Goal: Task Accomplishment & Management: Use online tool/utility

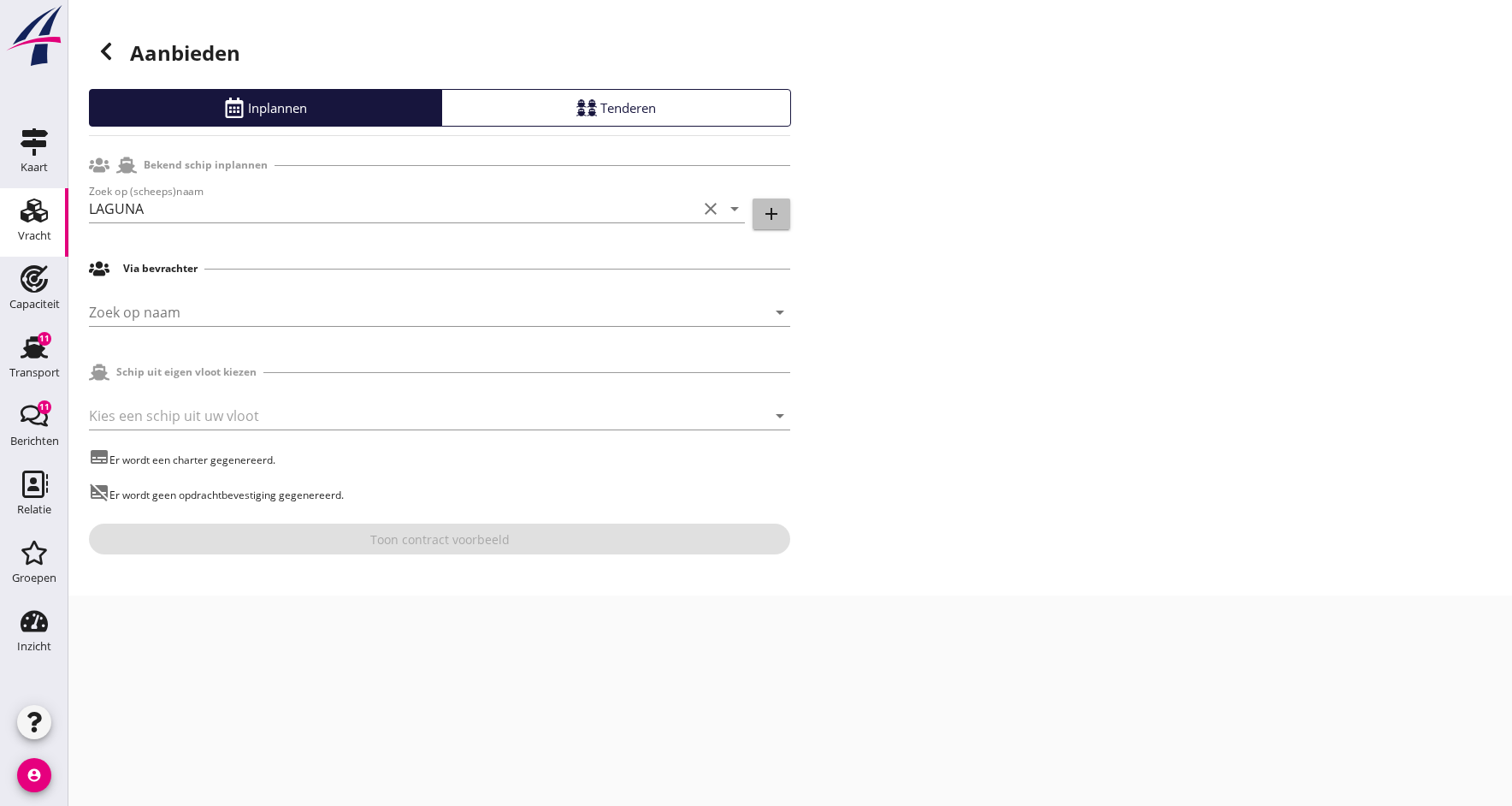
click at [776, 207] on icon "add" at bounding box center [771, 213] width 21 height 21
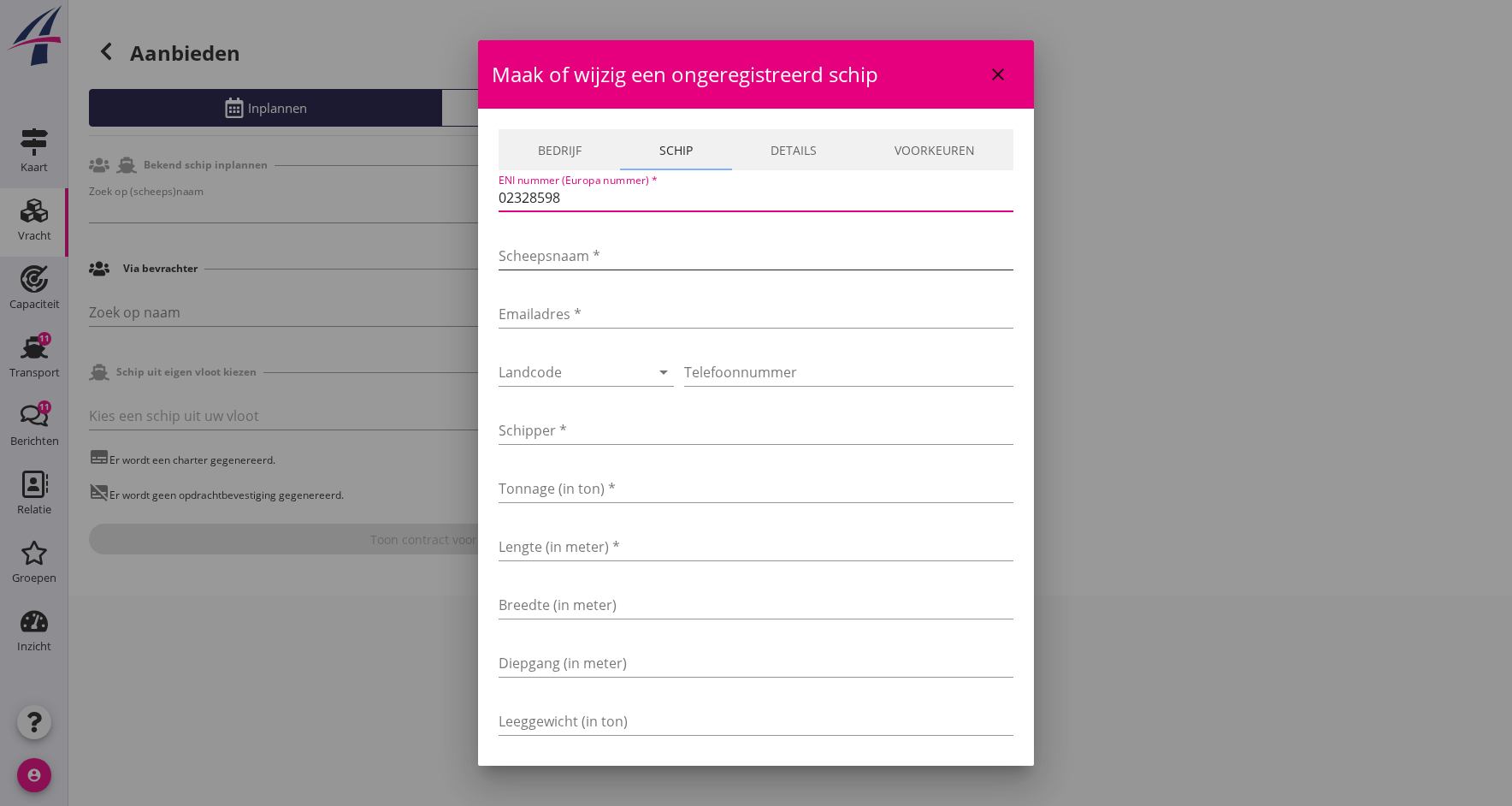
type input "02328598"
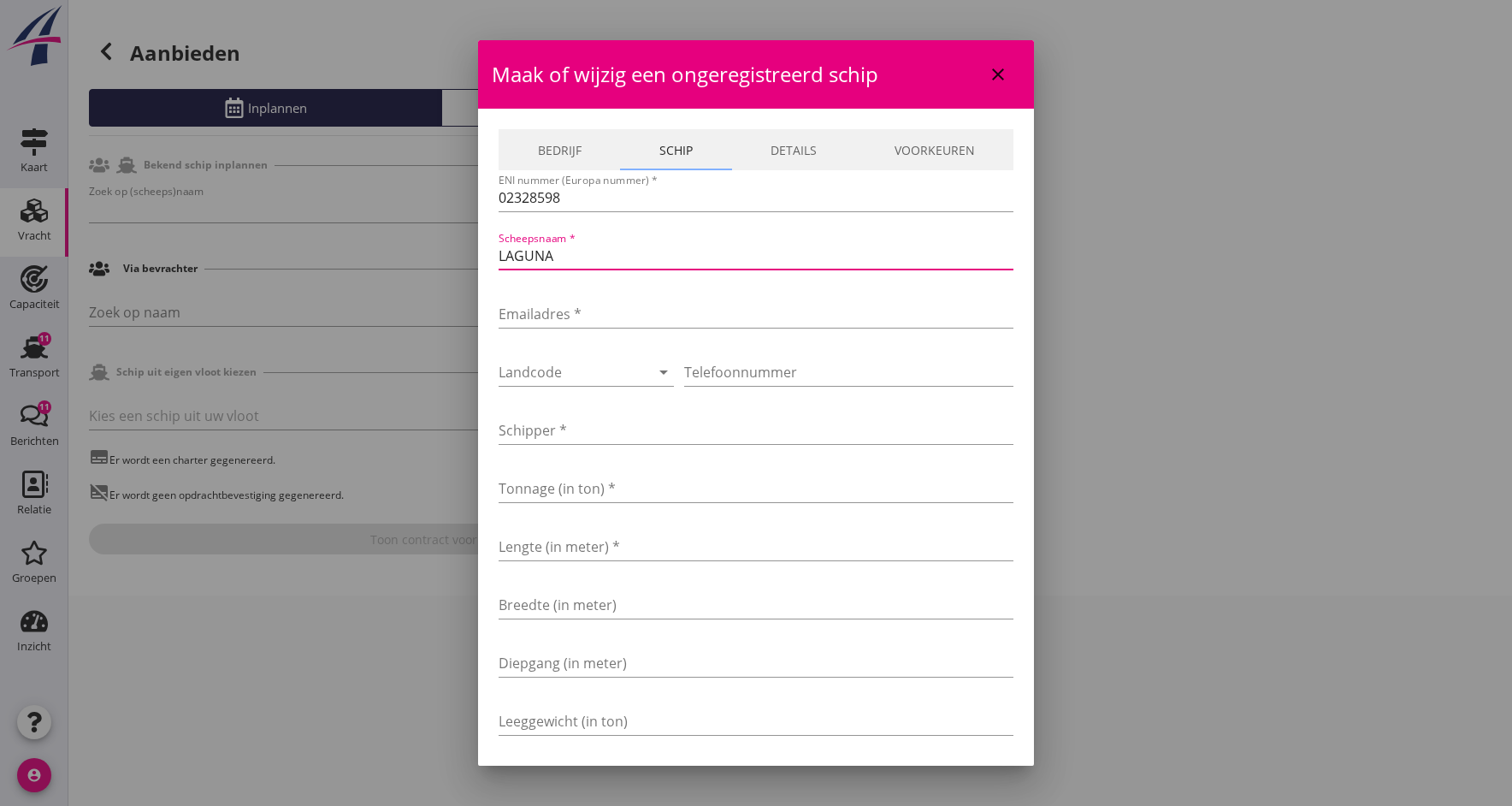
type input "LAGUNA"
click at [593, 300] on div "Emailadres *" at bounding box center [756, 317] width 515 height 55
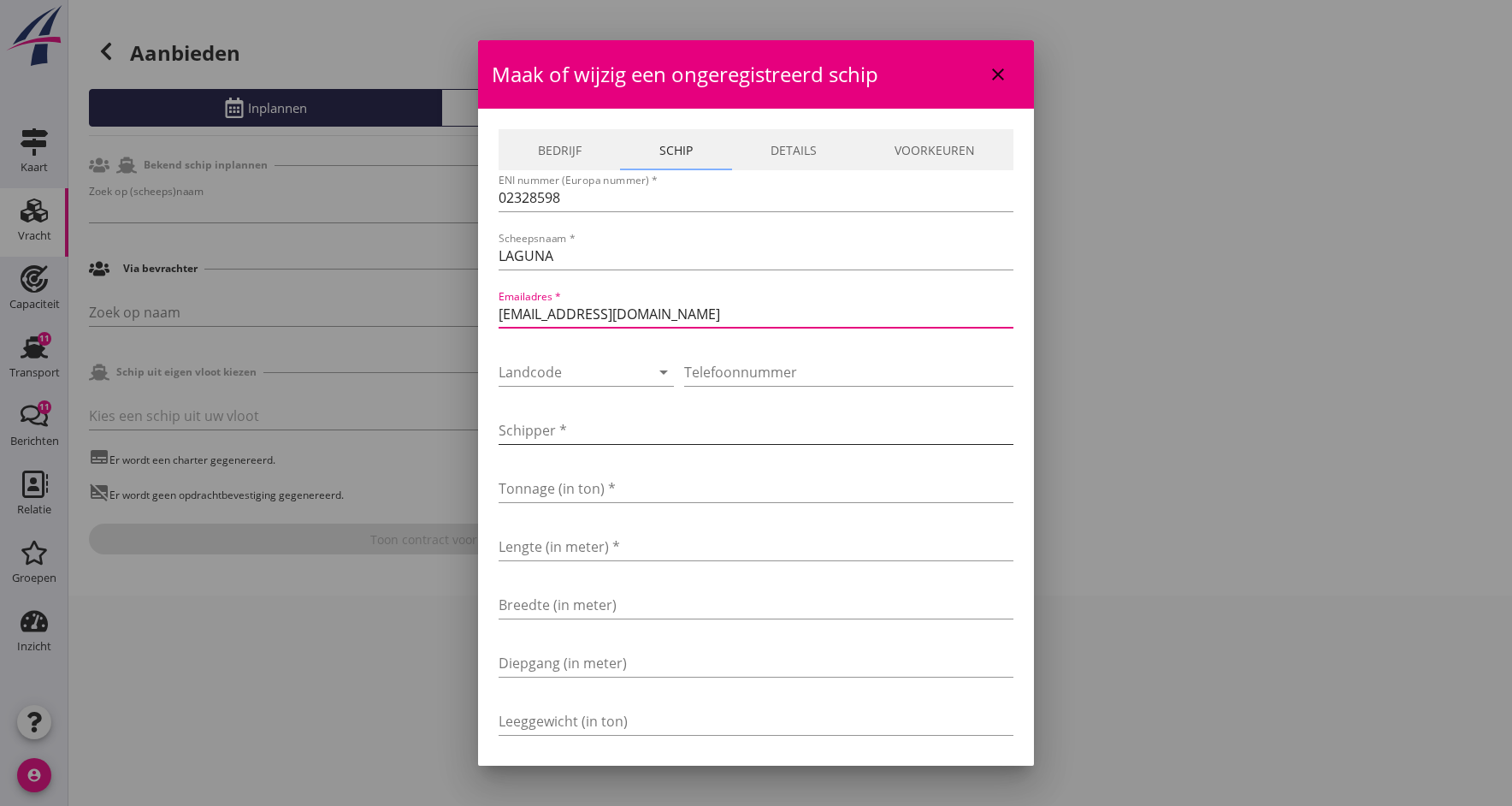
type input "[EMAIL_ADDRESS][DOMAIN_NAME]"
type input "Kunst"
click at [556, 486] on input "Tonnage (in ton) *" at bounding box center [756, 489] width 515 height 28
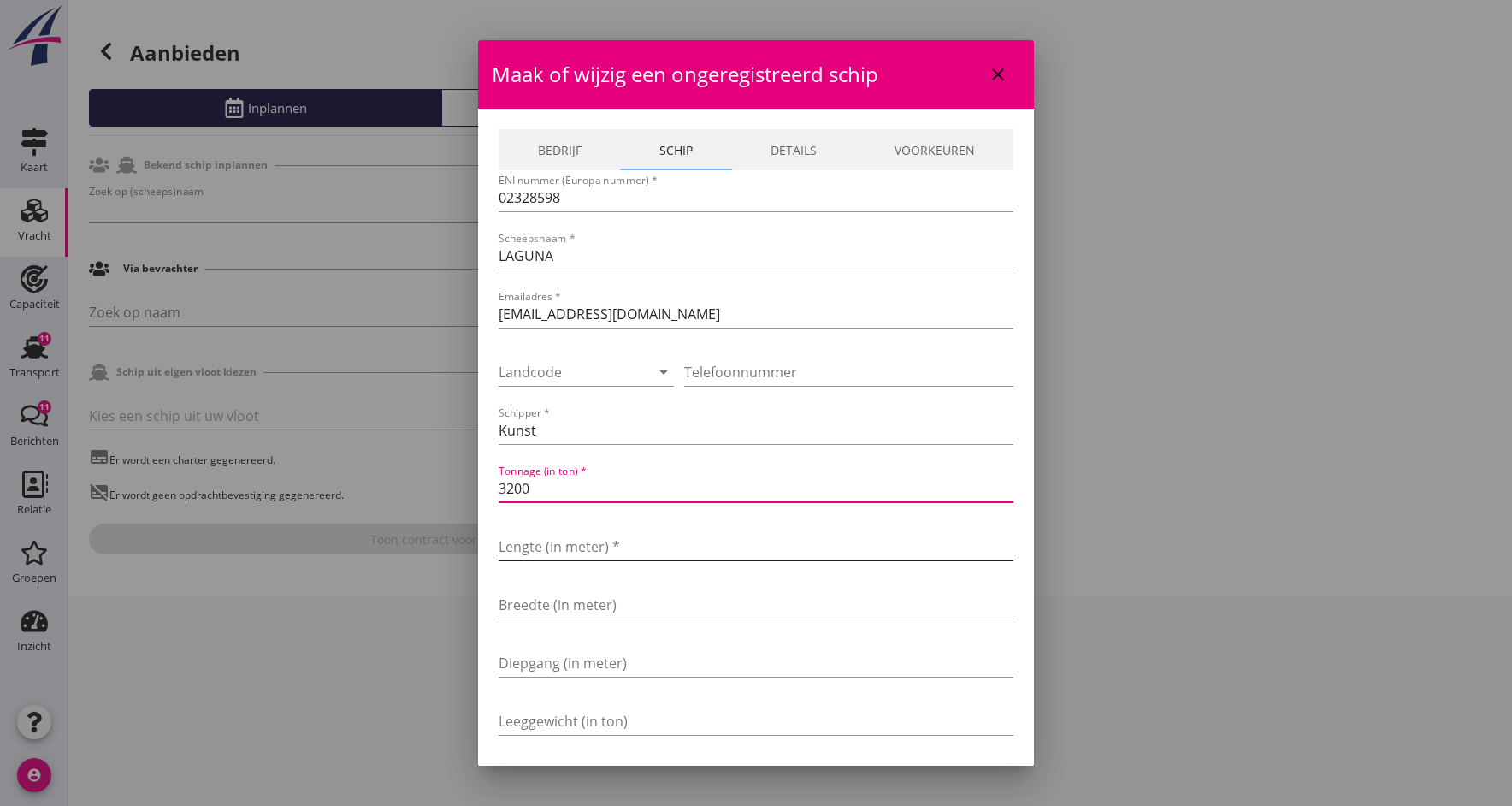
type input "3200"
click at [558, 553] on input "Lengte (in meter) *" at bounding box center [756, 547] width 515 height 28
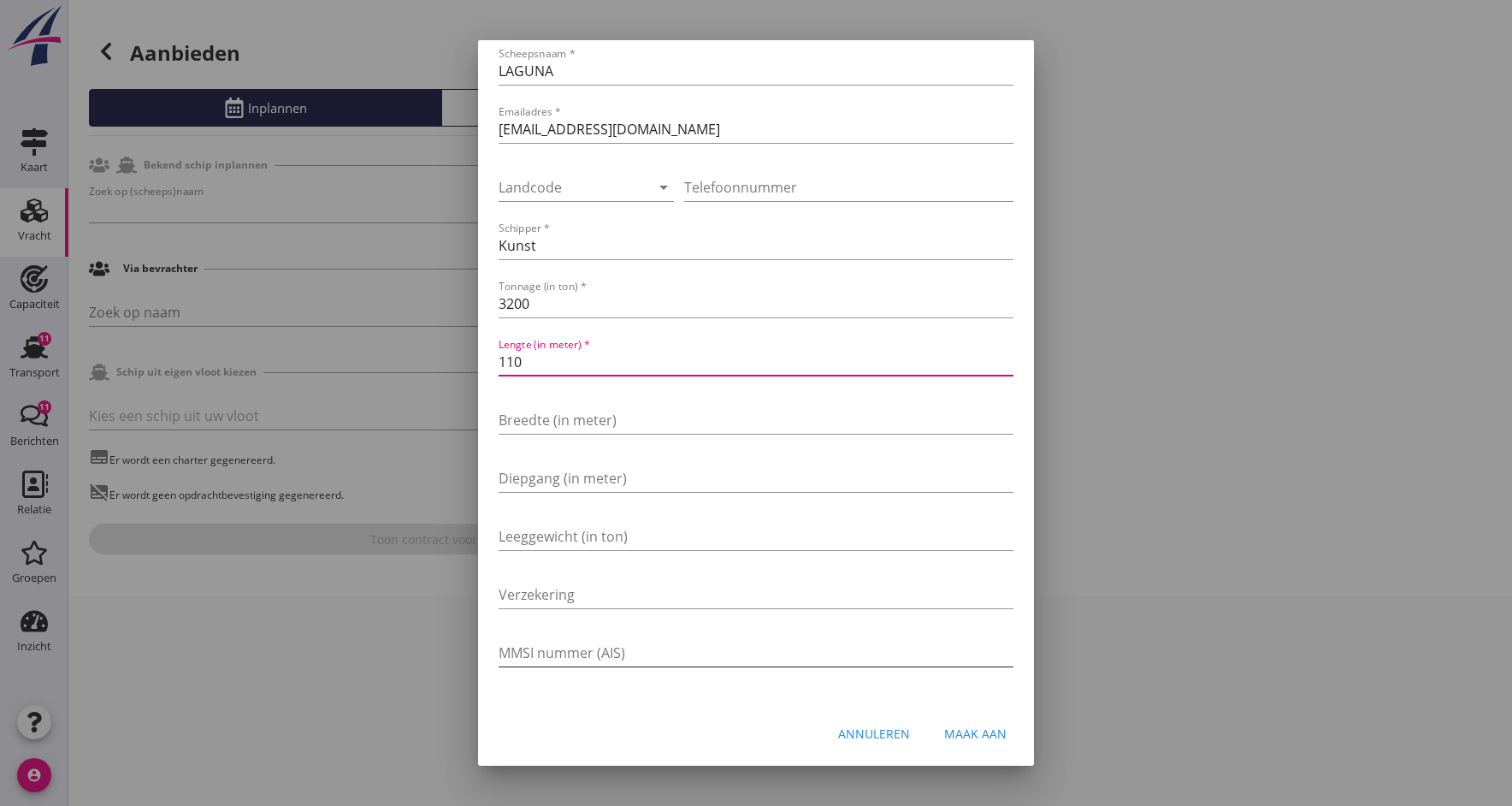
scroll to position [185, 0]
type input "110"
click at [1007, 723] on button "Maak aan" at bounding box center [975, 732] width 89 height 30
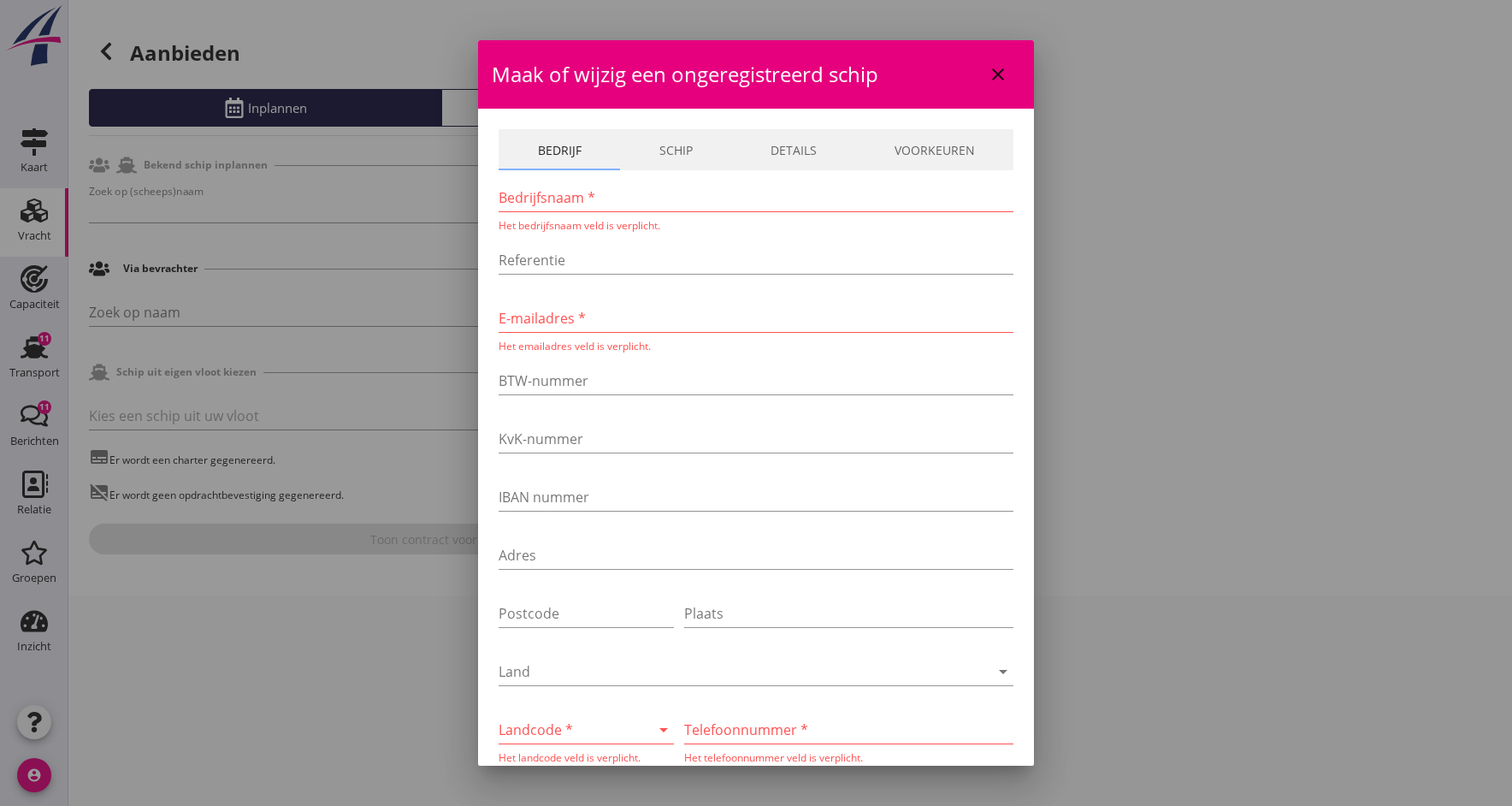
scroll to position [0, 0]
type input "Interrijn bv"
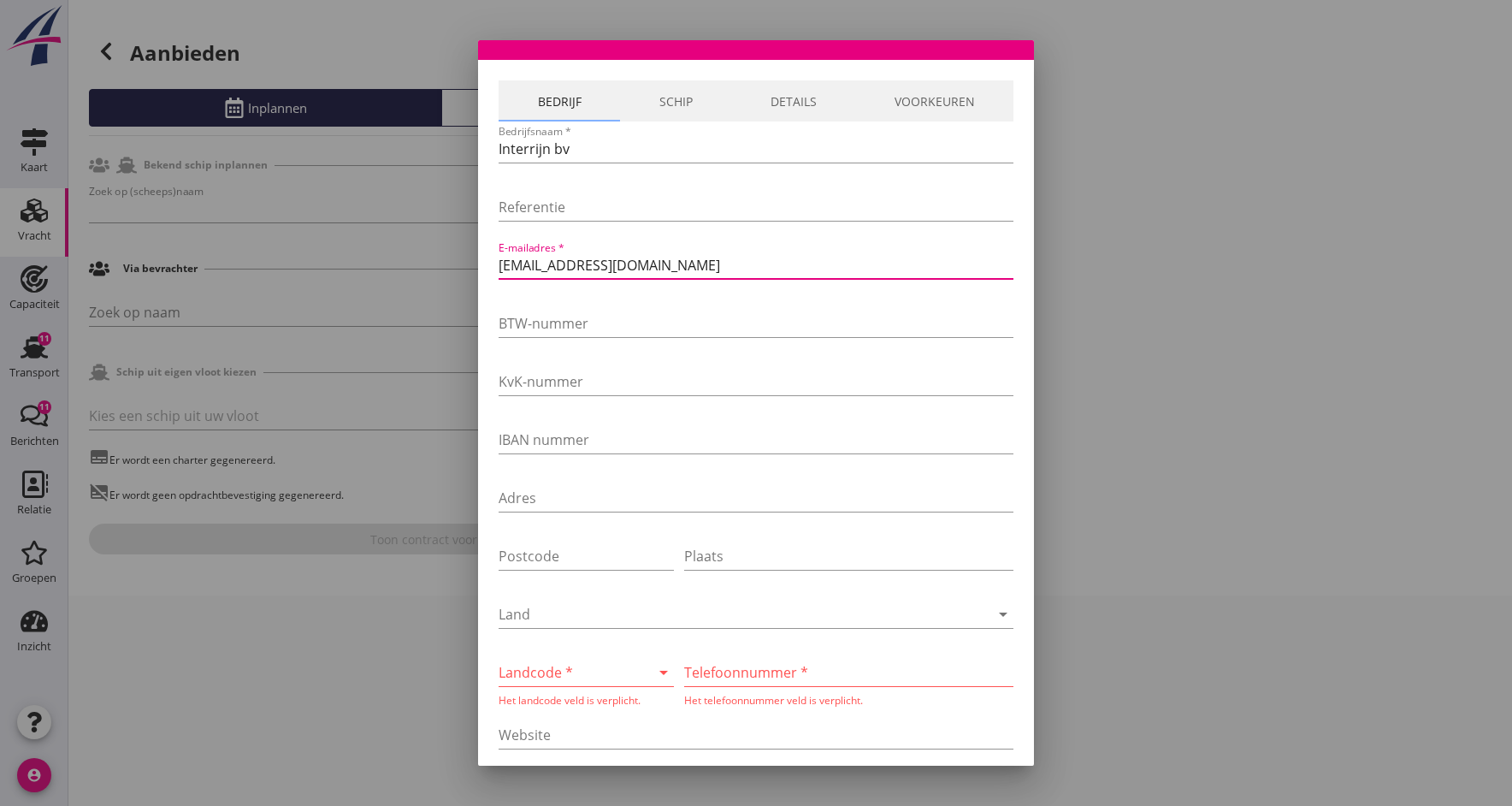
scroll to position [51, 0]
type input "[EMAIL_ADDRESS][DOMAIN_NAME]"
click at [644, 676] on div at bounding box center [640, 669] width 21 height 21
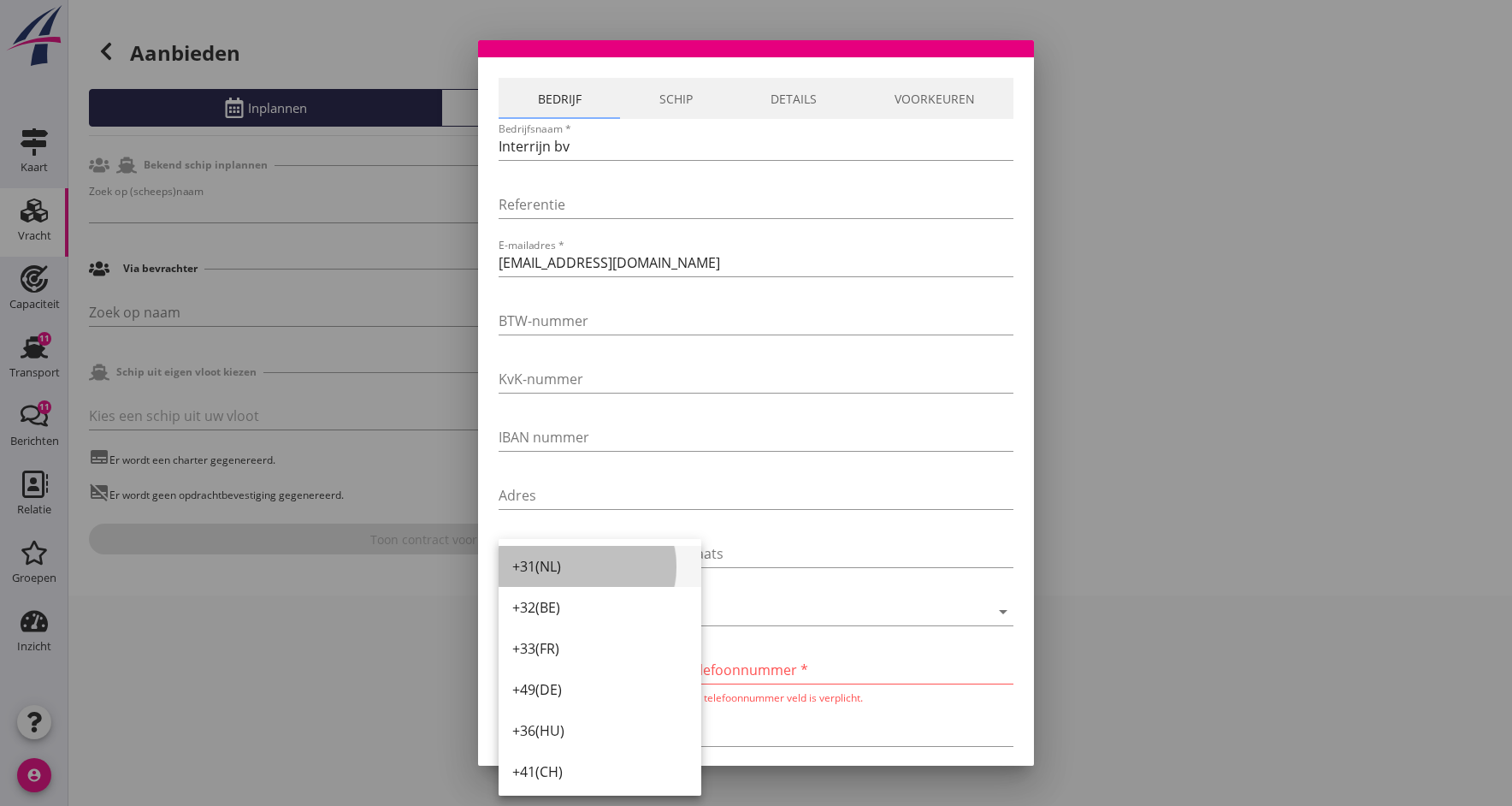
click at [585, 567] on div "+31(NL)" at bounding box center [599, 566] width 175 height 21
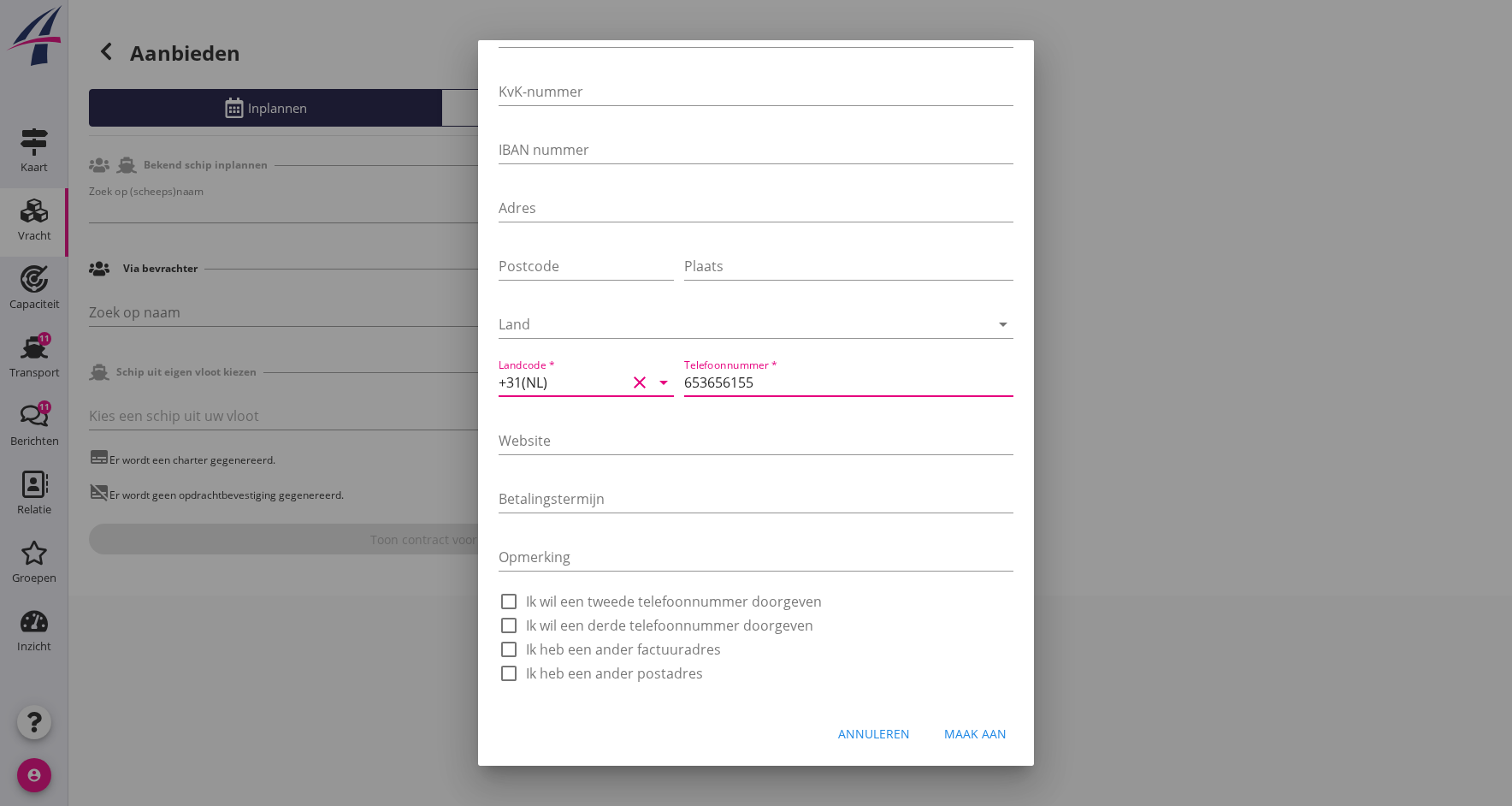
scroll to position [339, 0]
type input "653656155"
click at [965, 736] on div "Maak aan" at bounding box center [976, 733] width 63 height 18
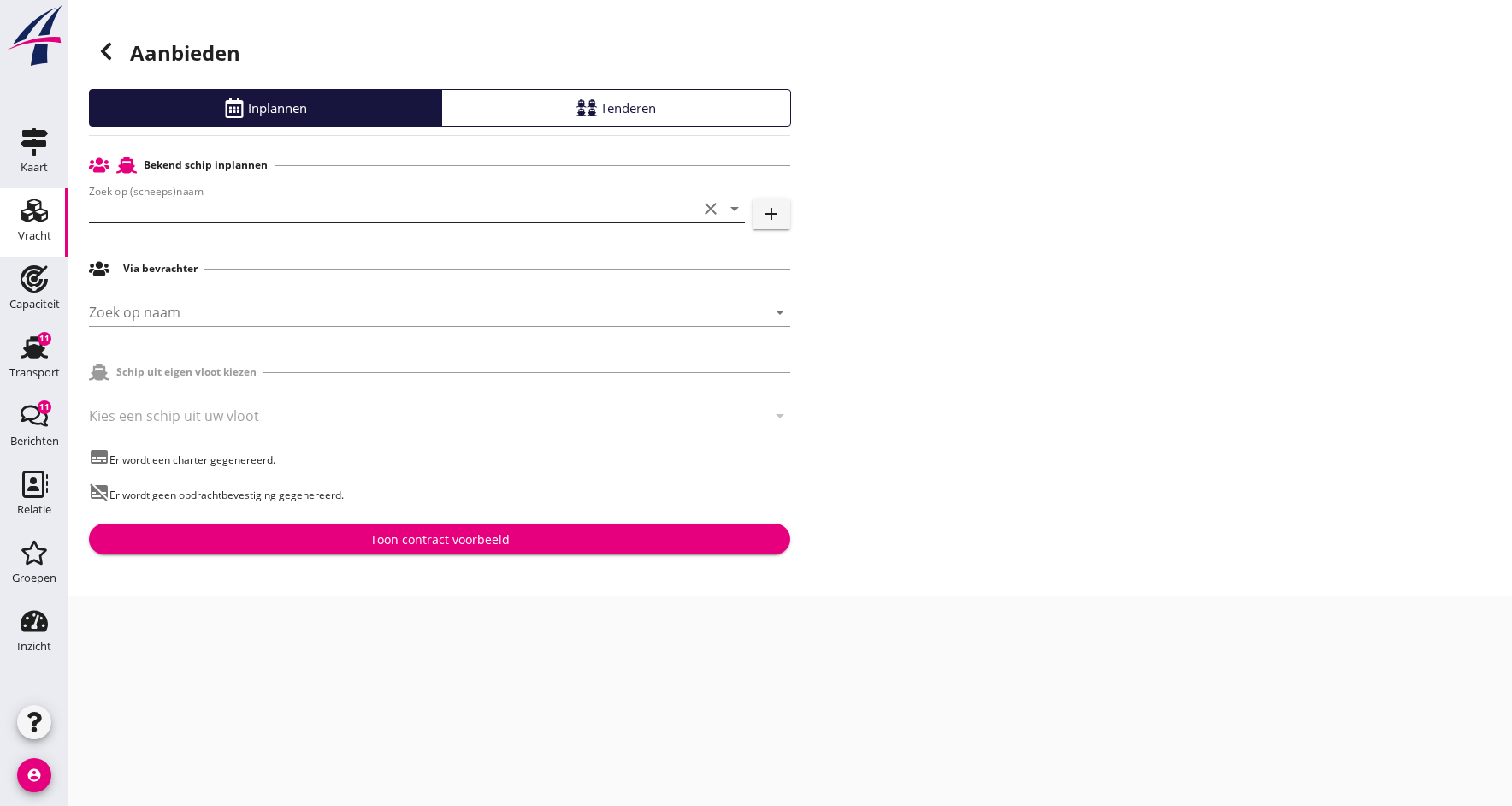
click at [117, 214] on input "Zoek op (scheeps)naam" at bounding box center [393, 208] width 608 height 28
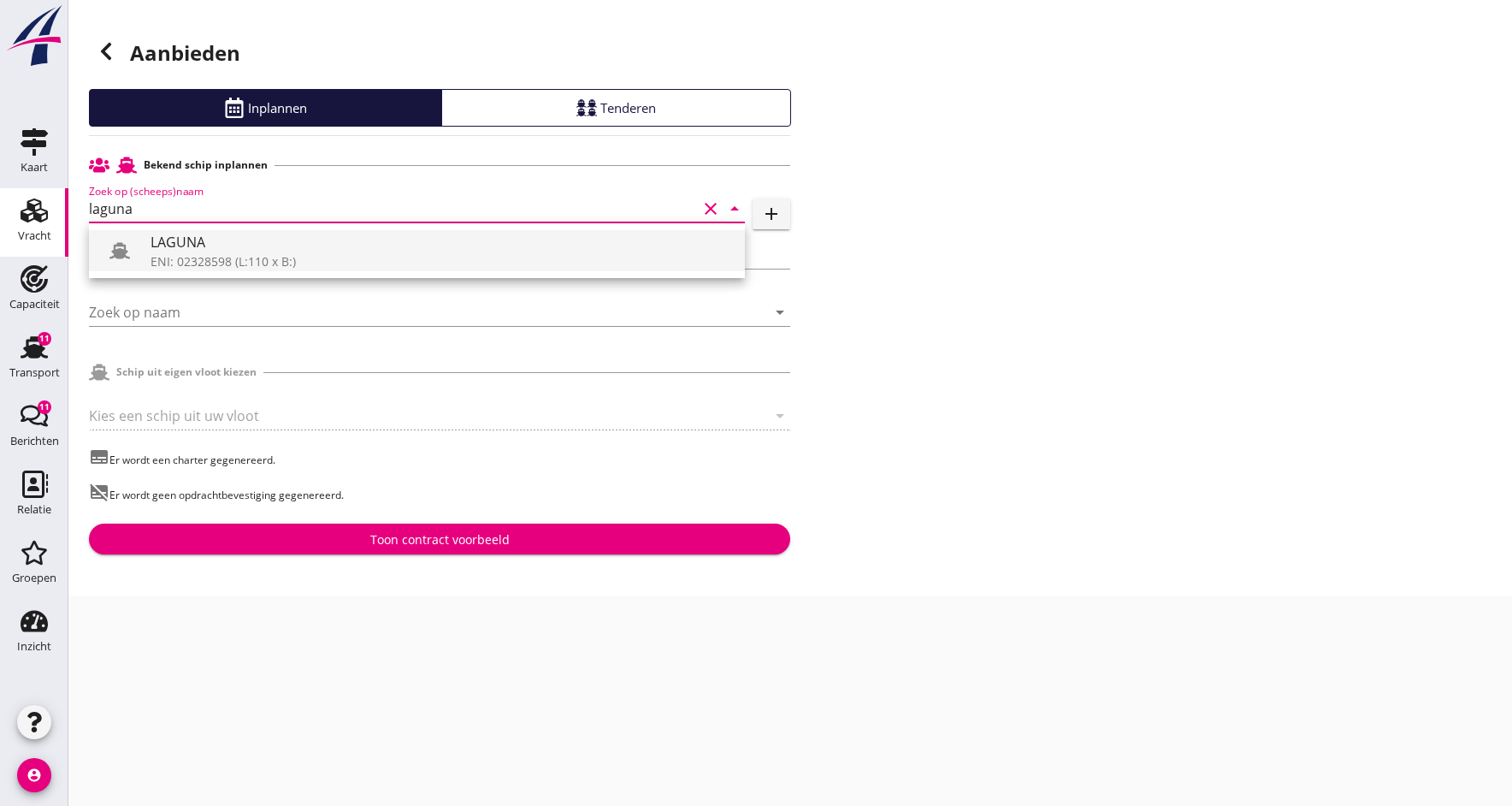
click at [203, 241] on div "LAGUNA" at bounding box center [440, 242] width 581 height 21
type input "LAGUNA"
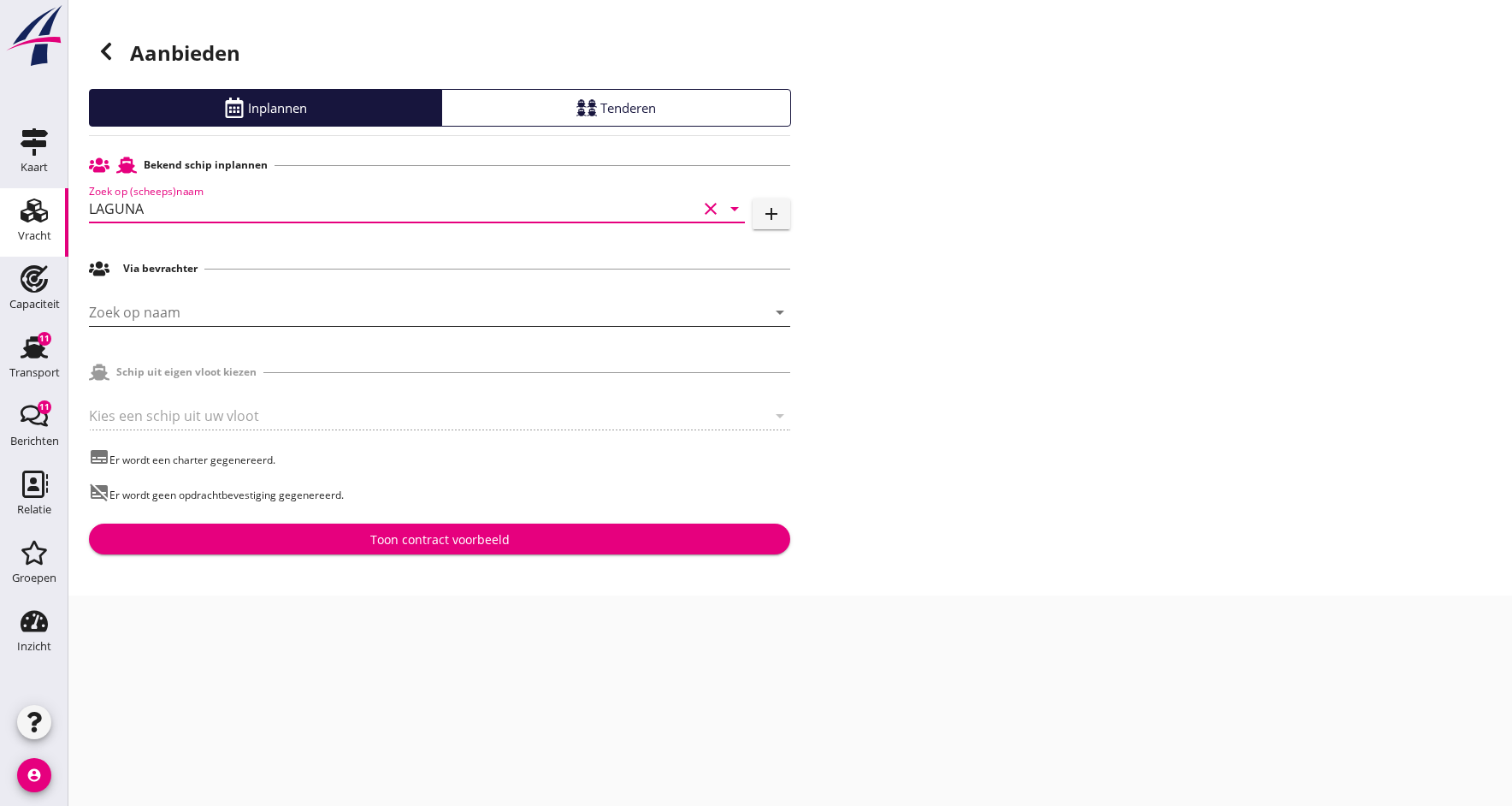
click at [176, 317] on input "Zoek op naam" at bounding box center [416, 313] width 653 height 28
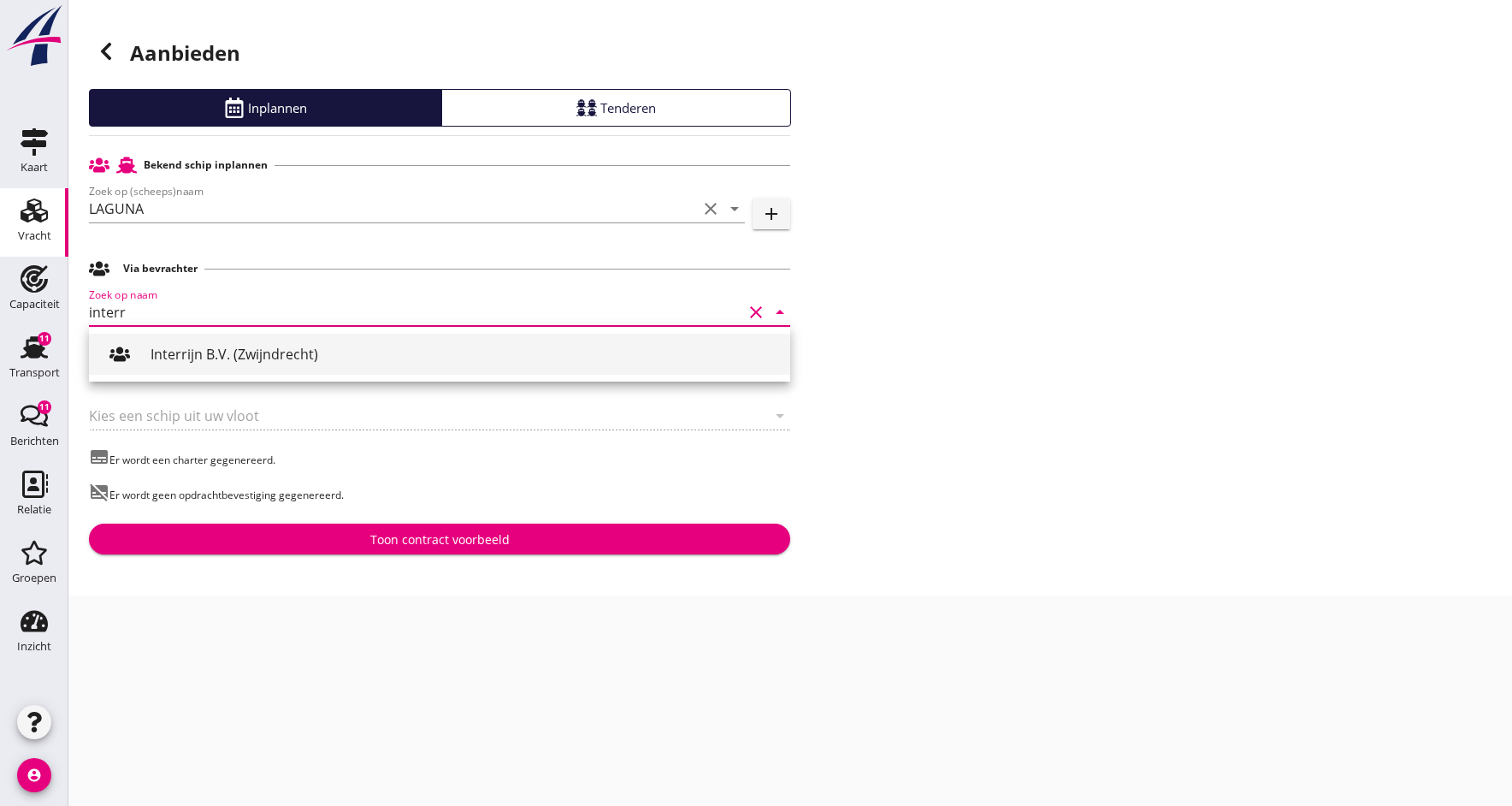
click at [186, 347] on div "Interrijn B.V. (Zwijndrecht)" at bounding box center [463, 354] width 626 height 21
type input "Interrijn B.V. (Zwijndrecht)"
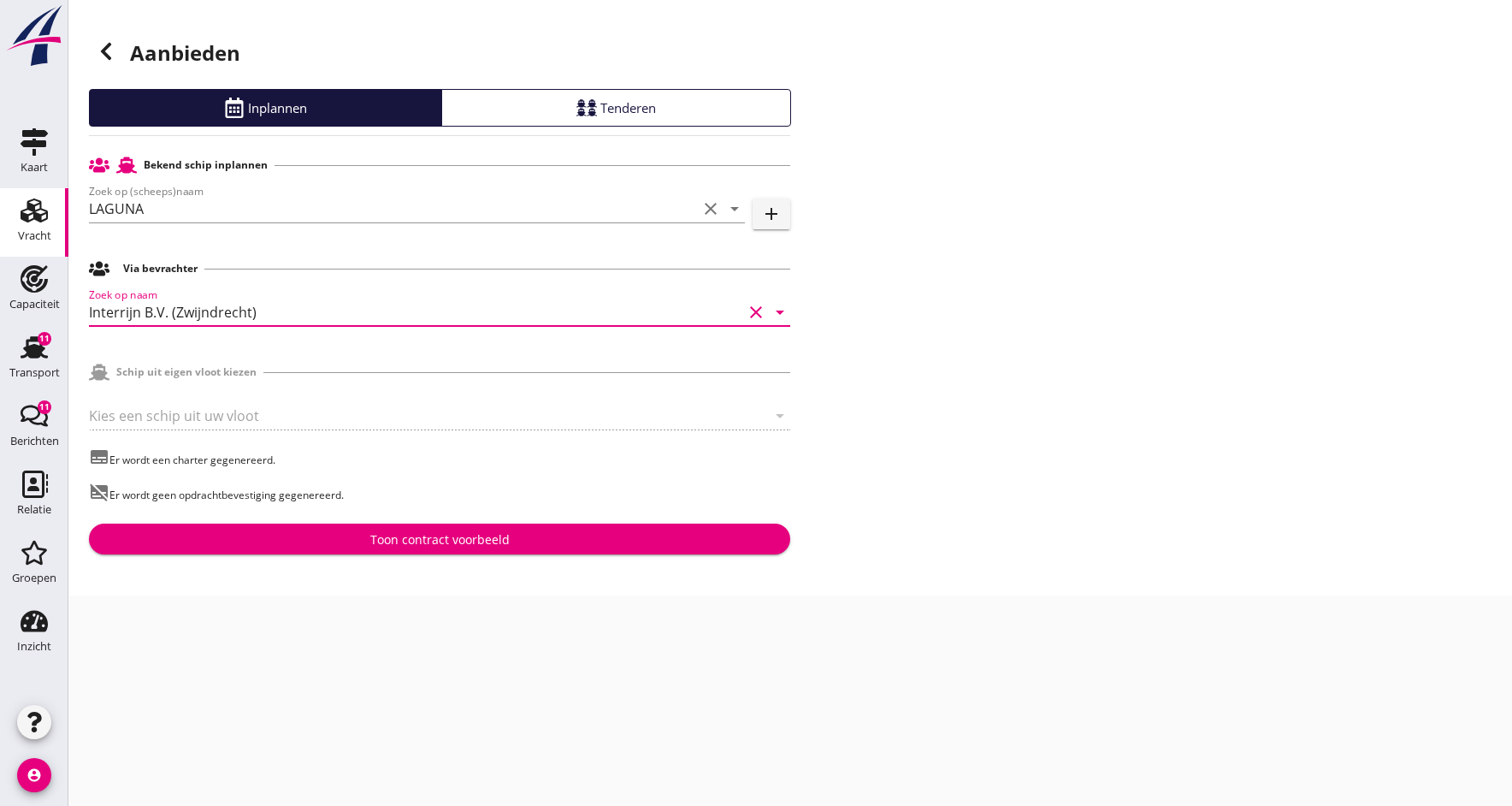
click at [363, 543] on div "Toon contract voorbeeld" at bounding box center [439, 540] width 674 height 18
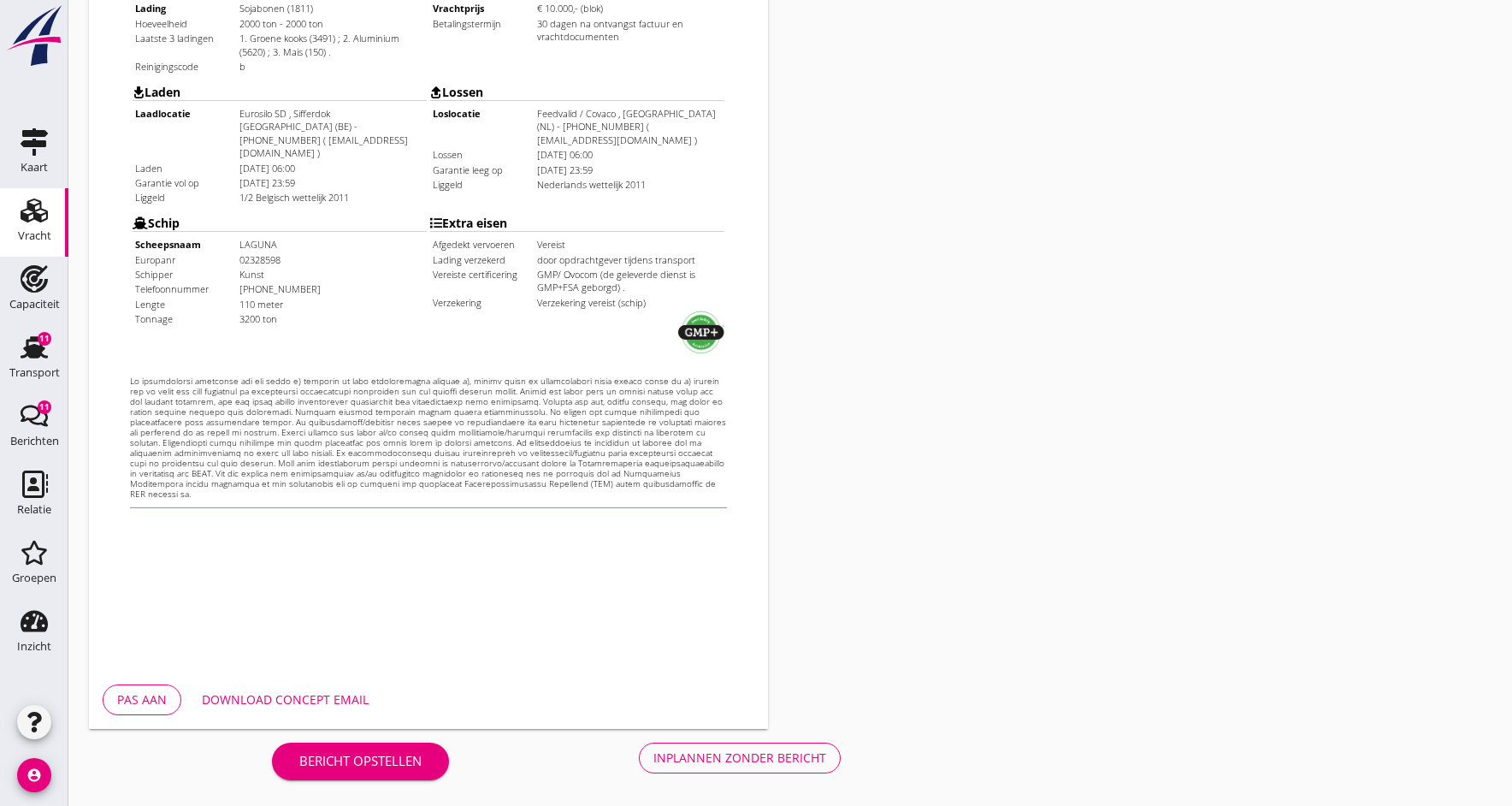
scroll to position [461, 0]
click at [139, 702] on div "Pas aan" at bounding box center [141, 699] width 49 height 18
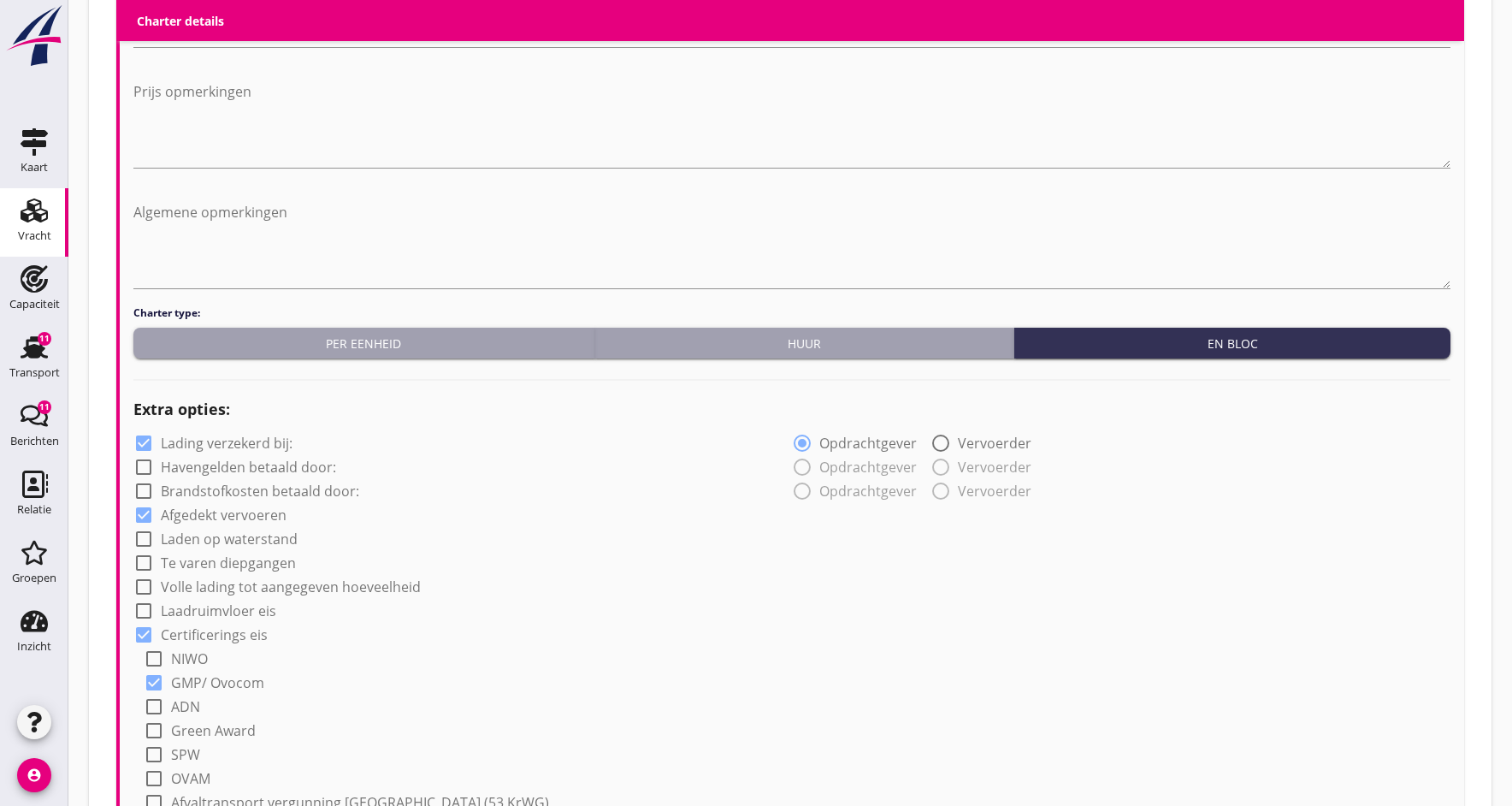
scroll to position [1172, 0]
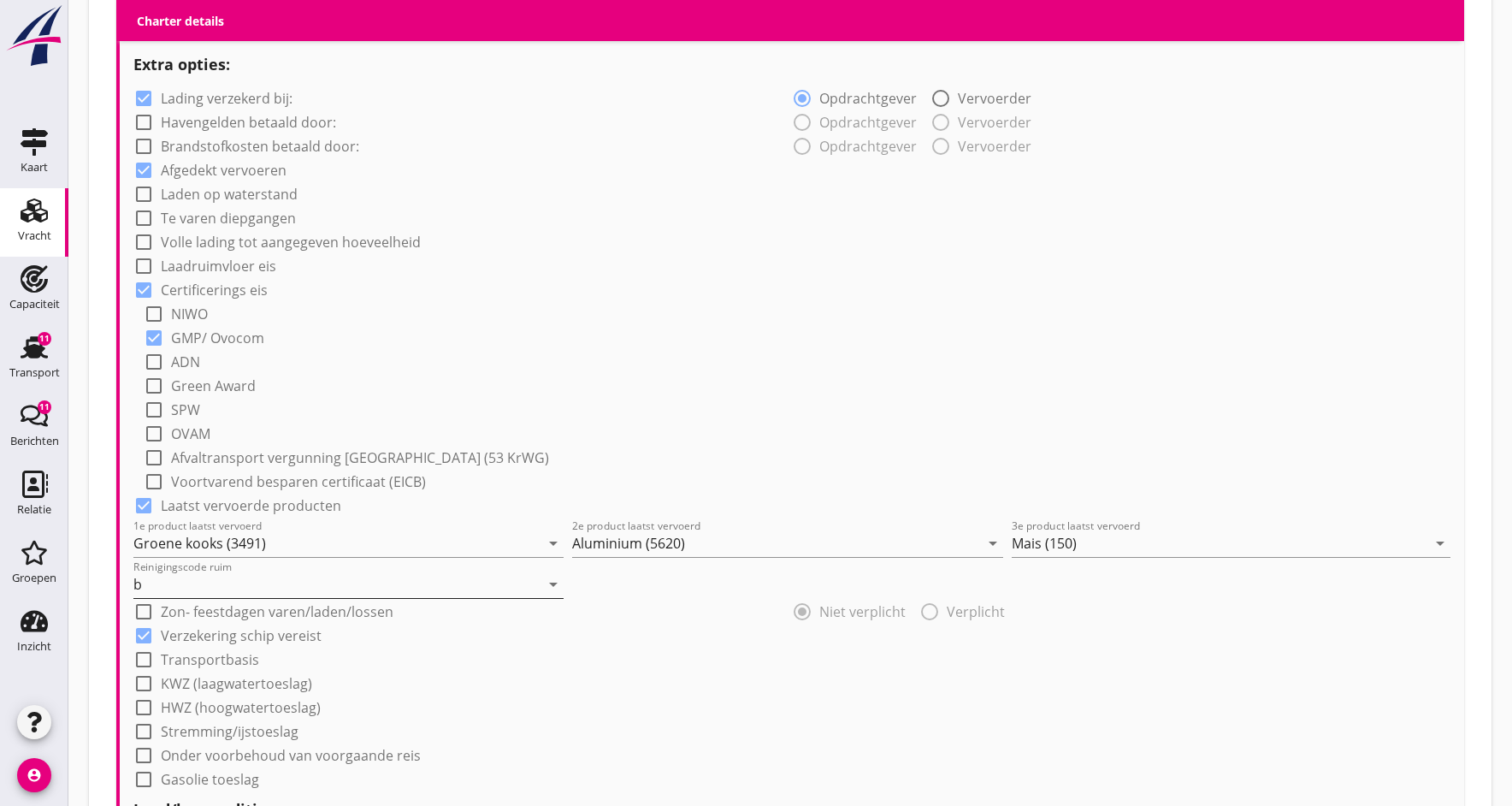
click at [553, 586] on icon "arrow_drop_down" at bounding box center [553, 584] width 21 height 21
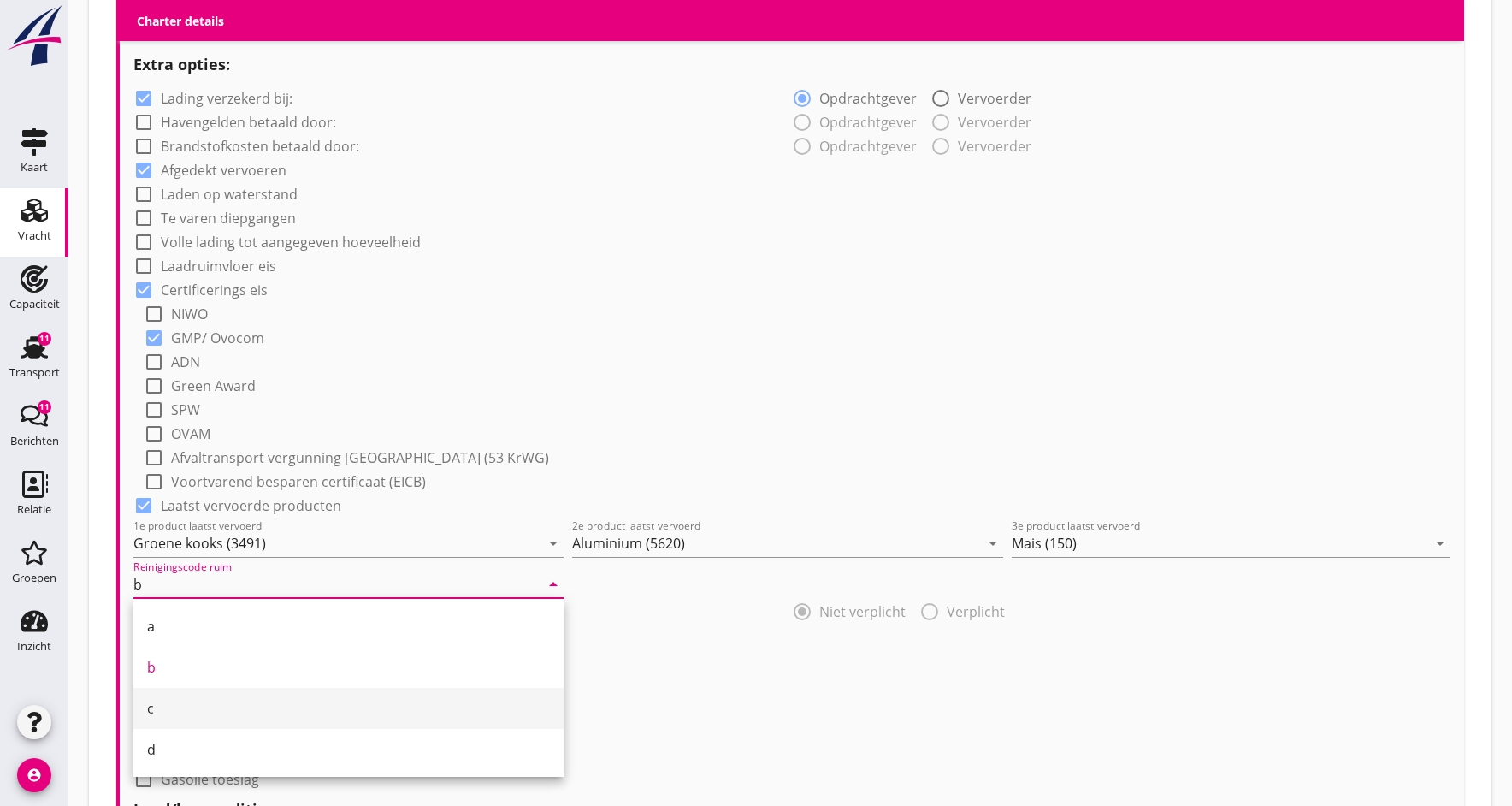
click at [347, 702] on div "c" at bounding box center [349, 708] width 403 height 21
type input "c"
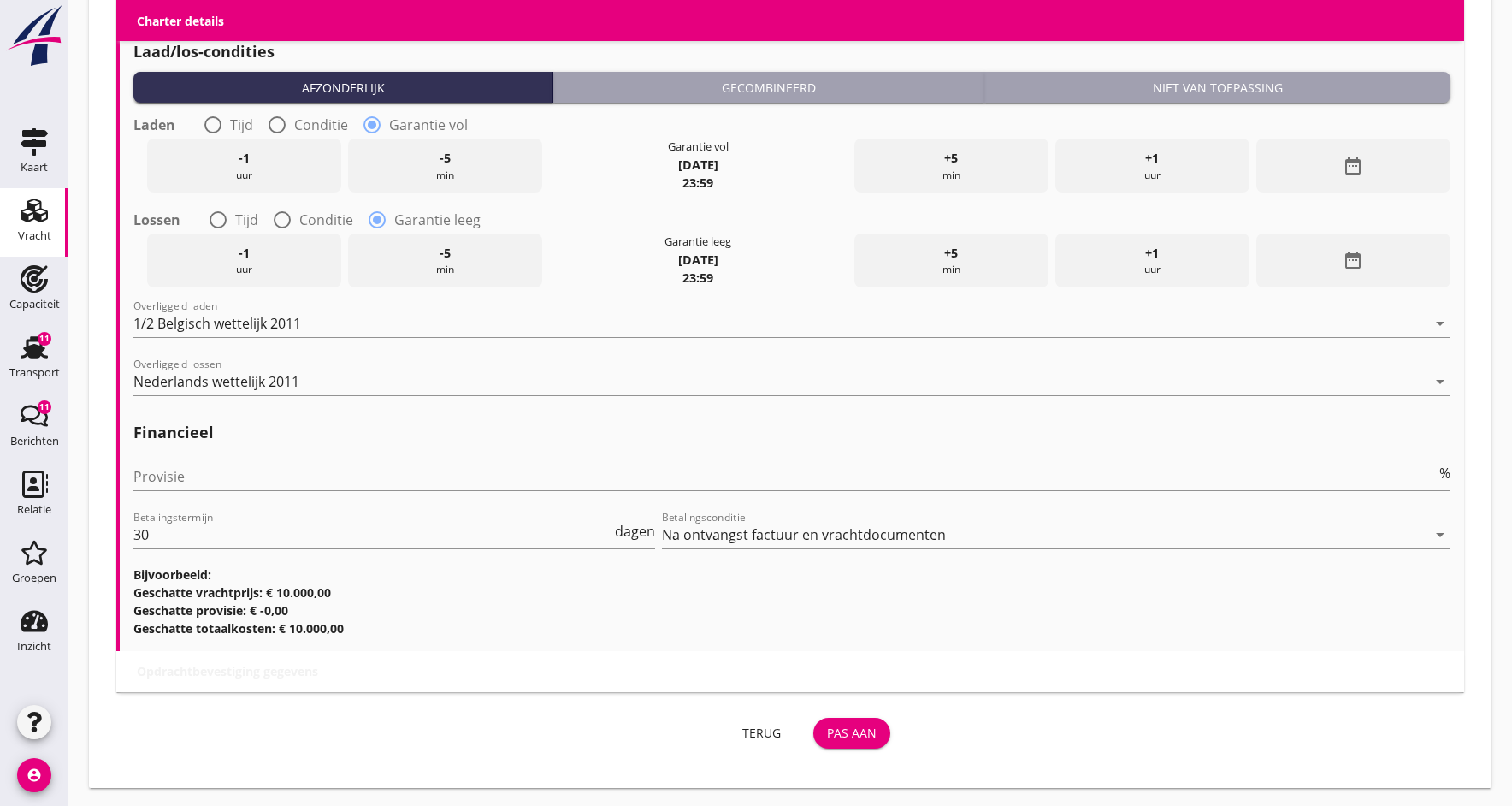
scroll to position [1929, 0]
click at [855, 730] on div "Pas aan" at bounding box center [852, 733] width 49 height 18
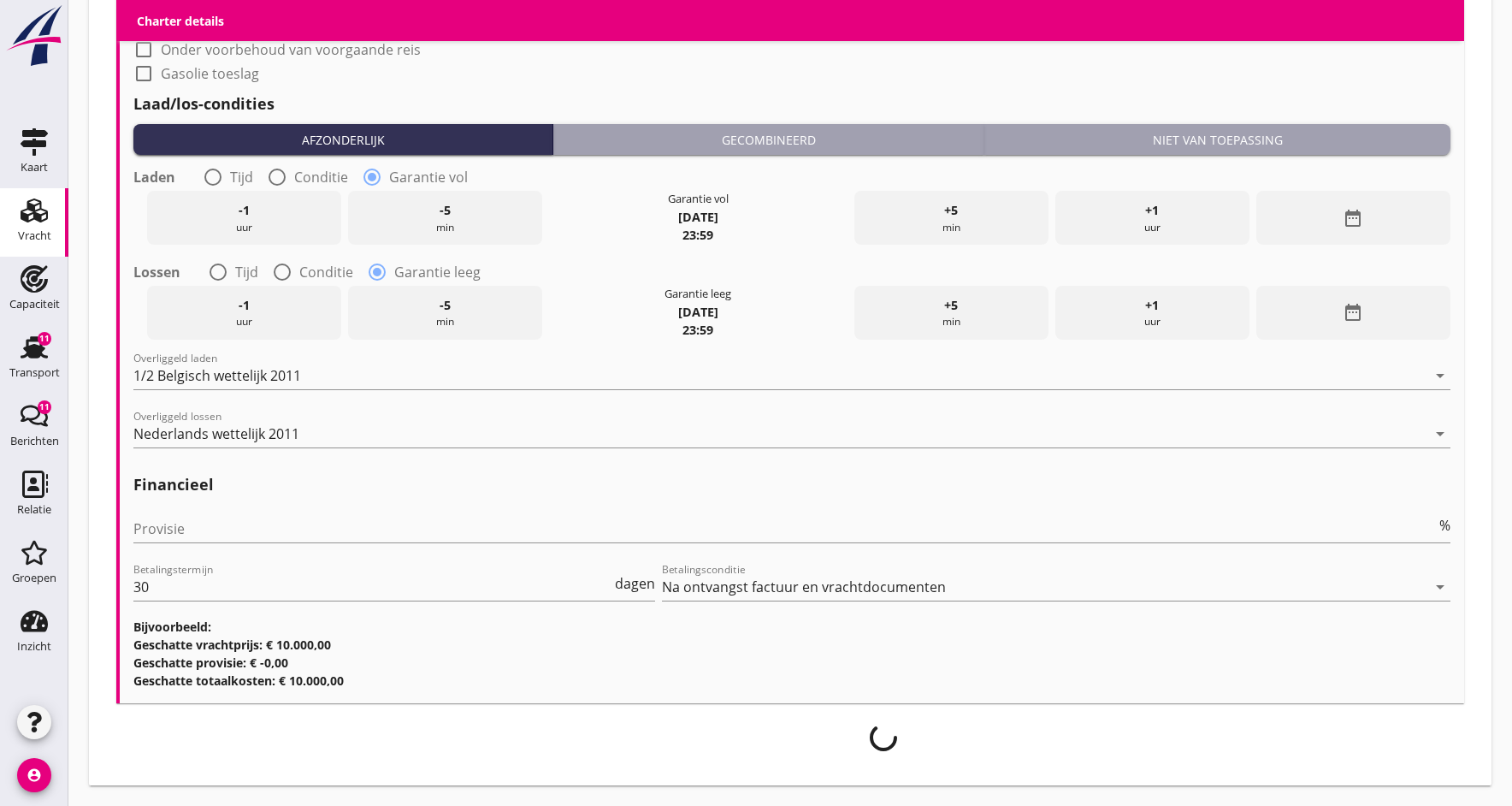
scroll to position [1873, 0]
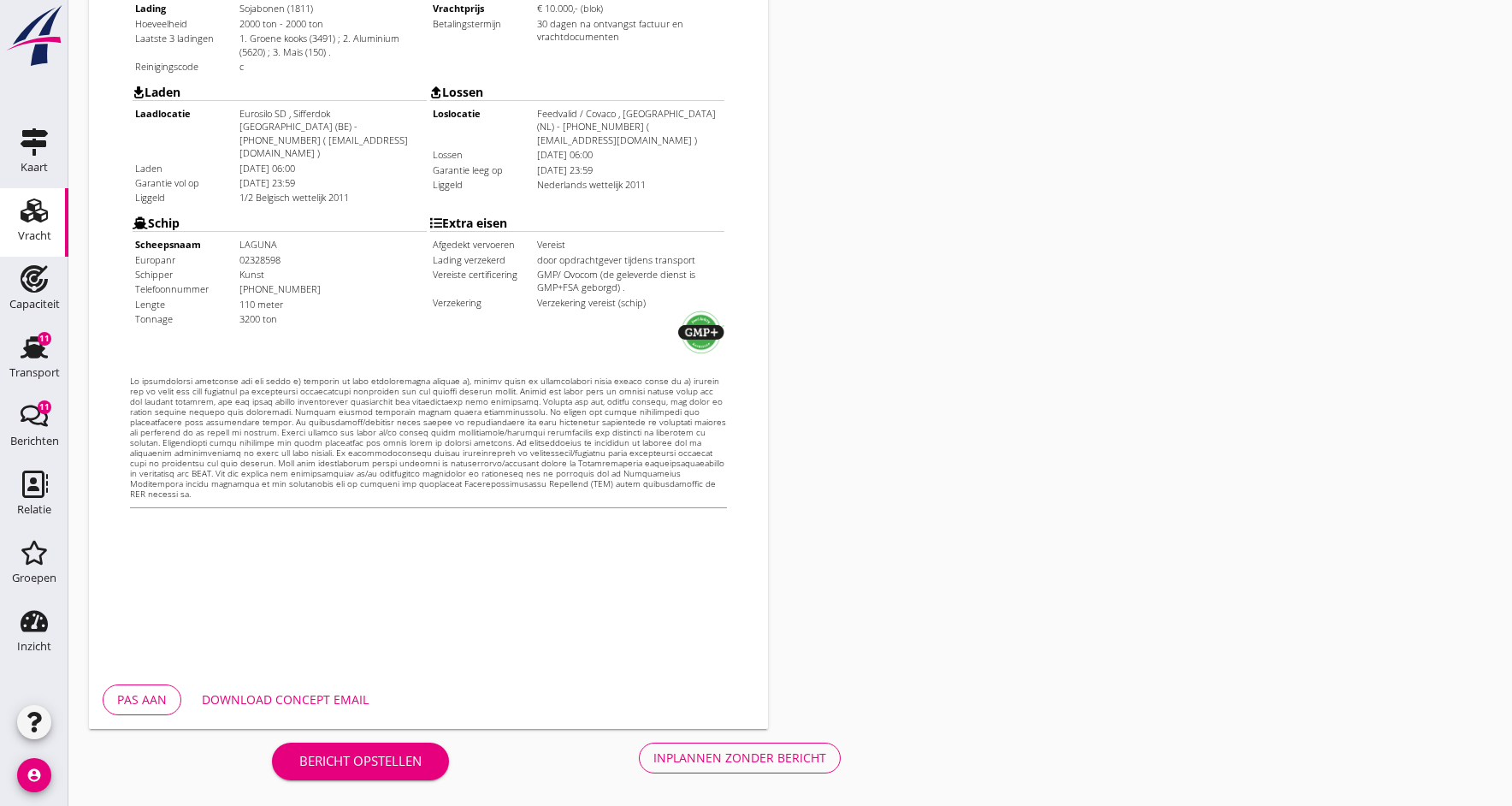
scroll to position [461, 0]
click at [329, 698] on div "Download concept email" at bounding box center [285, 699] width 167 height 18
click at [715, 763] on div "Inplannen zonder bericht" at bounding box center [740, 758] width 173 height 18
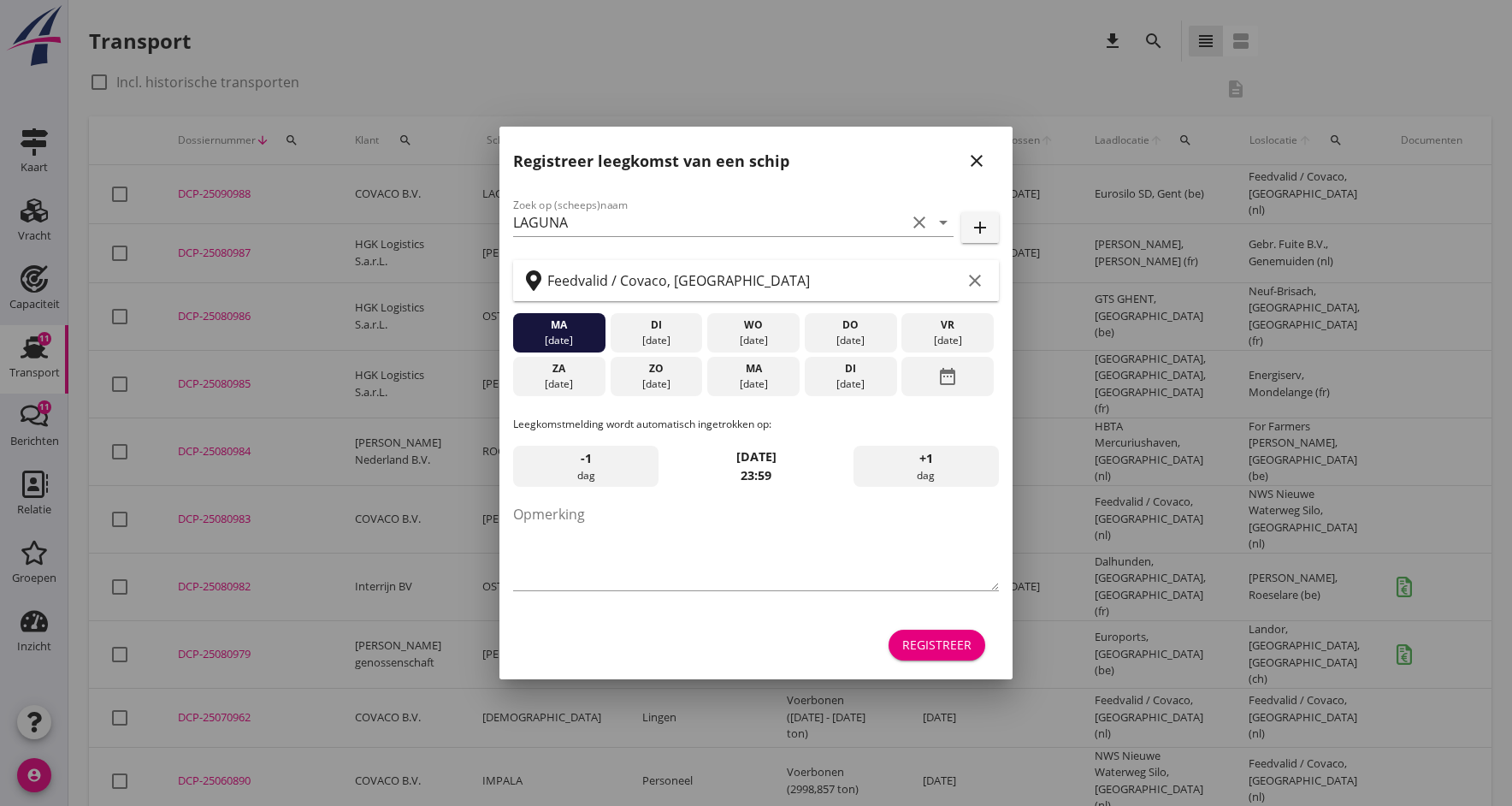
click at [972, 155] on icon "close" at bounding box center [977, 160] width 21 height 21
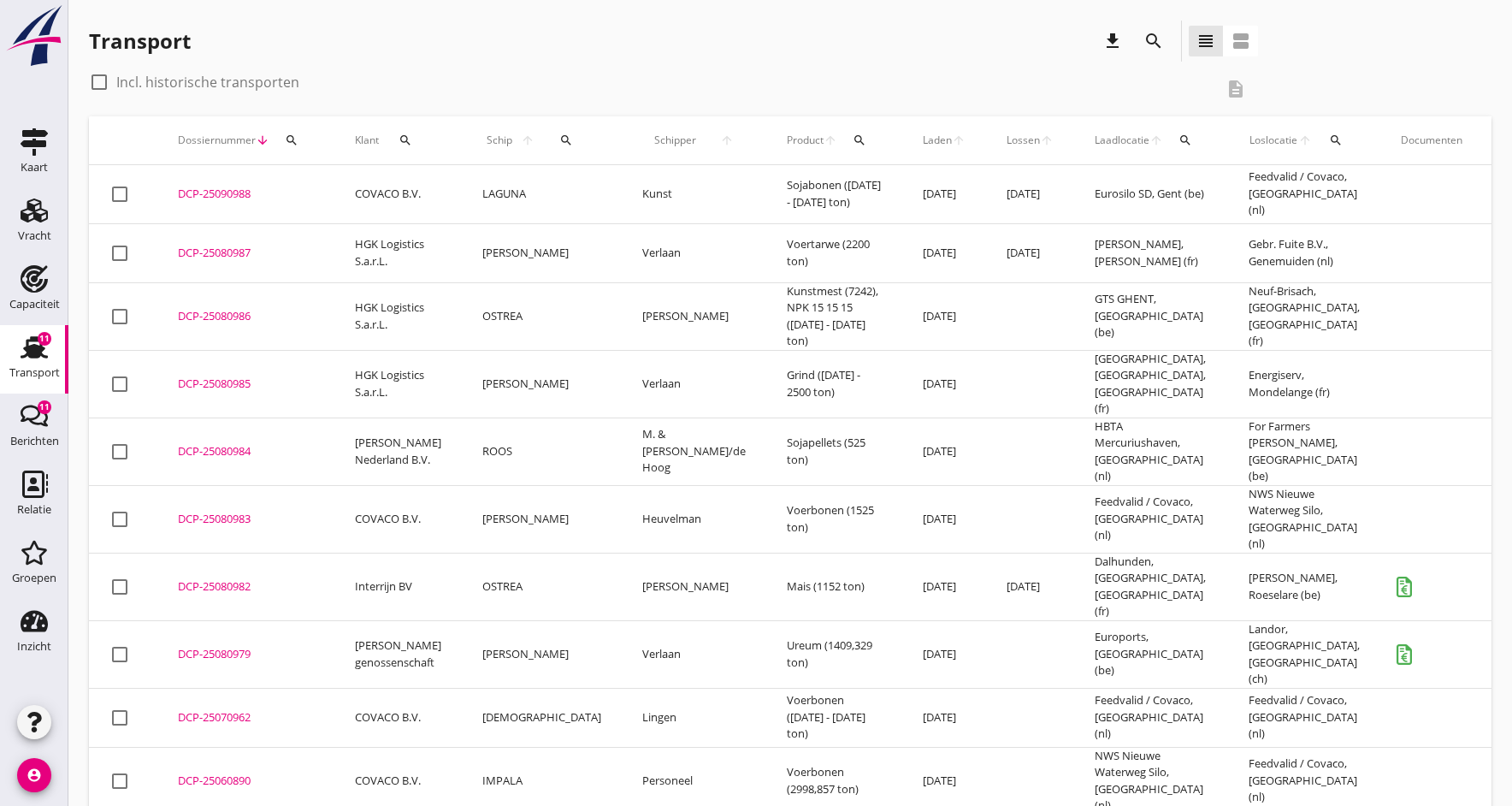
click at [214, 192] on div "DCP-25090988" at bounding box center [246, 194] width 136 height 17
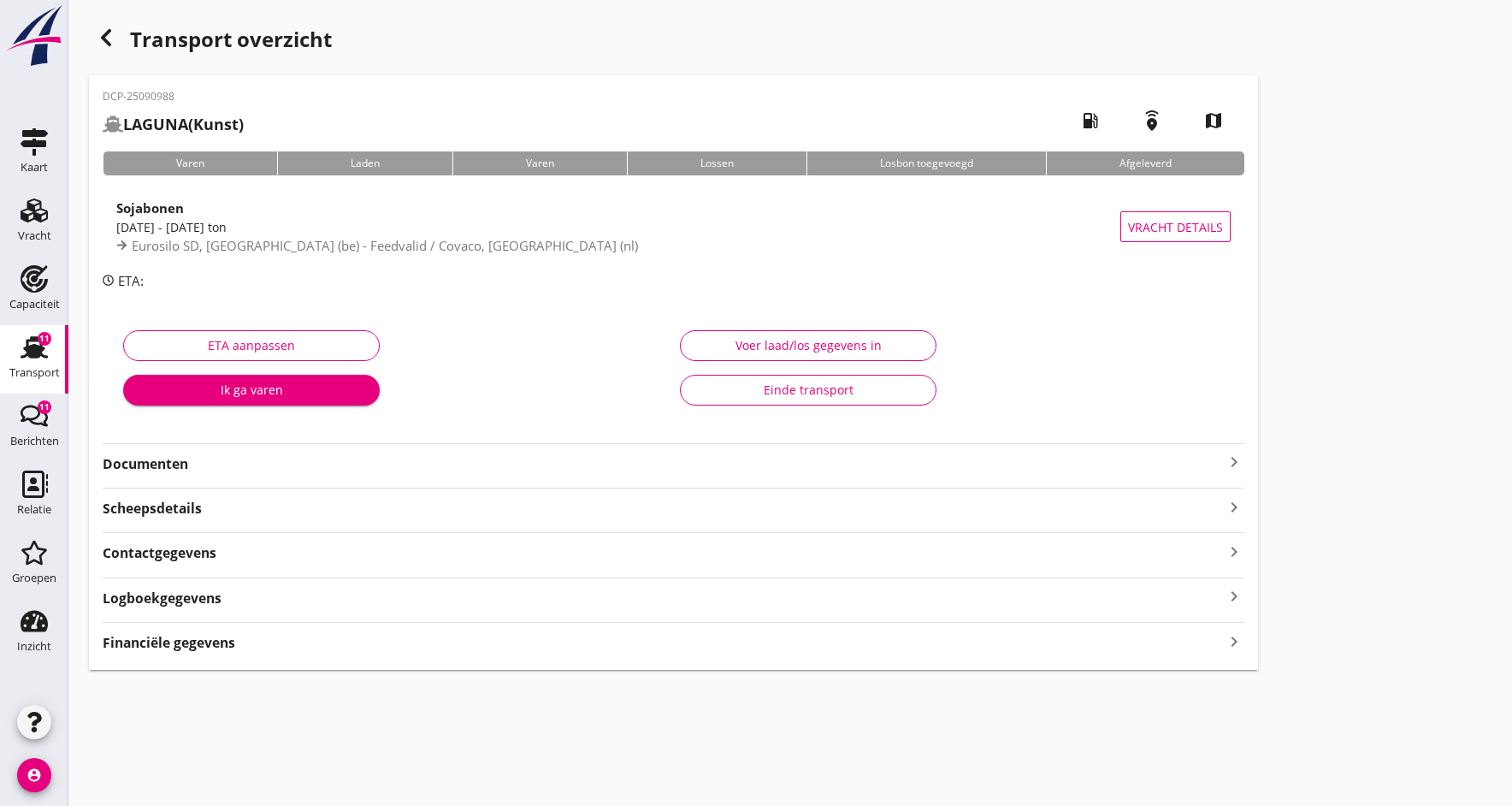
click at [205, 470] on strong "Documenten" at bounding box center [662, 464] width 1121 height 20
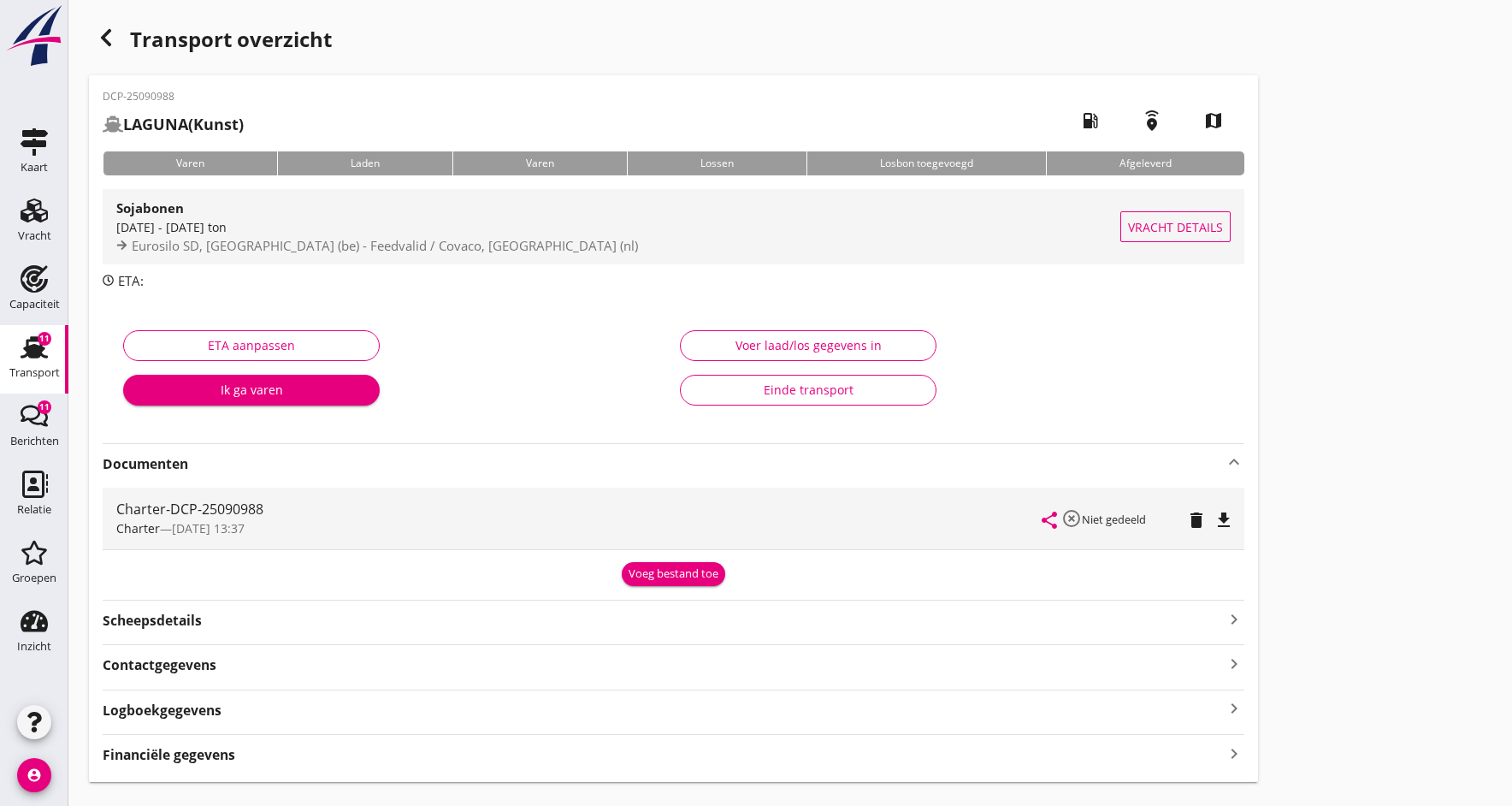
click at [249, 234] on div "[DATE] - [DATE] ton" at bounding box center [618, 227] width 1004 height 18
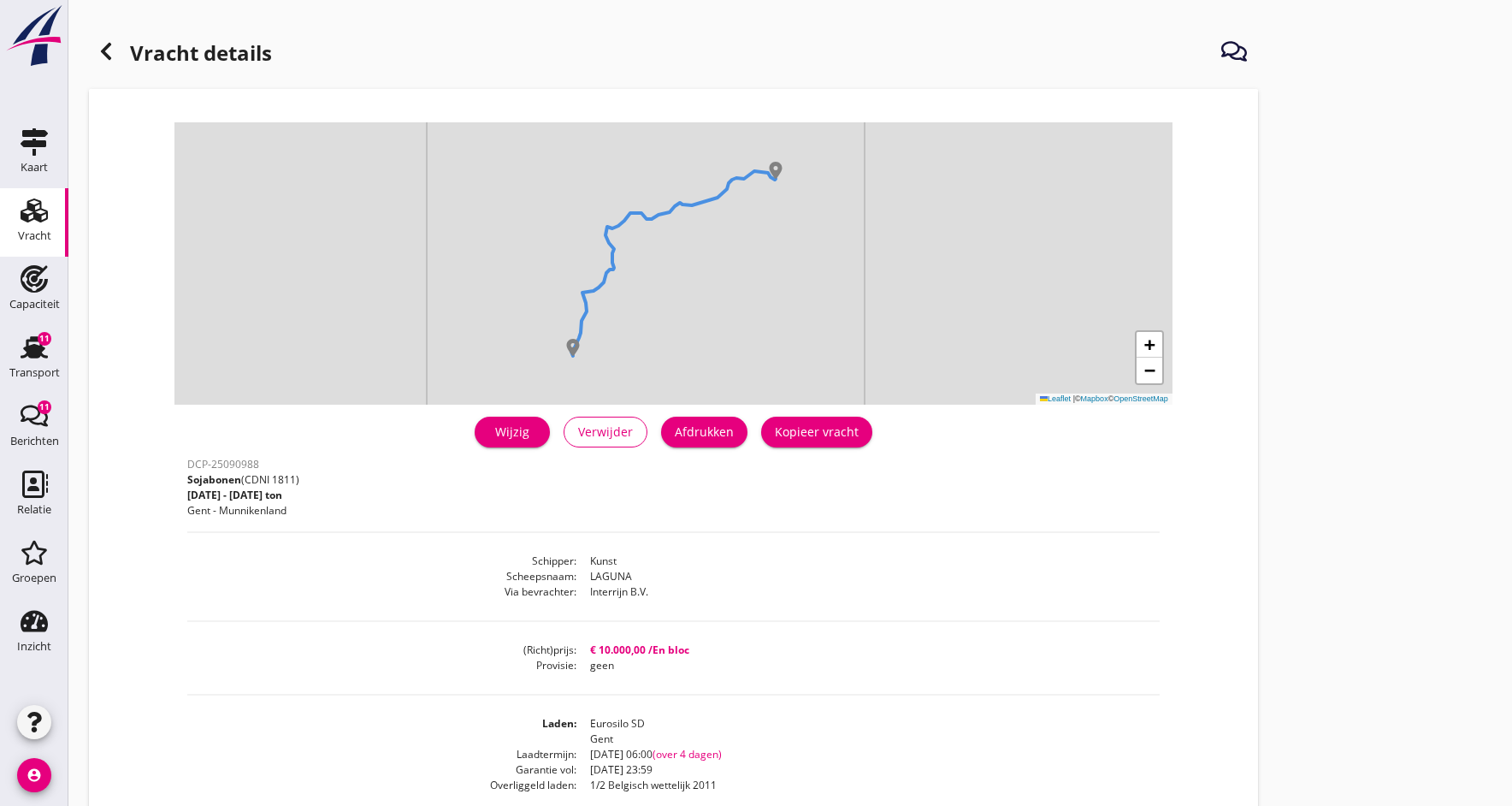
click at [489, 444] on link "Wijzig" at bounding box center [512, 432] width 76 height 30
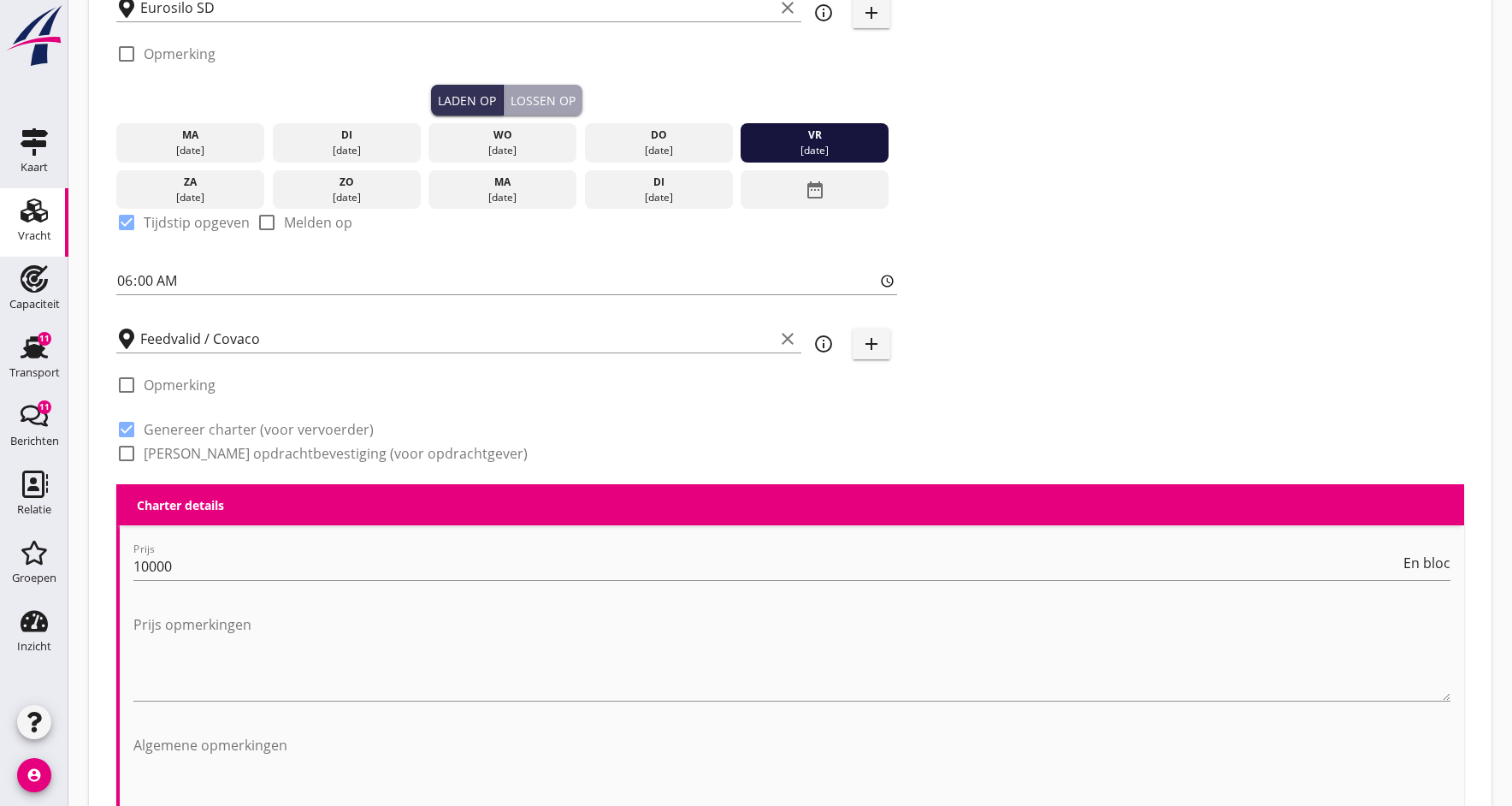
scroll to position [297, 0]
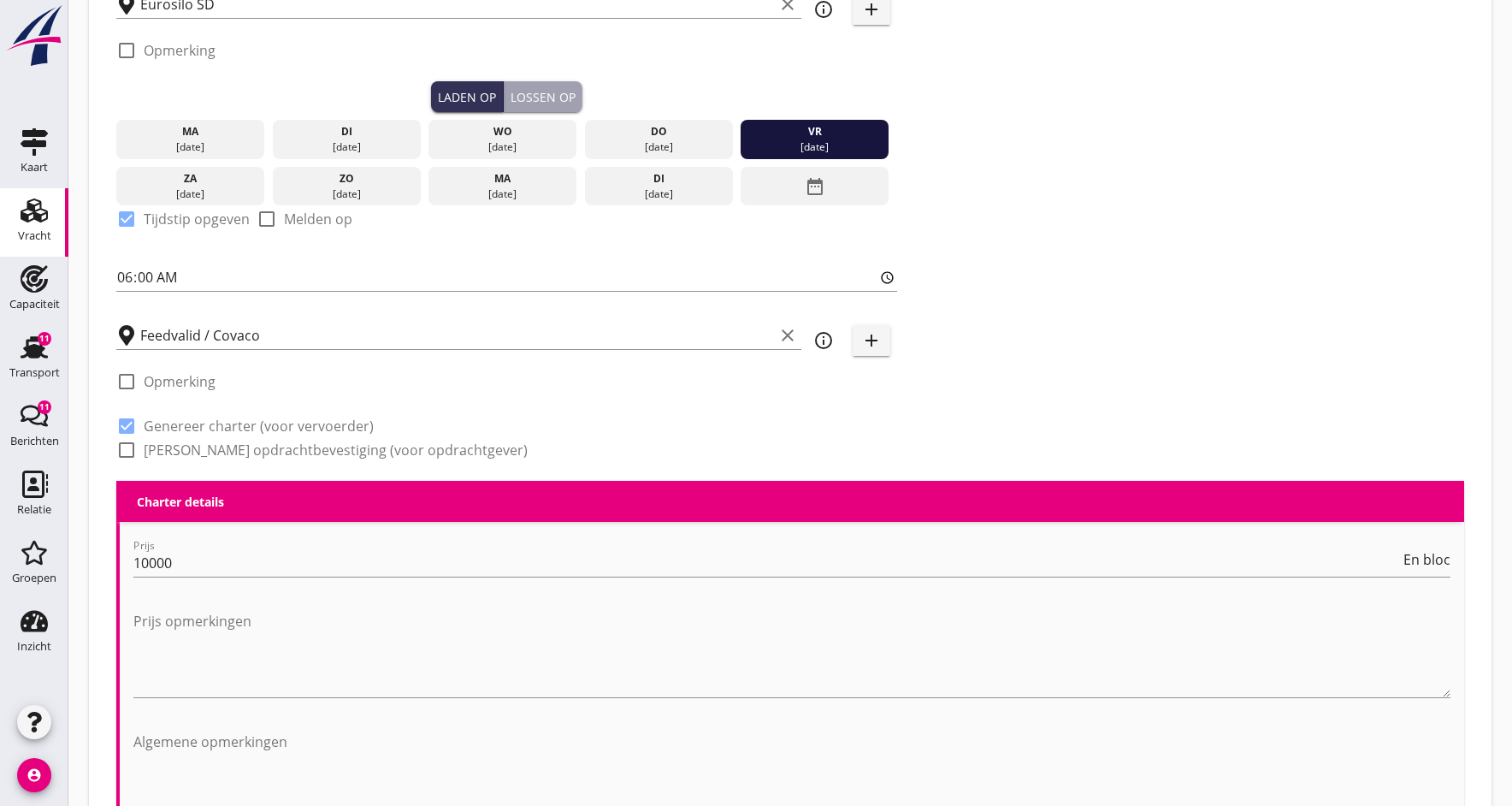
click at [131, 445] on div at bounding box center [127, 450] width 29 height 29
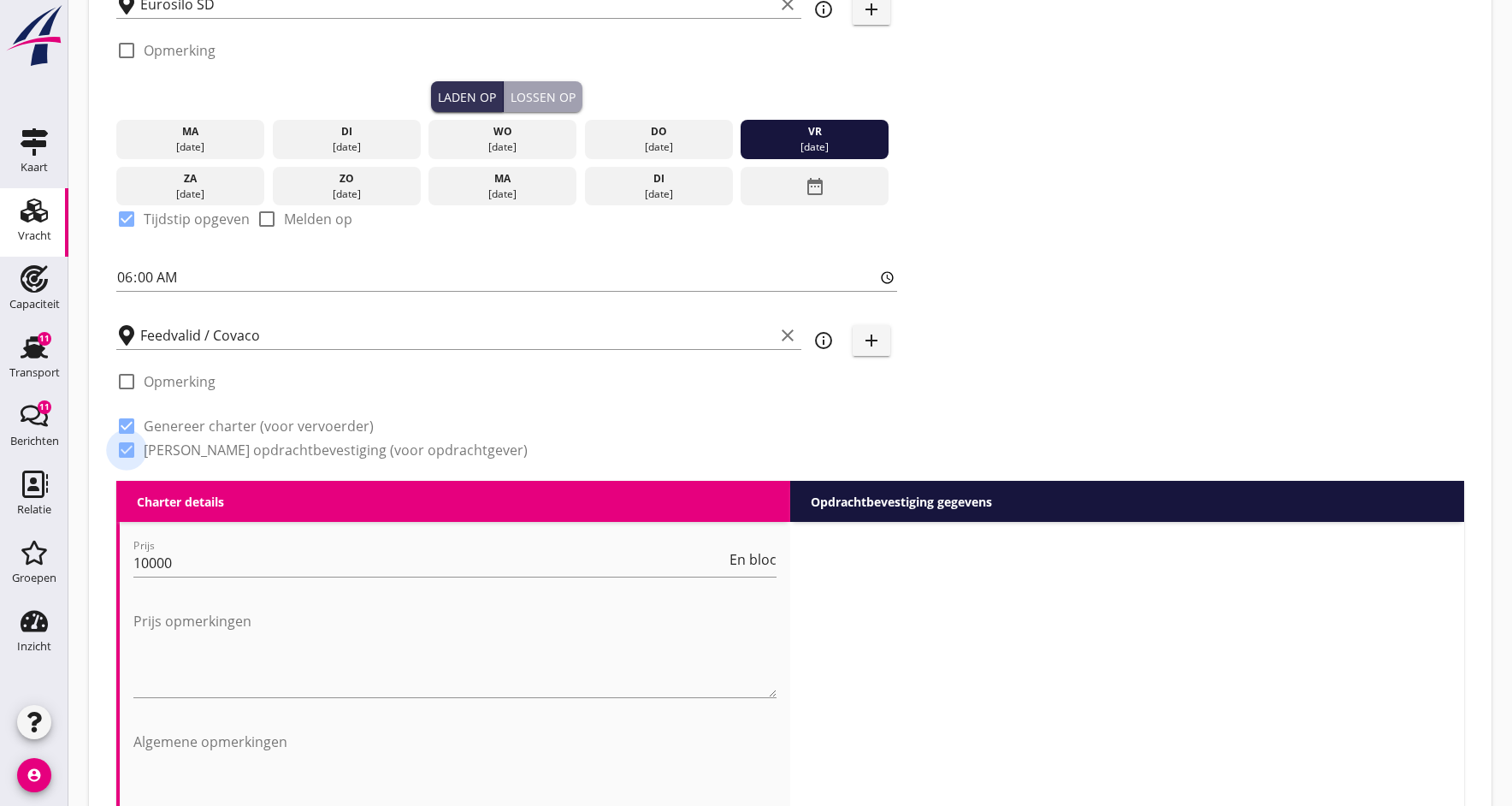
checkbox input "true"
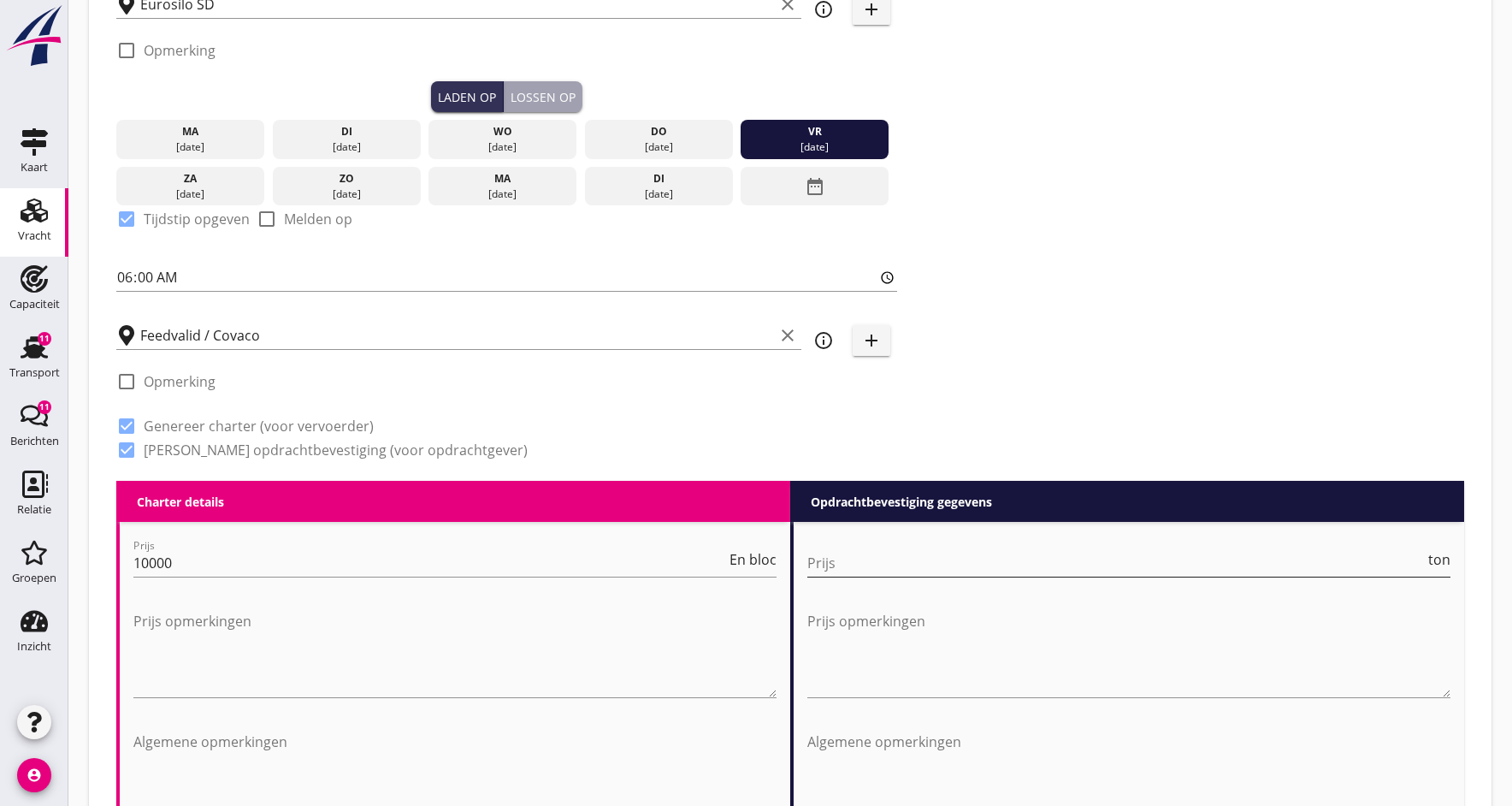
click at [938, 564] on input "Prijs" at bounding box center [1116, 563] width 617 height 28
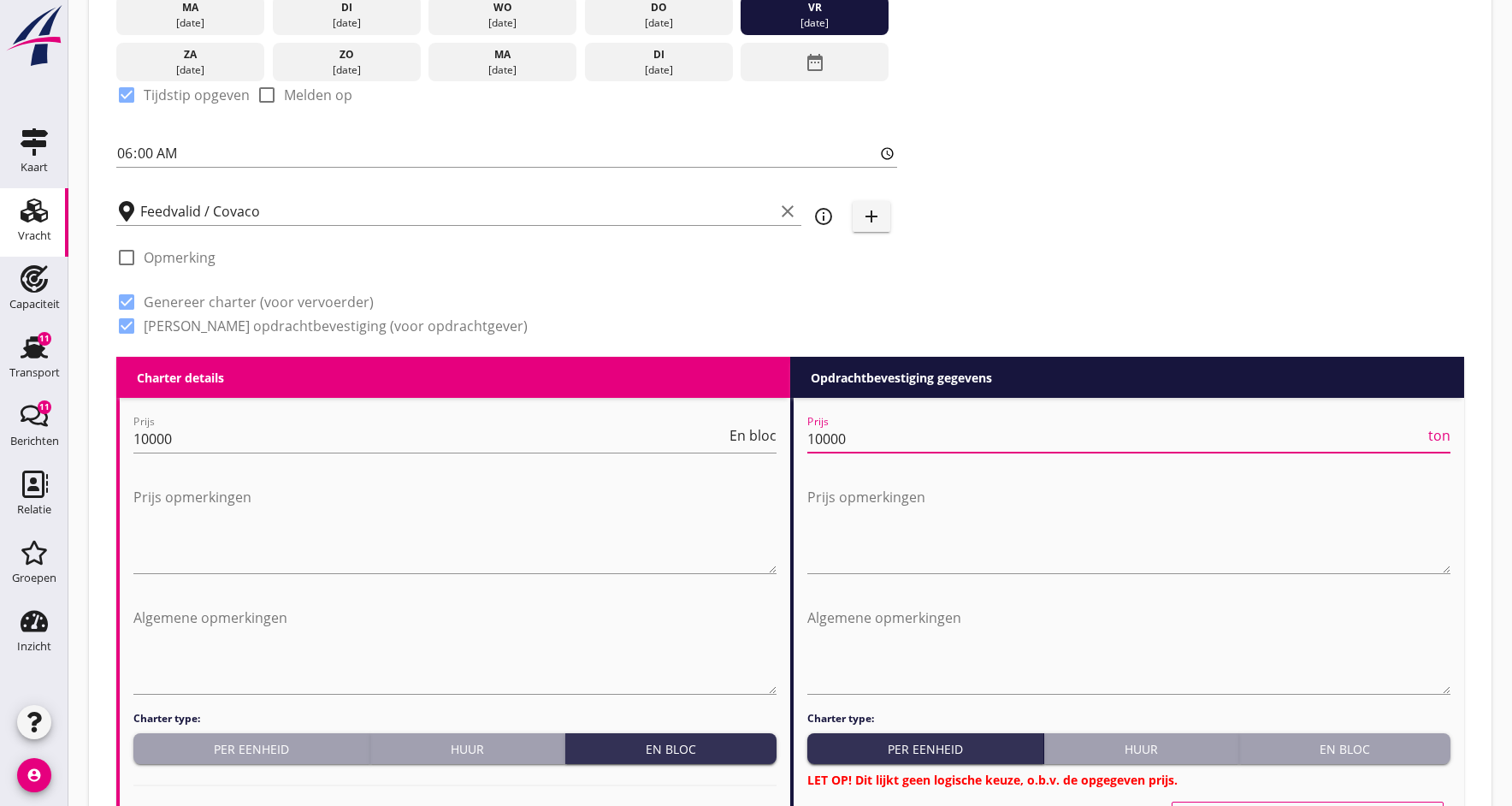
scroll to position [457, 0]
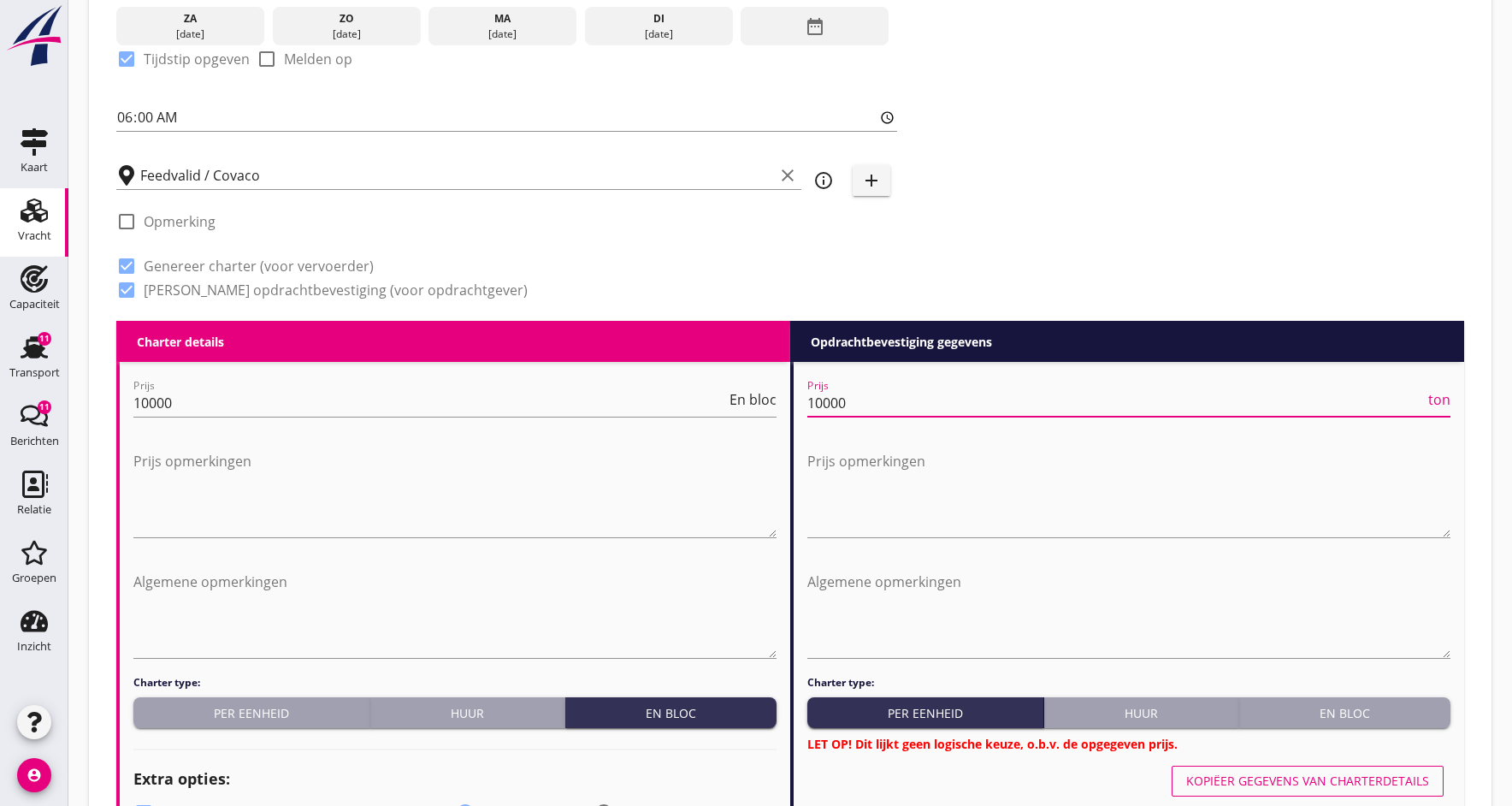
type input "10000"
click at [1361, 713] on div "En bloc" at bounding box center [1344, 713] width 197 height 18
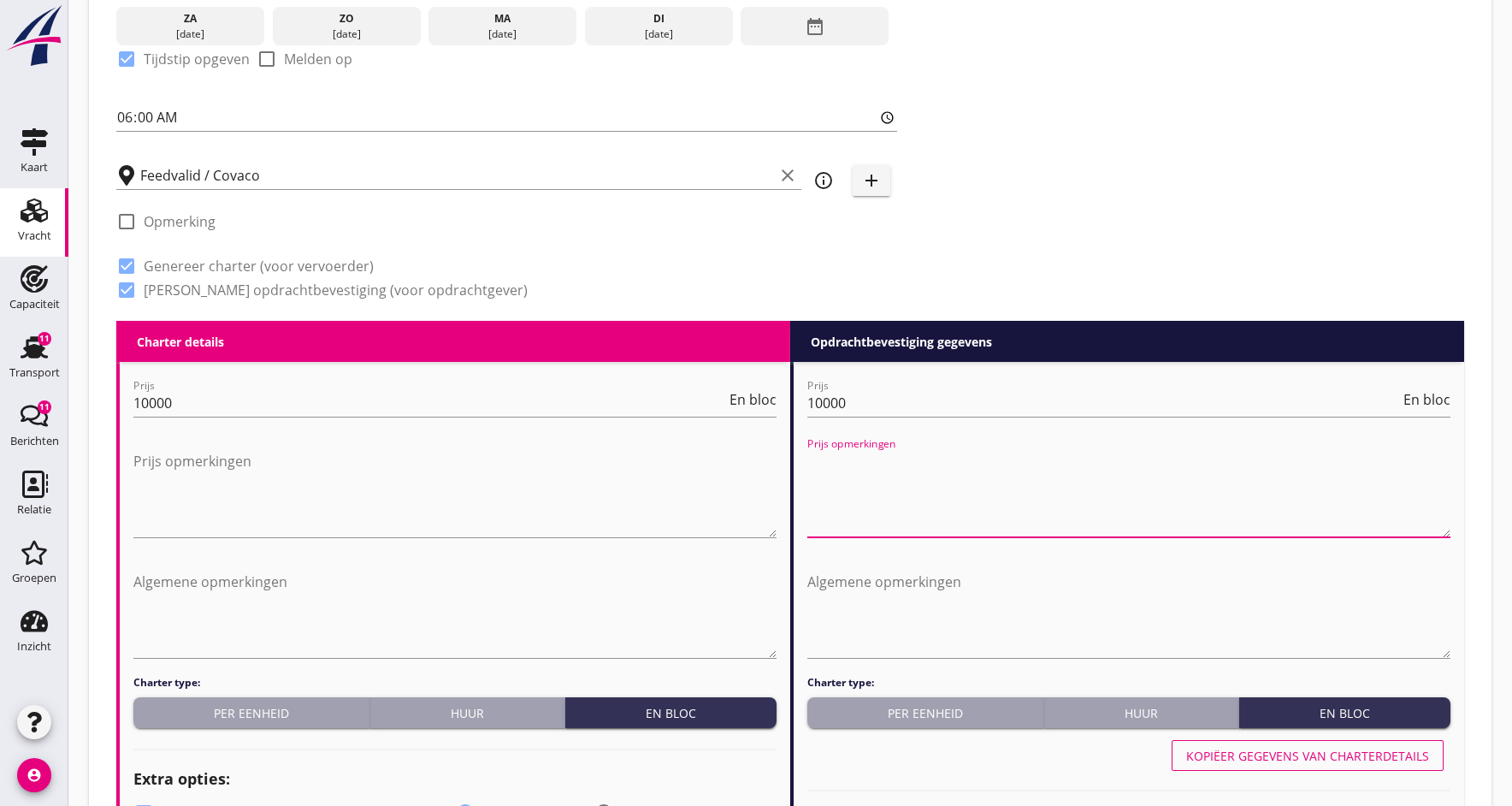
click at [816, 493] on textarea "Prijs opmerkingen" at bounding box center [1129, 491] width 644 height 89
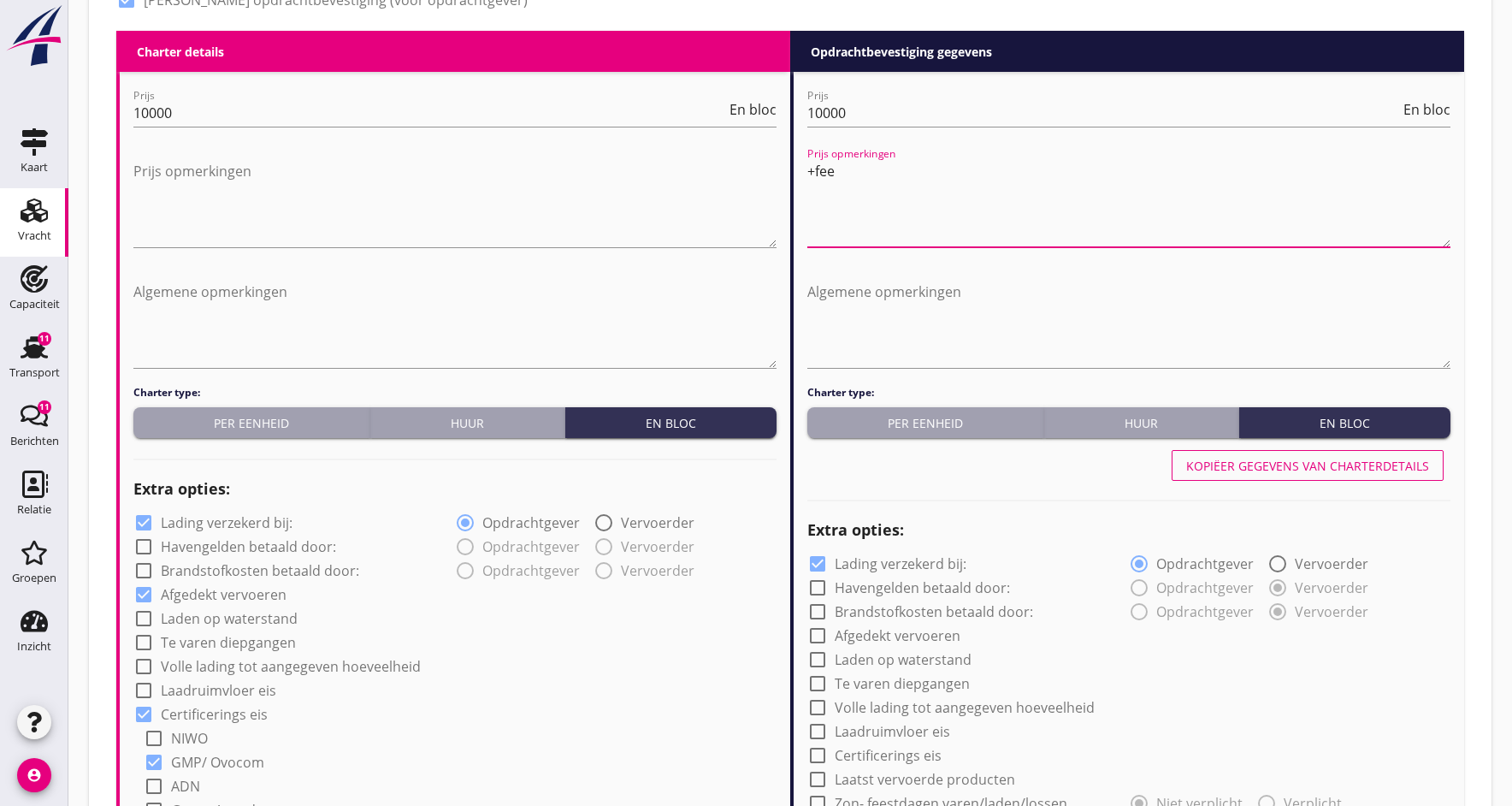
scroll to position [748, 0]
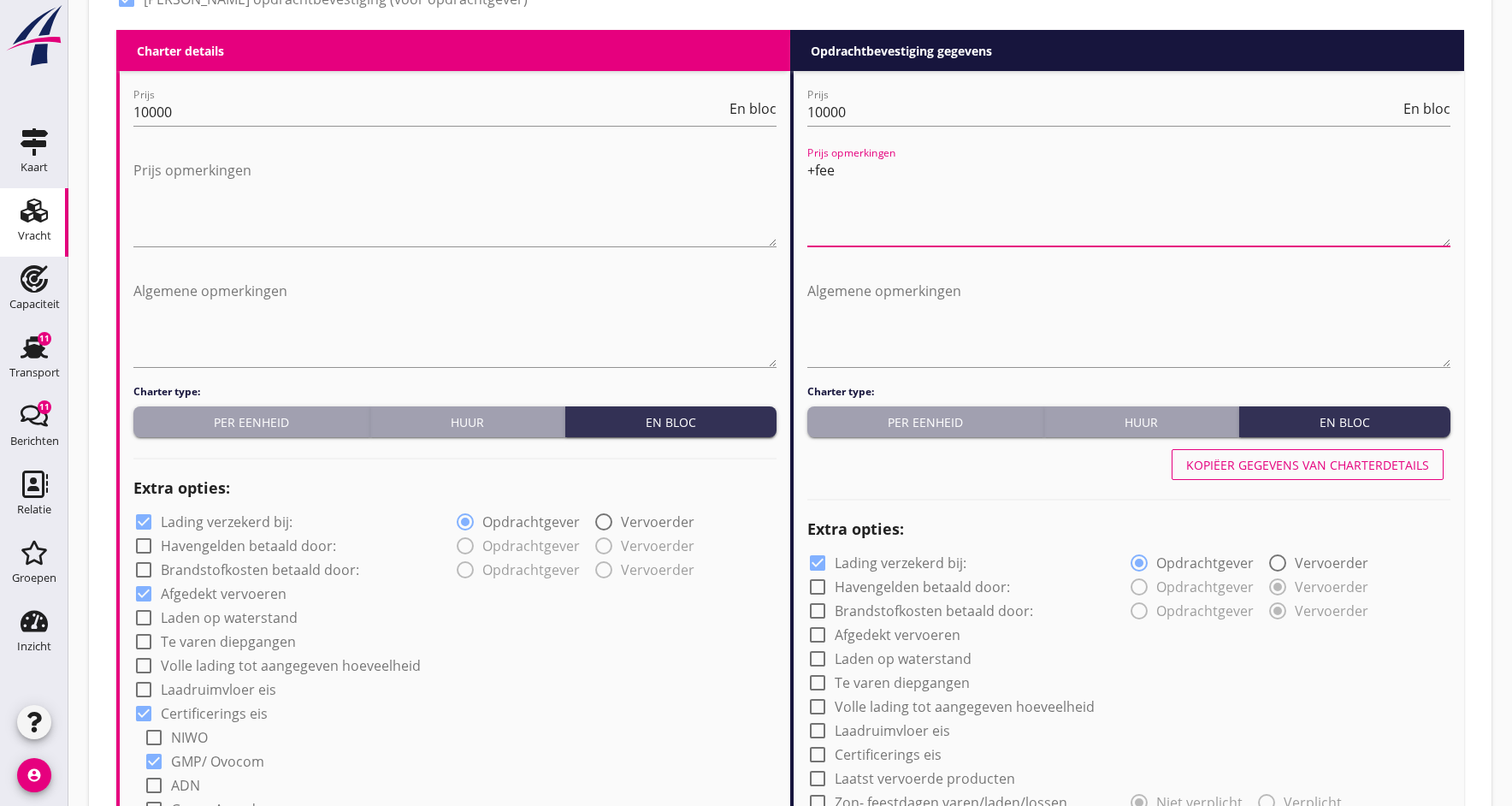
type textarea "+fee"
click at [1341, 465] on div "Kopiëer gegevens van charterdetails" at bounding box center [1307, 465] width 243 height 18
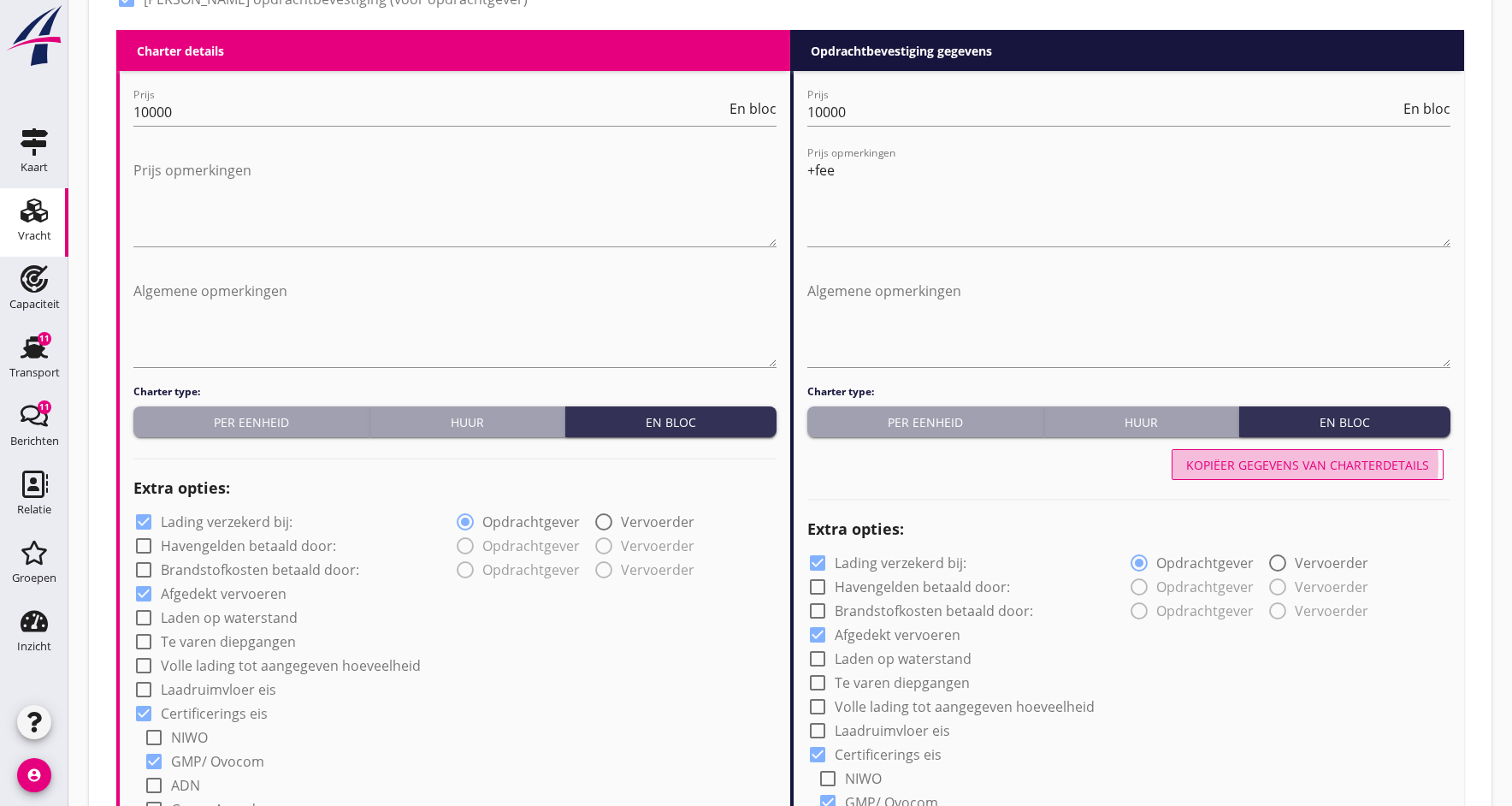
radio input "false"
checkbox input "true"
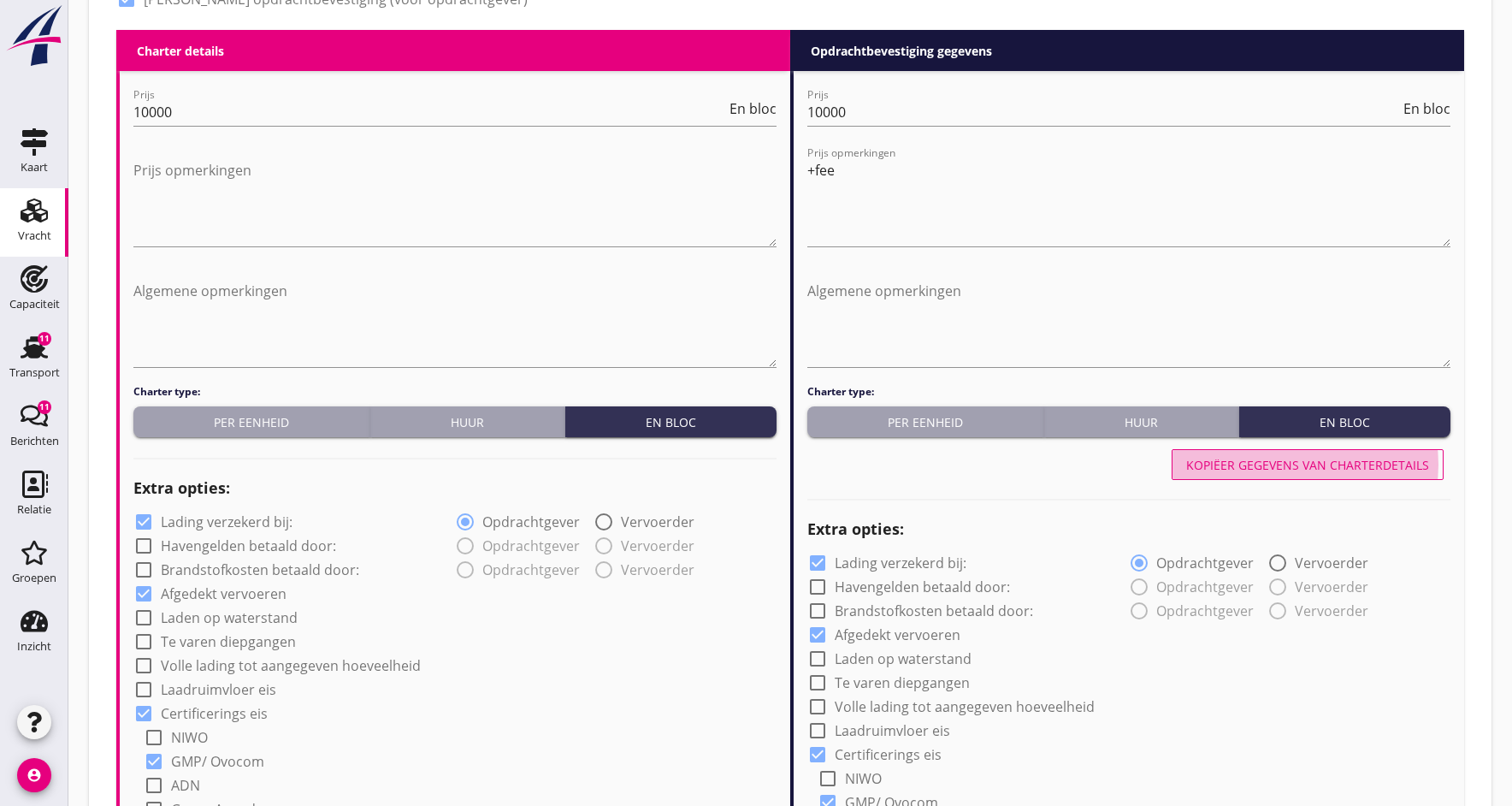
checkbox input "true"
radio input "false"
radio input "true"
radio input "false"
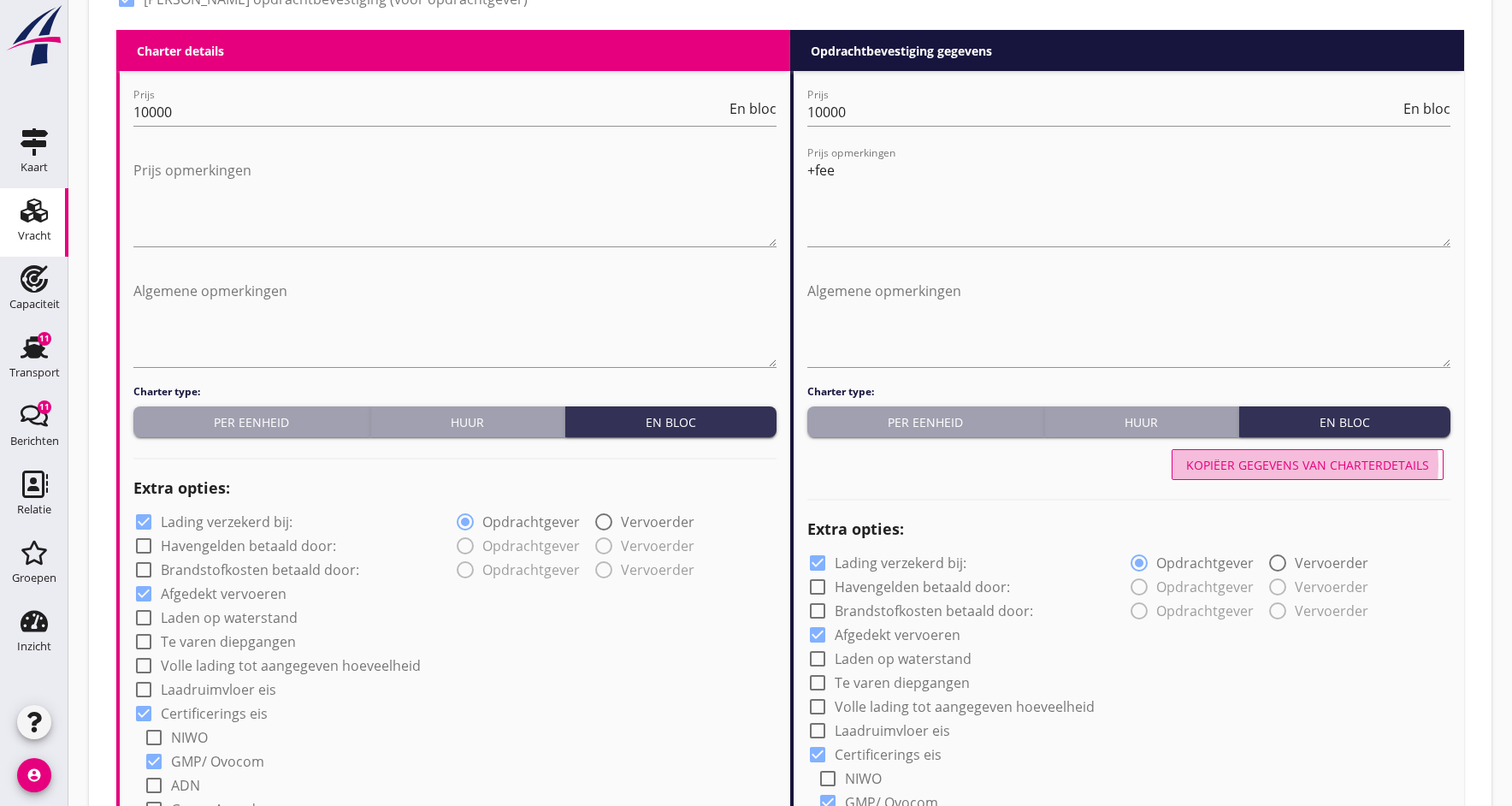
radio input "true"
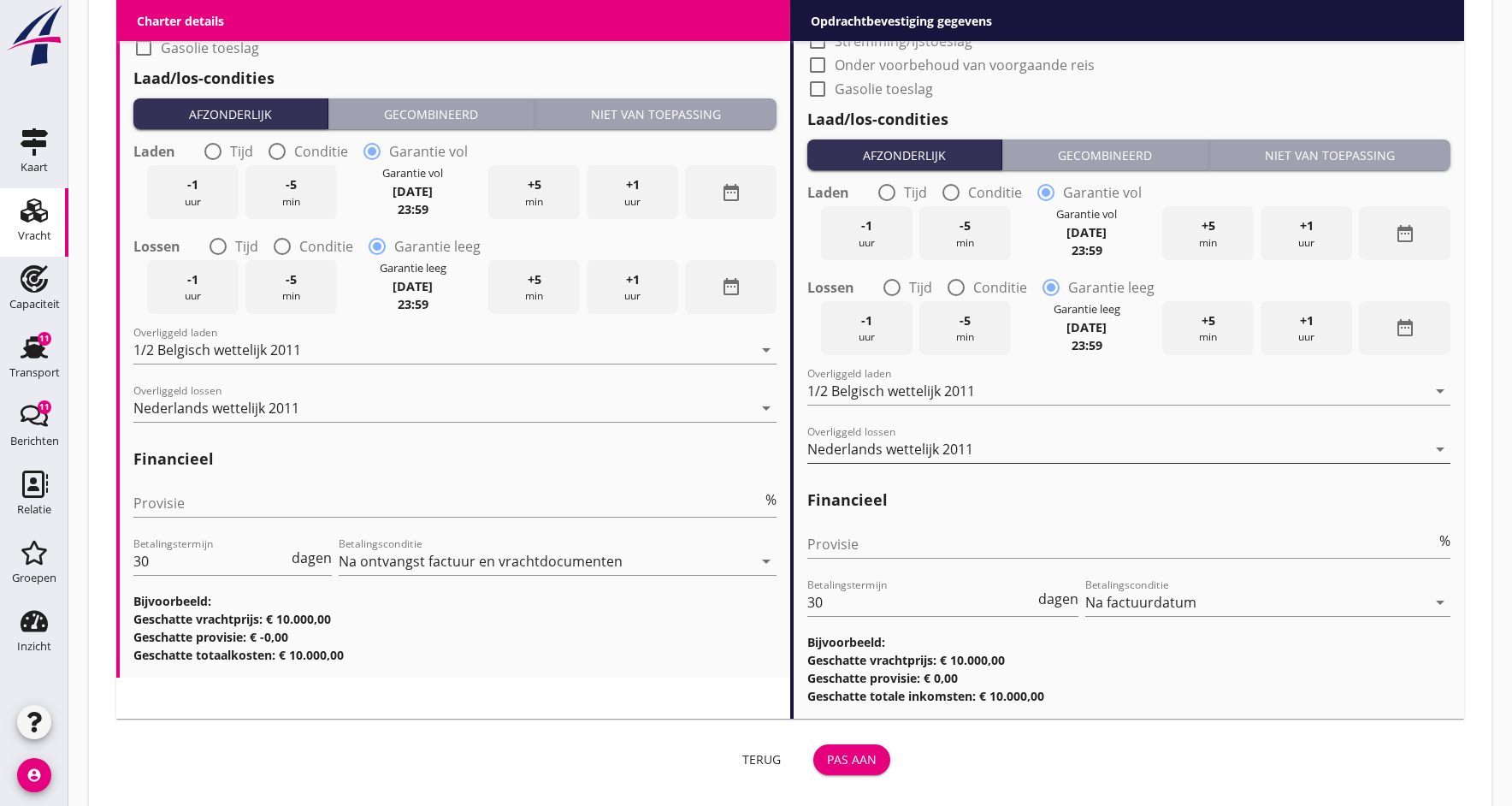
scroll to position [1906, 0]
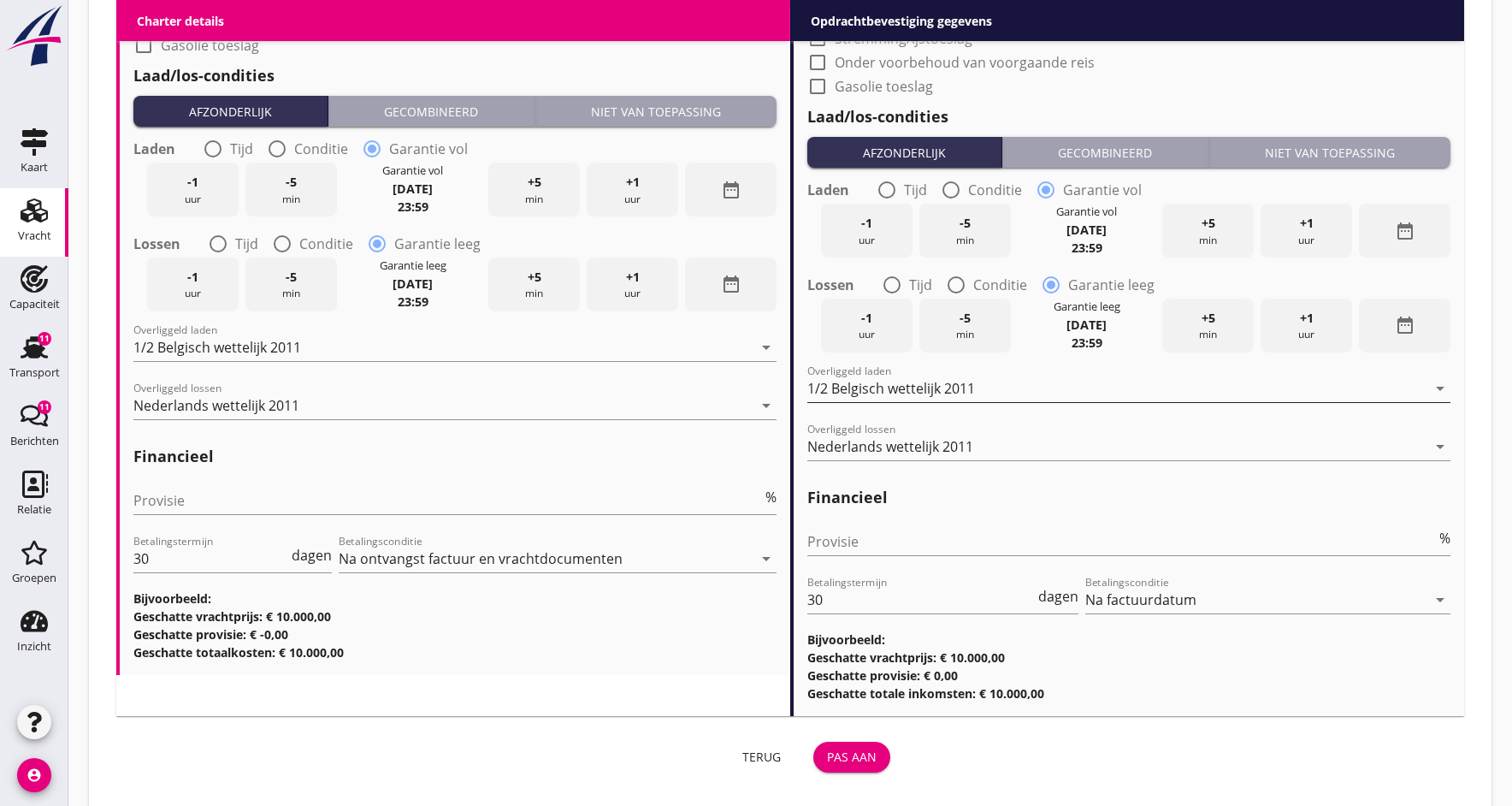
click at [952, 386] on div "1/2 Belgisch wettelijk 2011" at bounding box center [891, 388] width 168 height 16
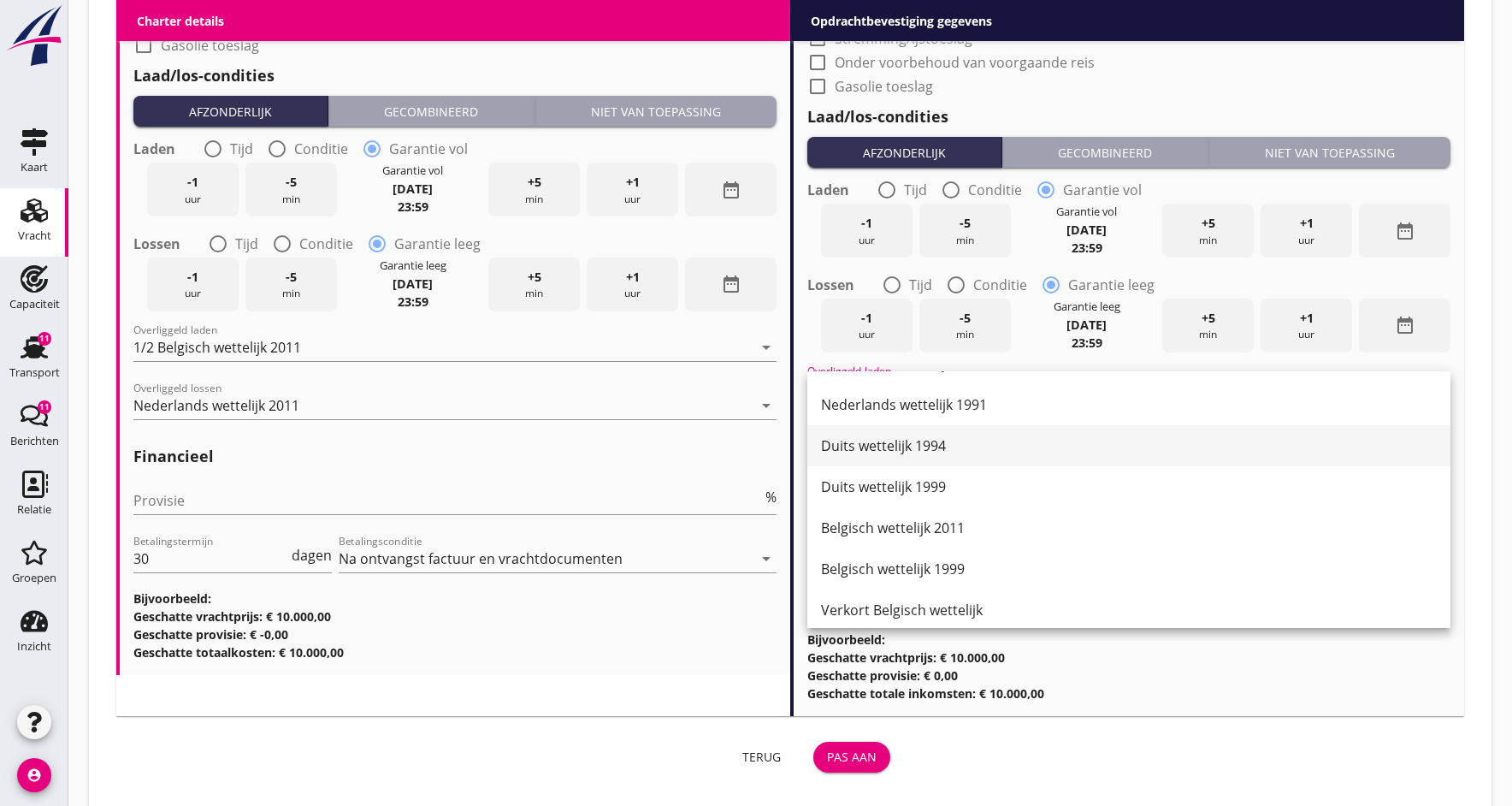
scroll to position [83, 0]
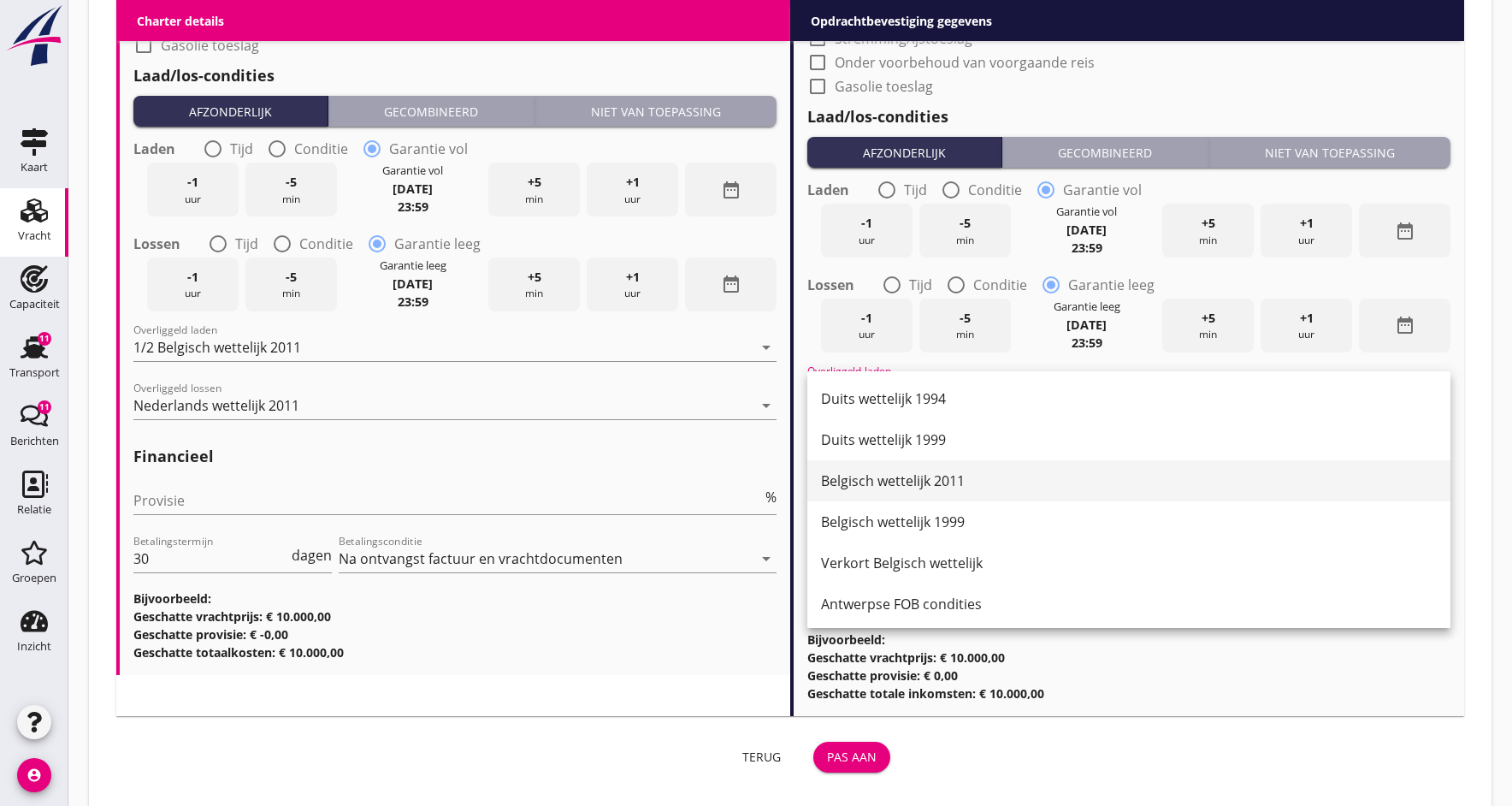
click at [854, 487] on div "Belgisch wettelijk 2011" at bounding box center [1129, 481] width 616 height 21
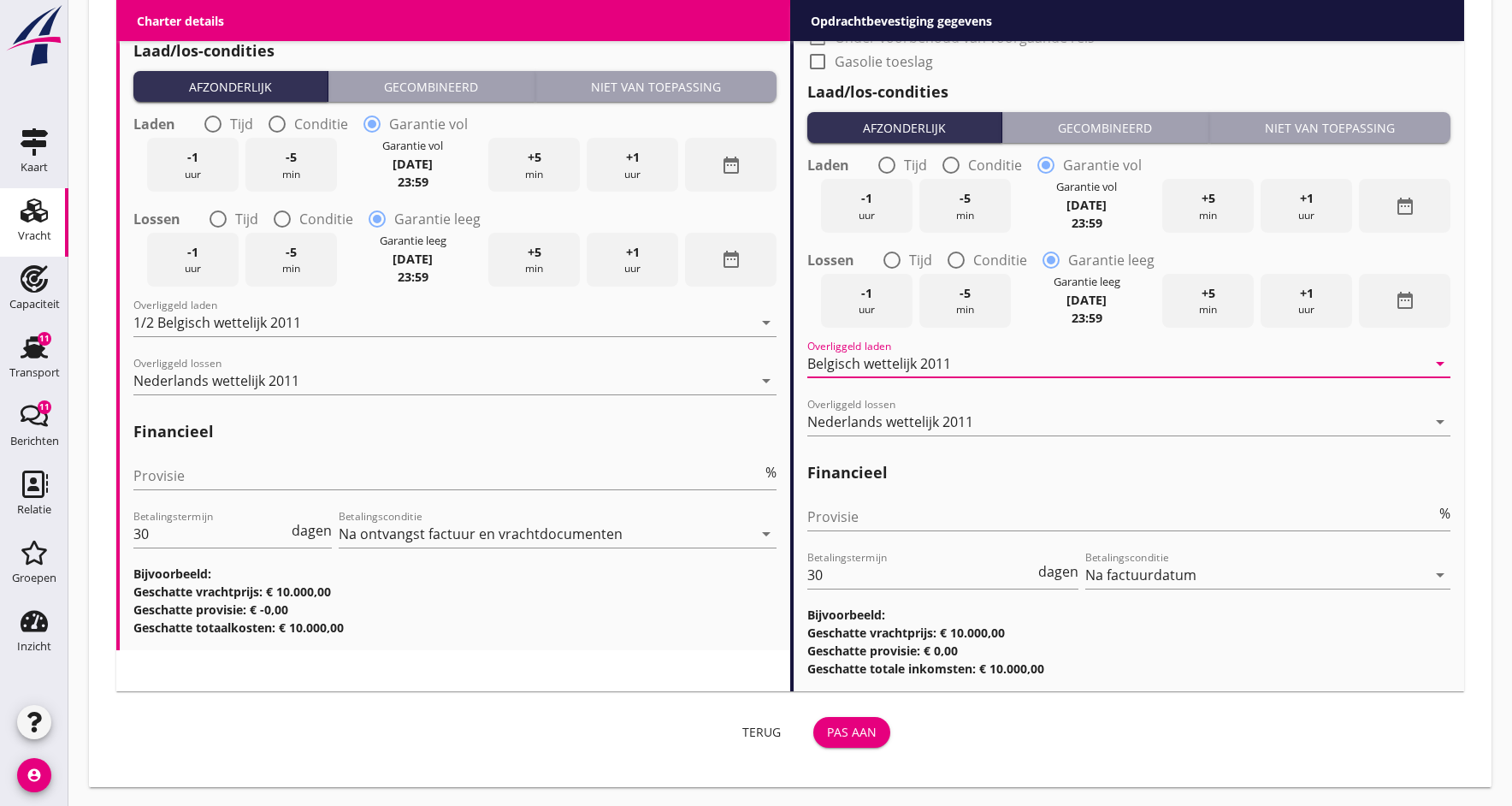
scroll to position [1929, 0]
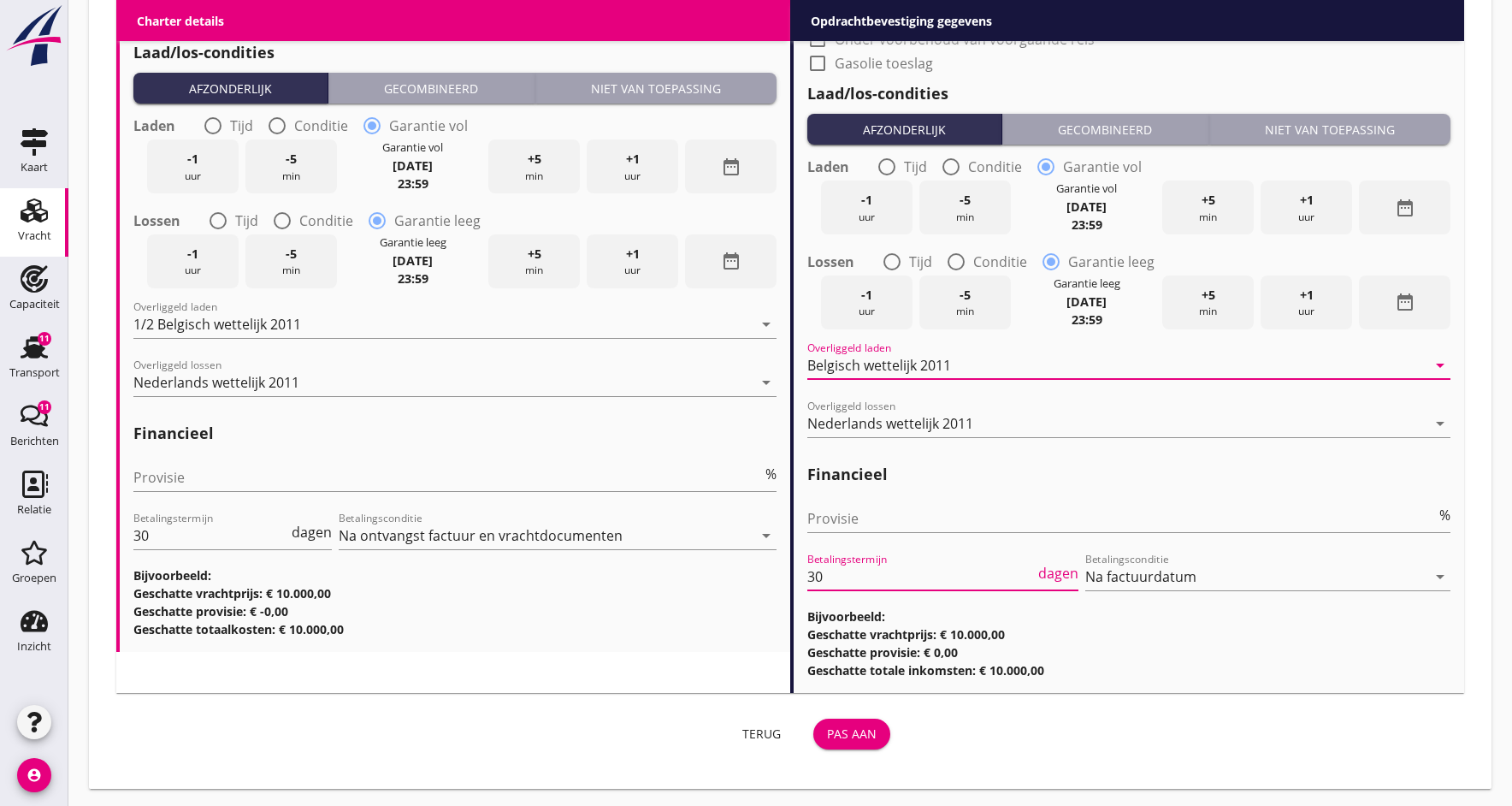
click at [835, 575] on input "30" at bounding box center [922, 577] width 228 height 28
type input "3"
type input "14"
click at [857, 733] on div "Pas aan" at bounding box center [852, 733] width 49 height 18
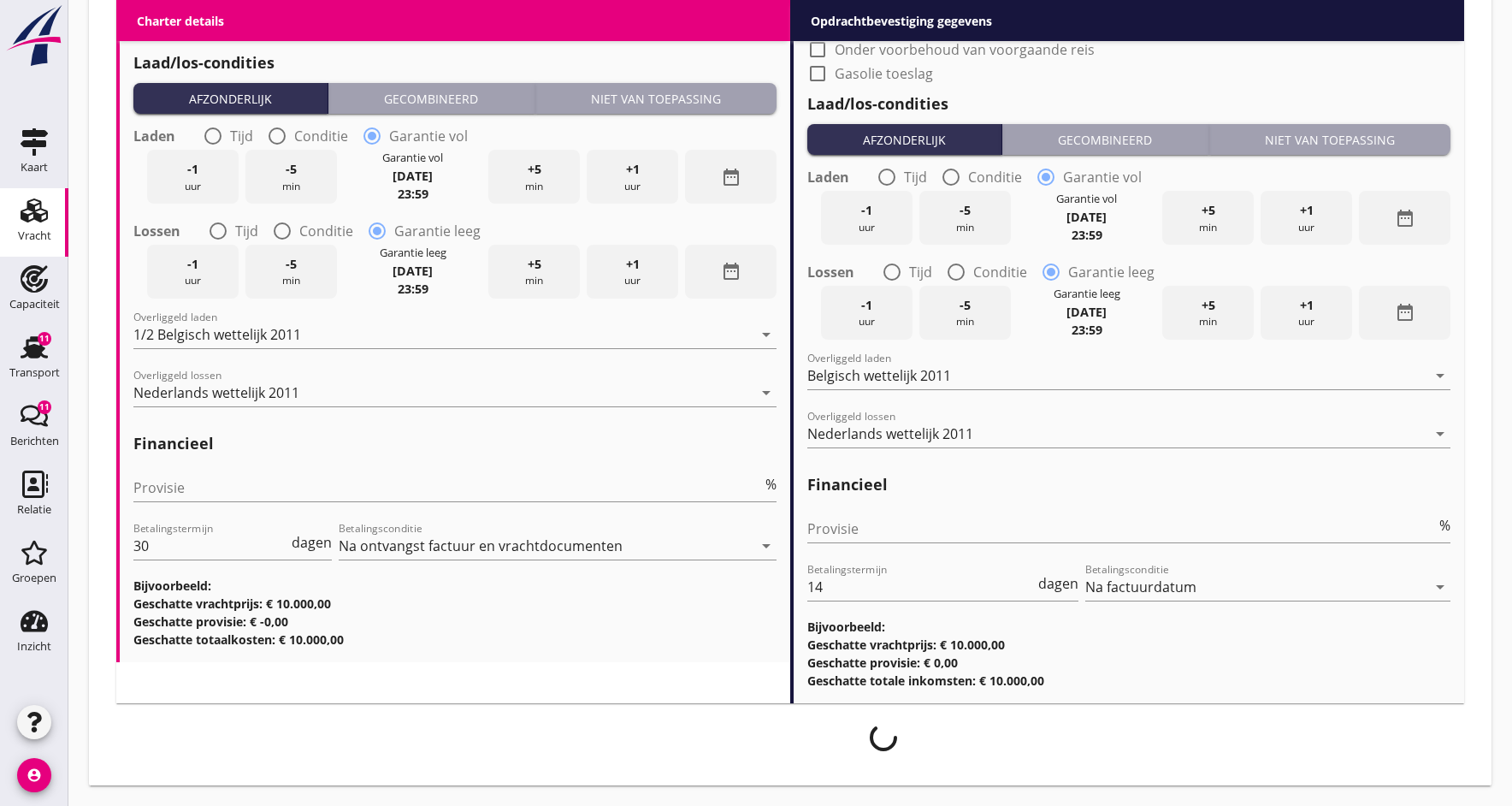
scroll to position [1915, 0]
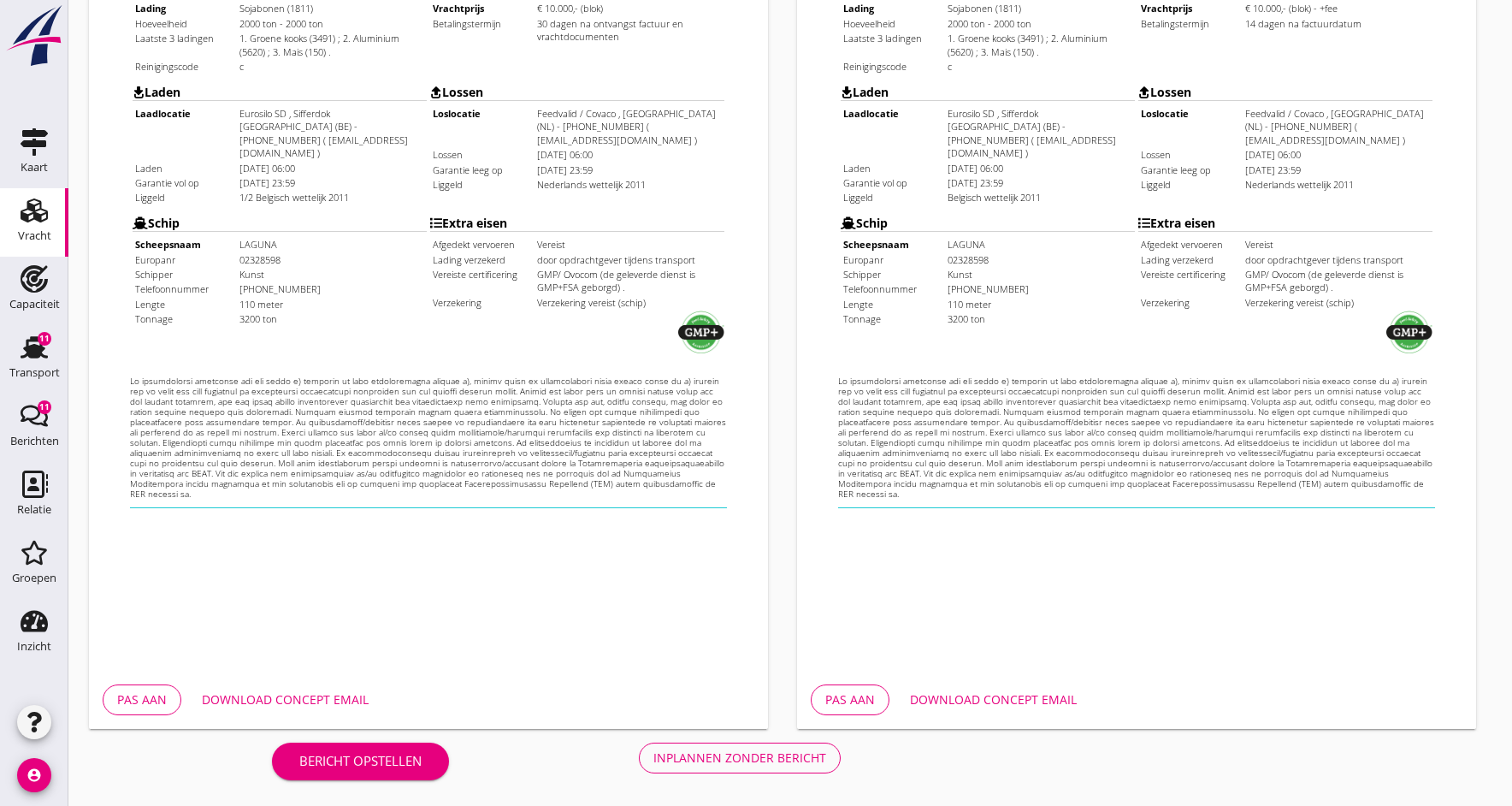
scroll to position [461, 0]
click at [1023, 699] on div "Download concept email" at bounding box center [993, 699] width 167 height 18
click at [779, 754] on div "Inplannen zonder bericht" at bounding box center [740, 758] width 173 height 18
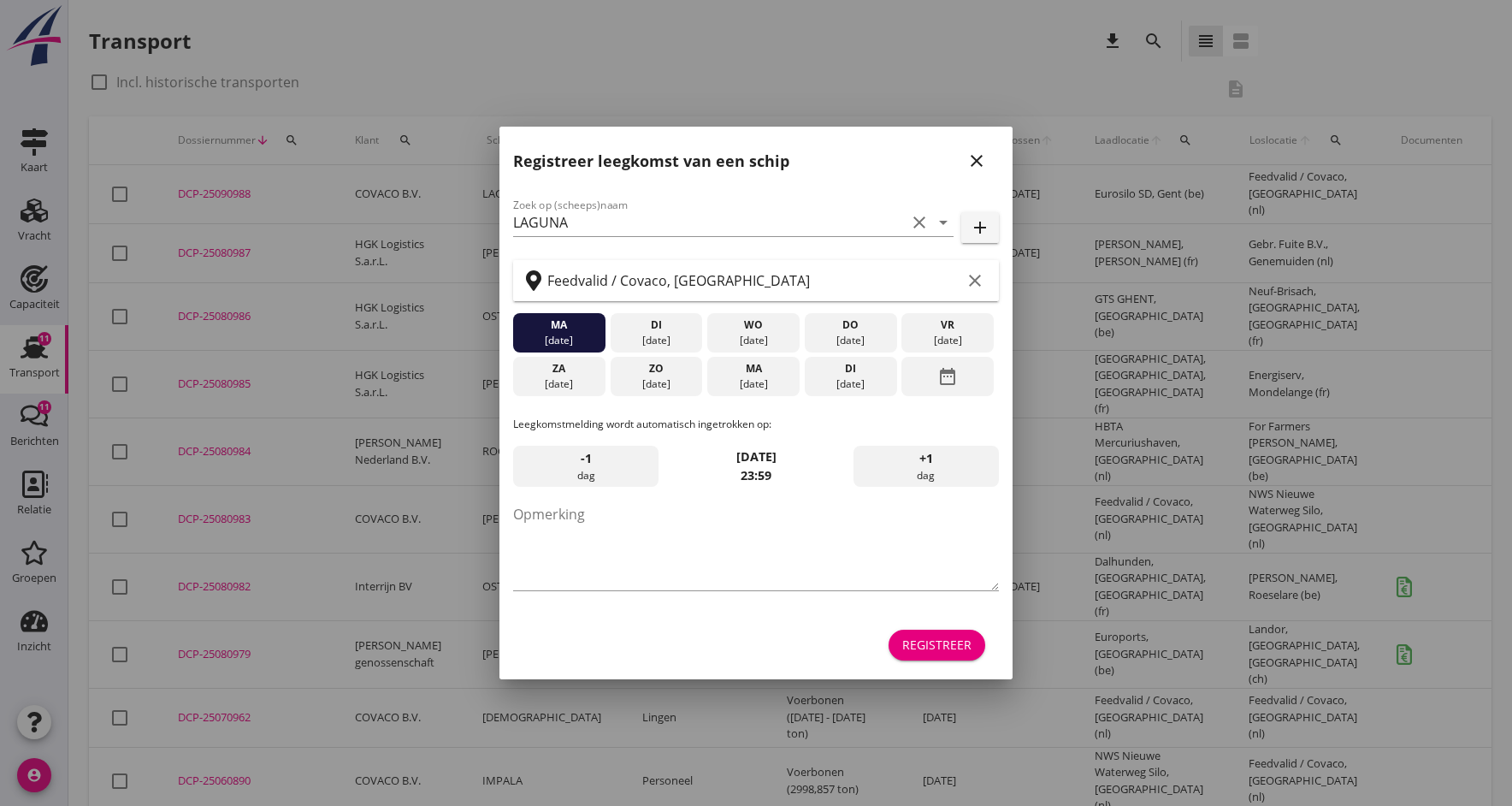
click at [969, 158] on icon "close" at bounding box center [977, 160] width 21 height 21
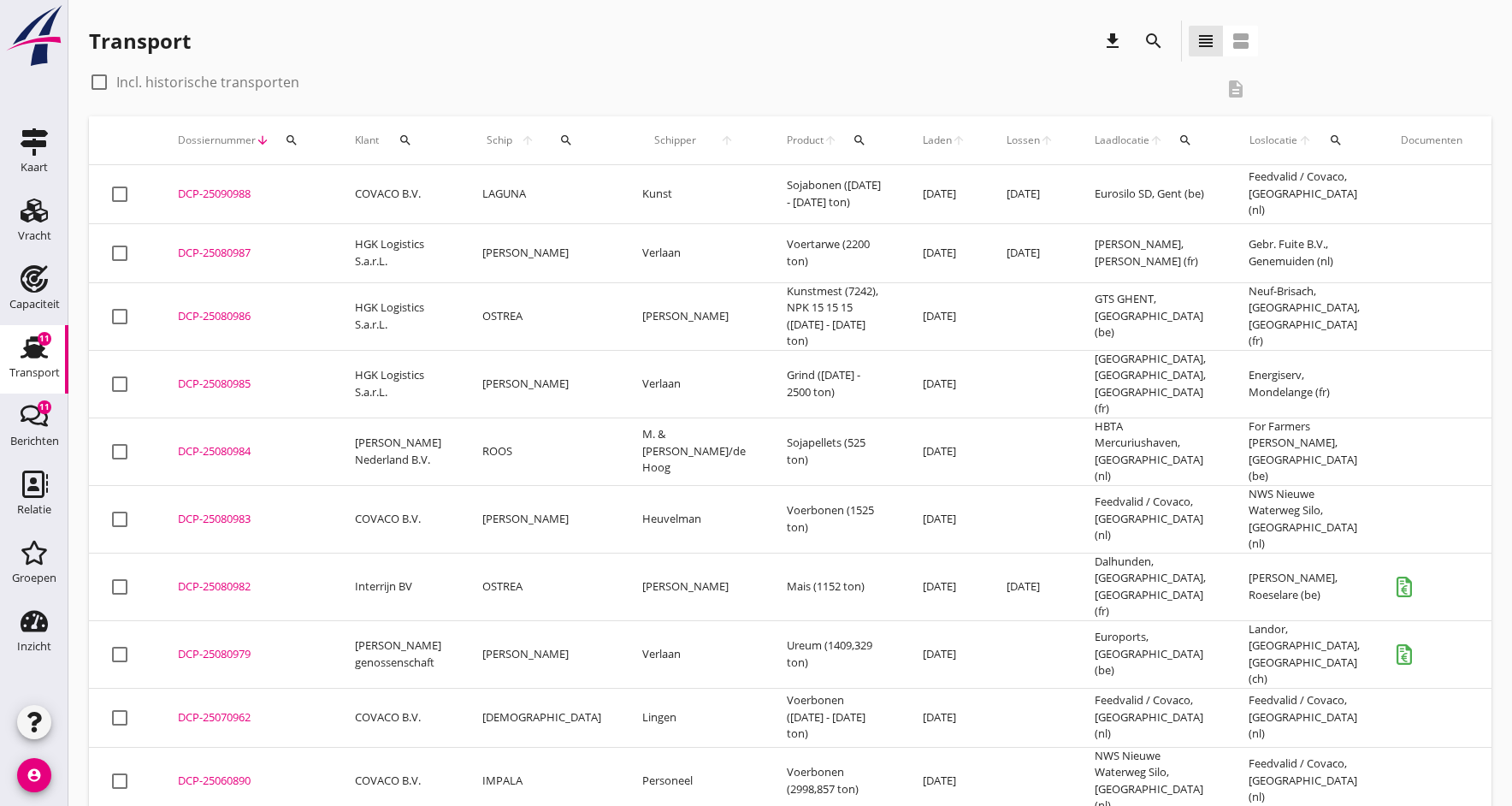
click at [213, 190] on div "DCP-25090988" at bounding box center [246, 194] width 136 height 17
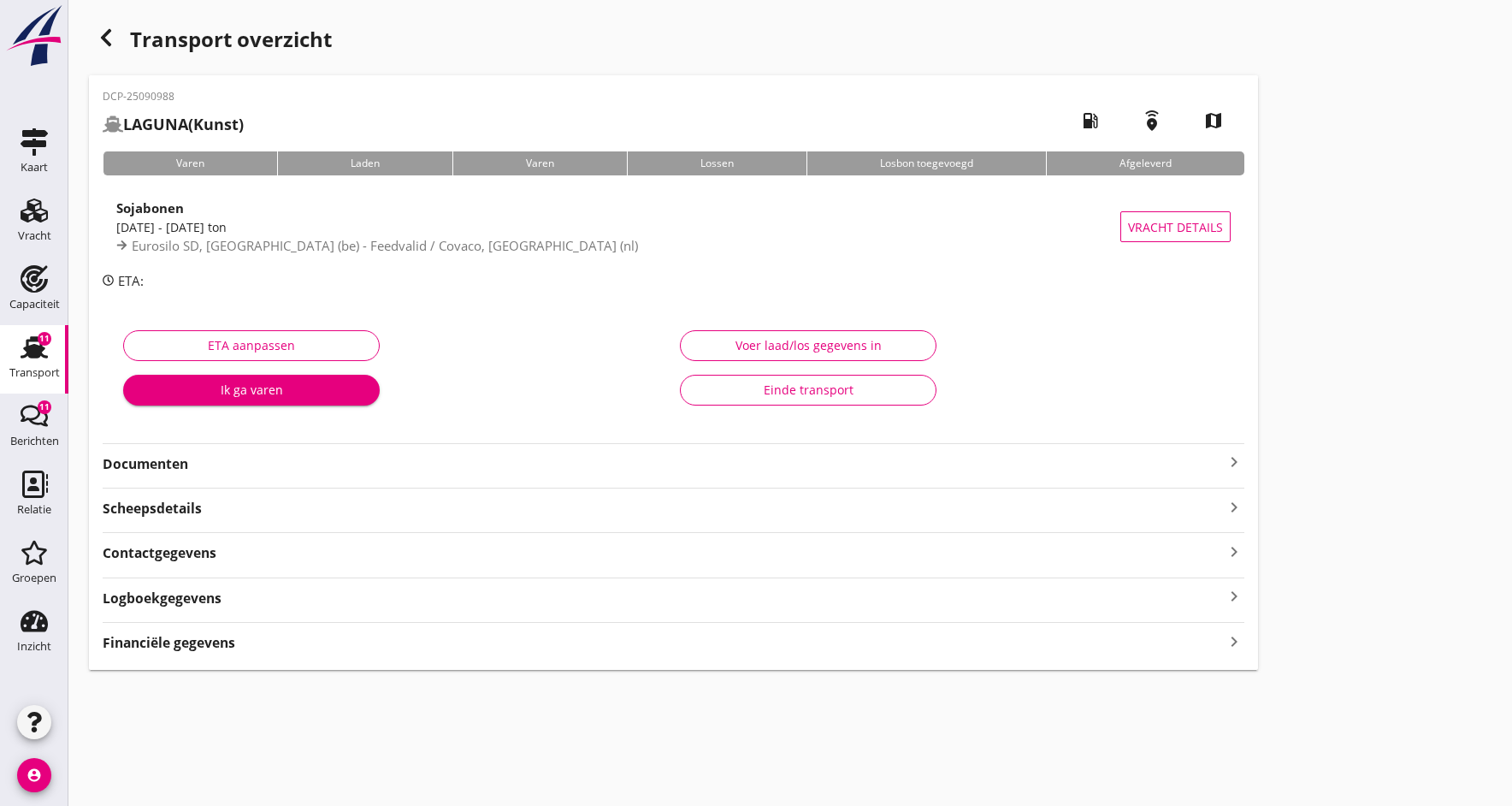
click at [131, 466] on strong "Documenten" at bounding box center [662, 464] width 1121 height 20
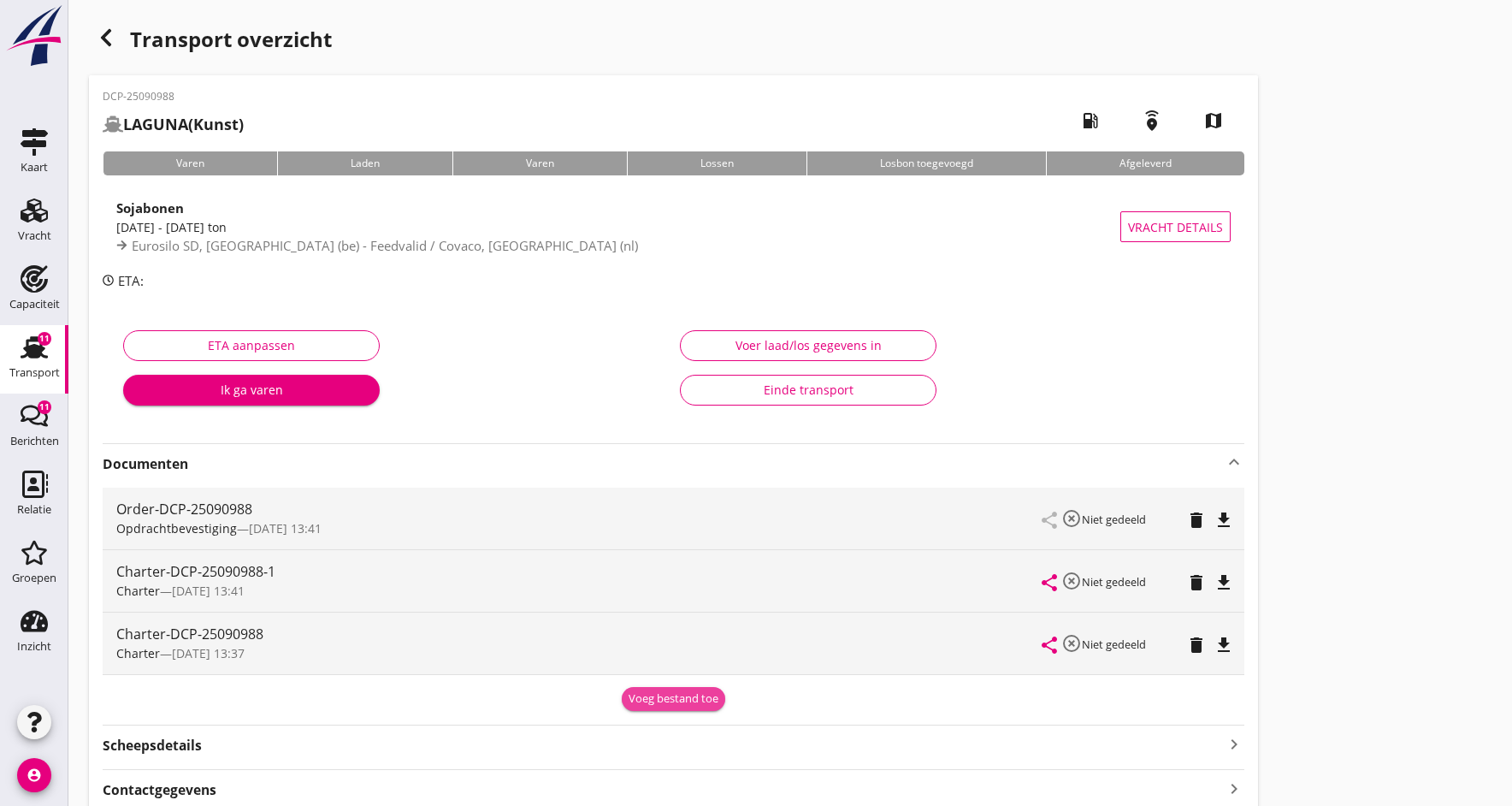
click at [699, 699] on div "Voeg bestand toe" at bounding box center [673, 698] width 89 height 17
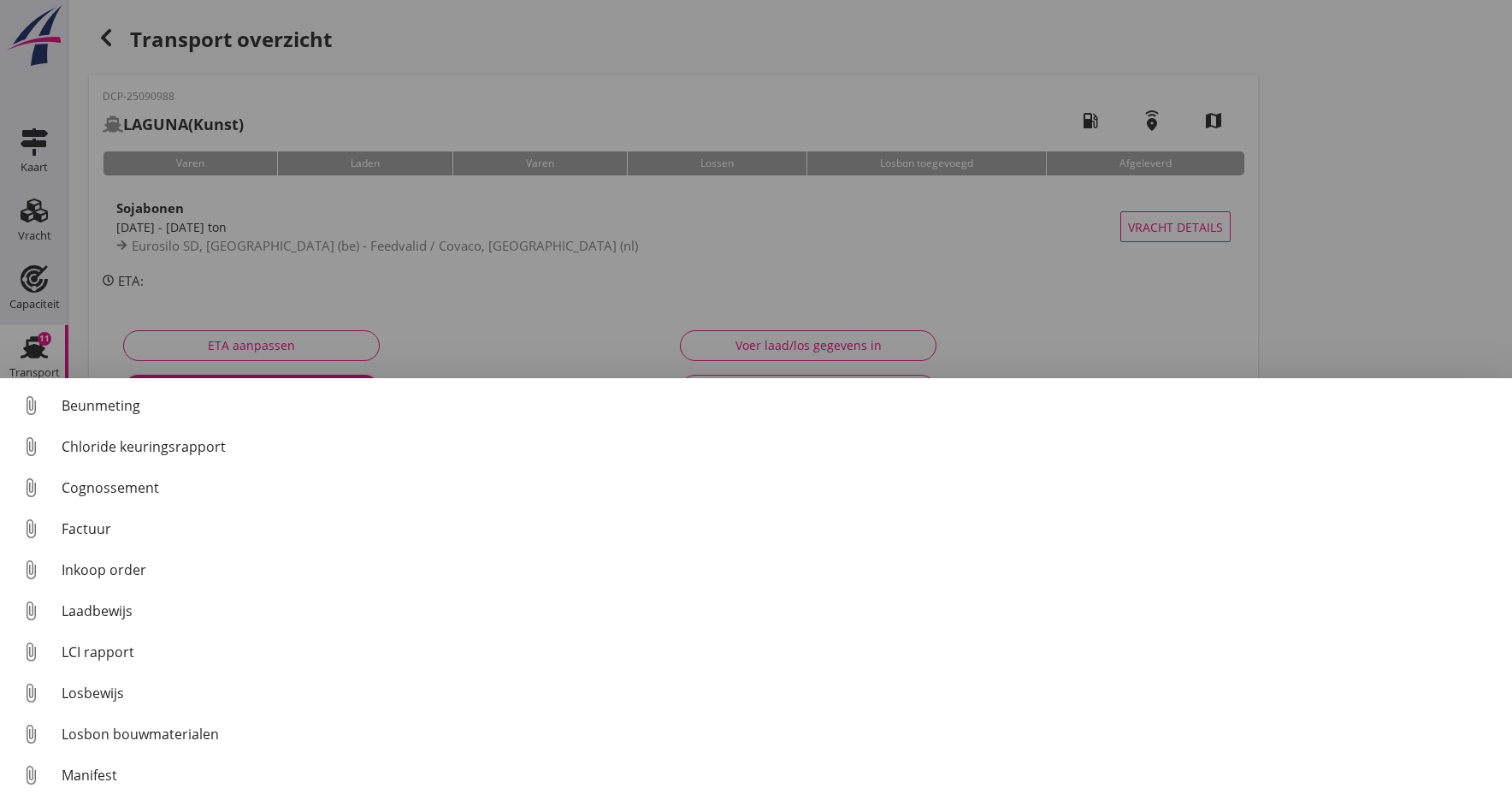
click at [636, 301] on div at bounding box center [756, 403] width 1512 height 806
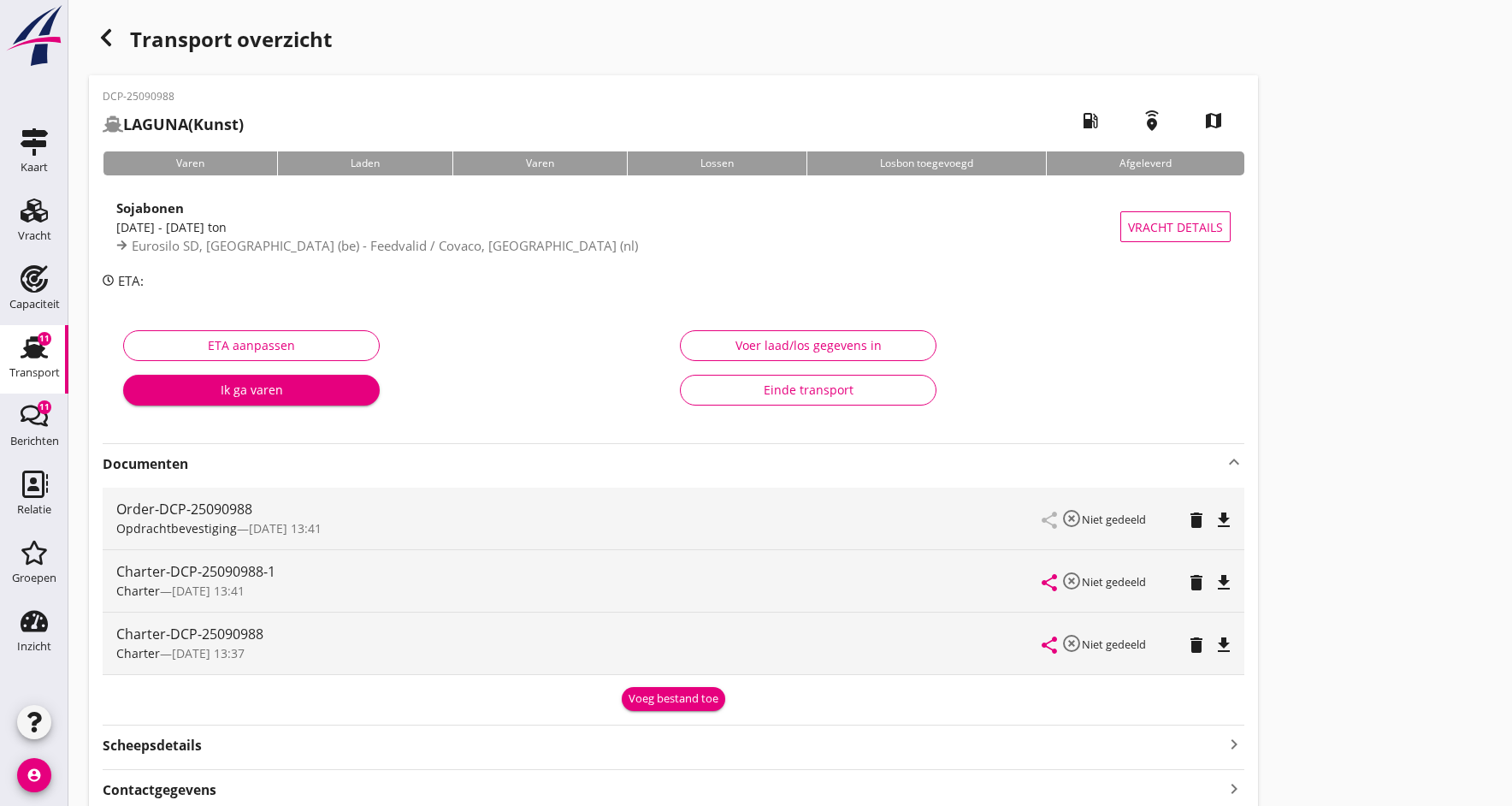
click at [1199, 585] on icon "delete" at bounding box center [1196, 582] width 21 height 21
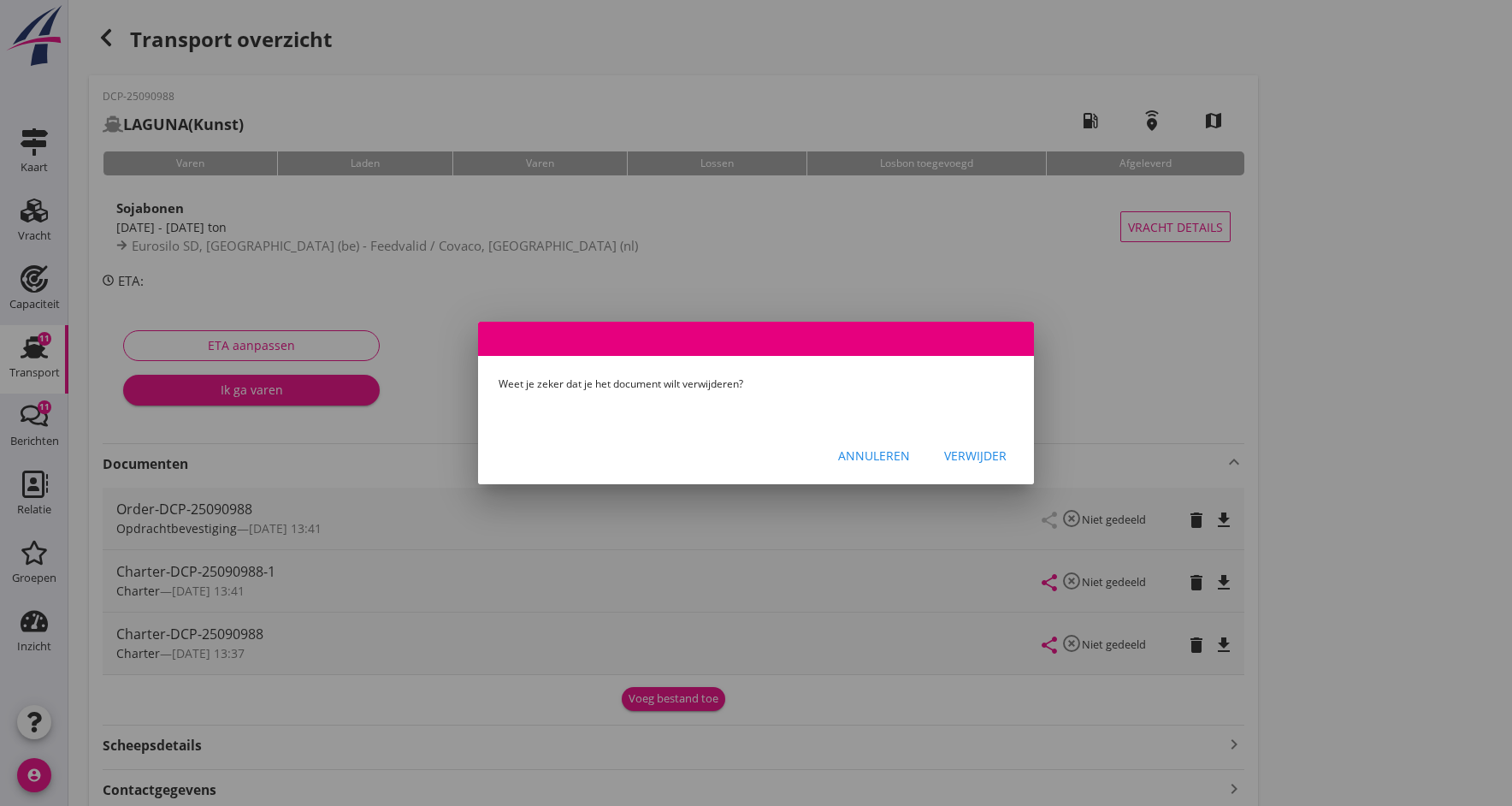
click at [961, 456] on div "Verwijder" at bounding box center [976, 455] width 63 height 18
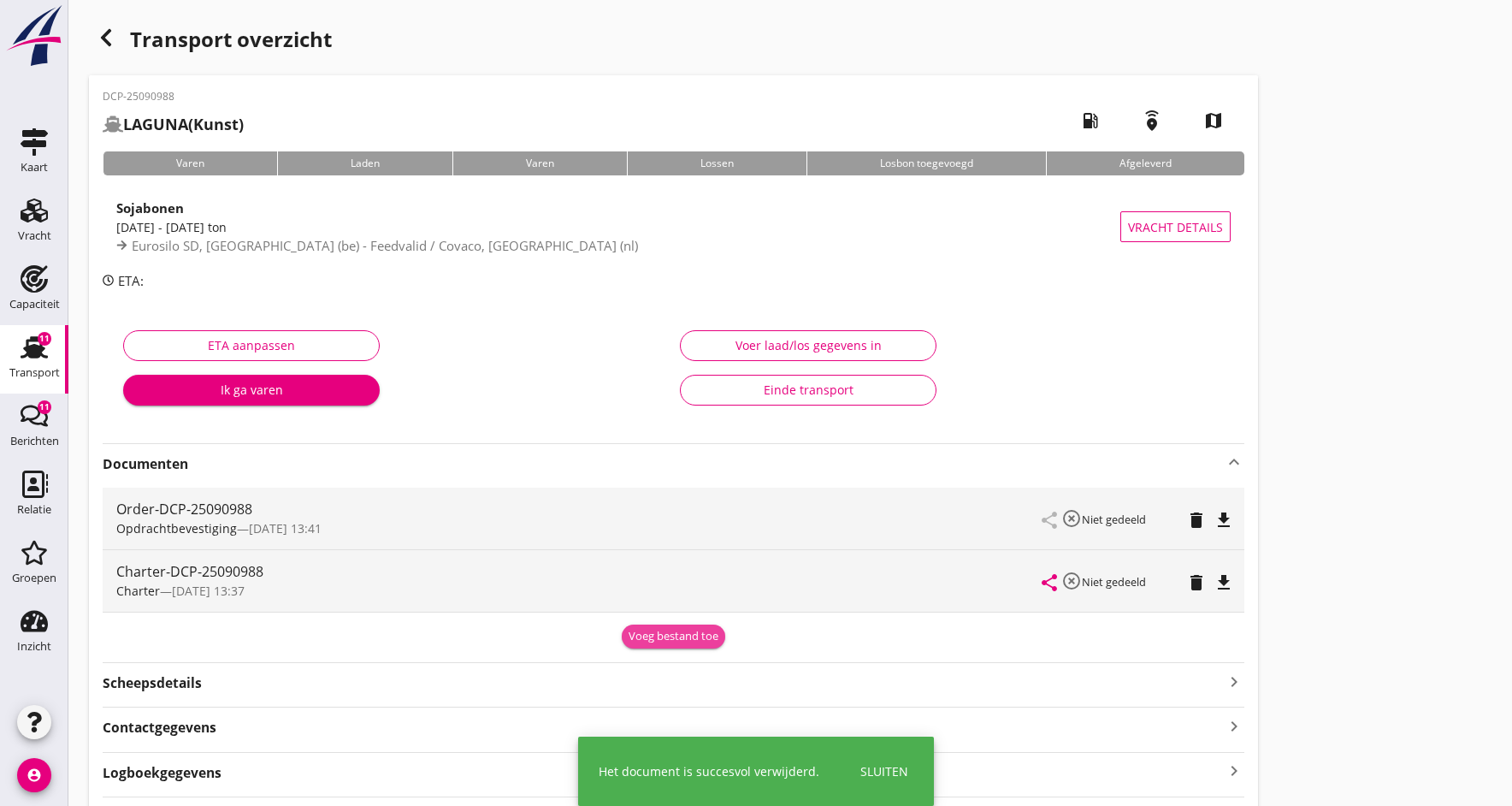
click at [654, 636] on div "Voeg bestand toe" at bounding box center [673, 636] width 89 height 17
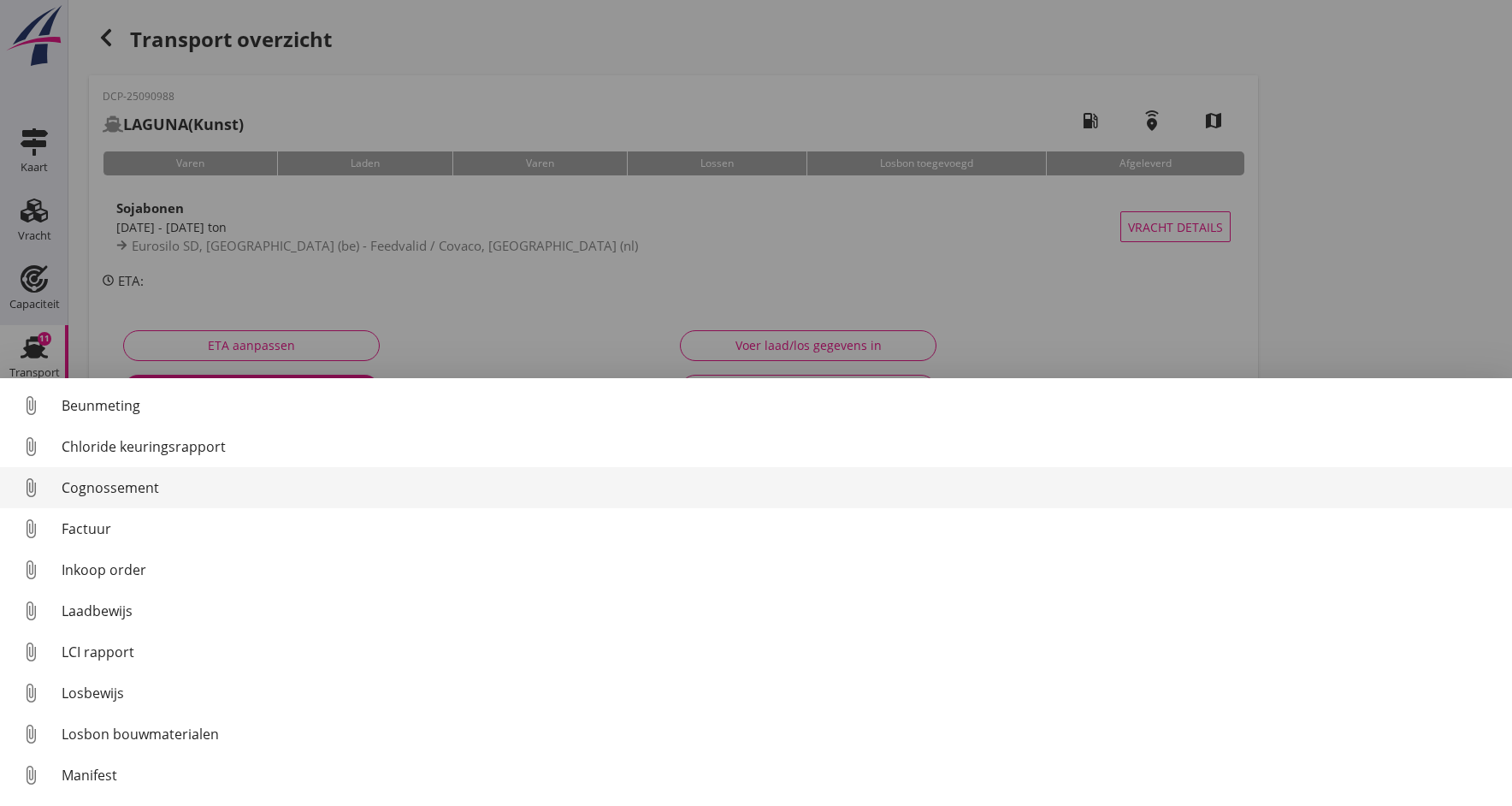
click at [135, 485] on div "Cognossement" at bounding box center [780, 488] width 1436 height 21
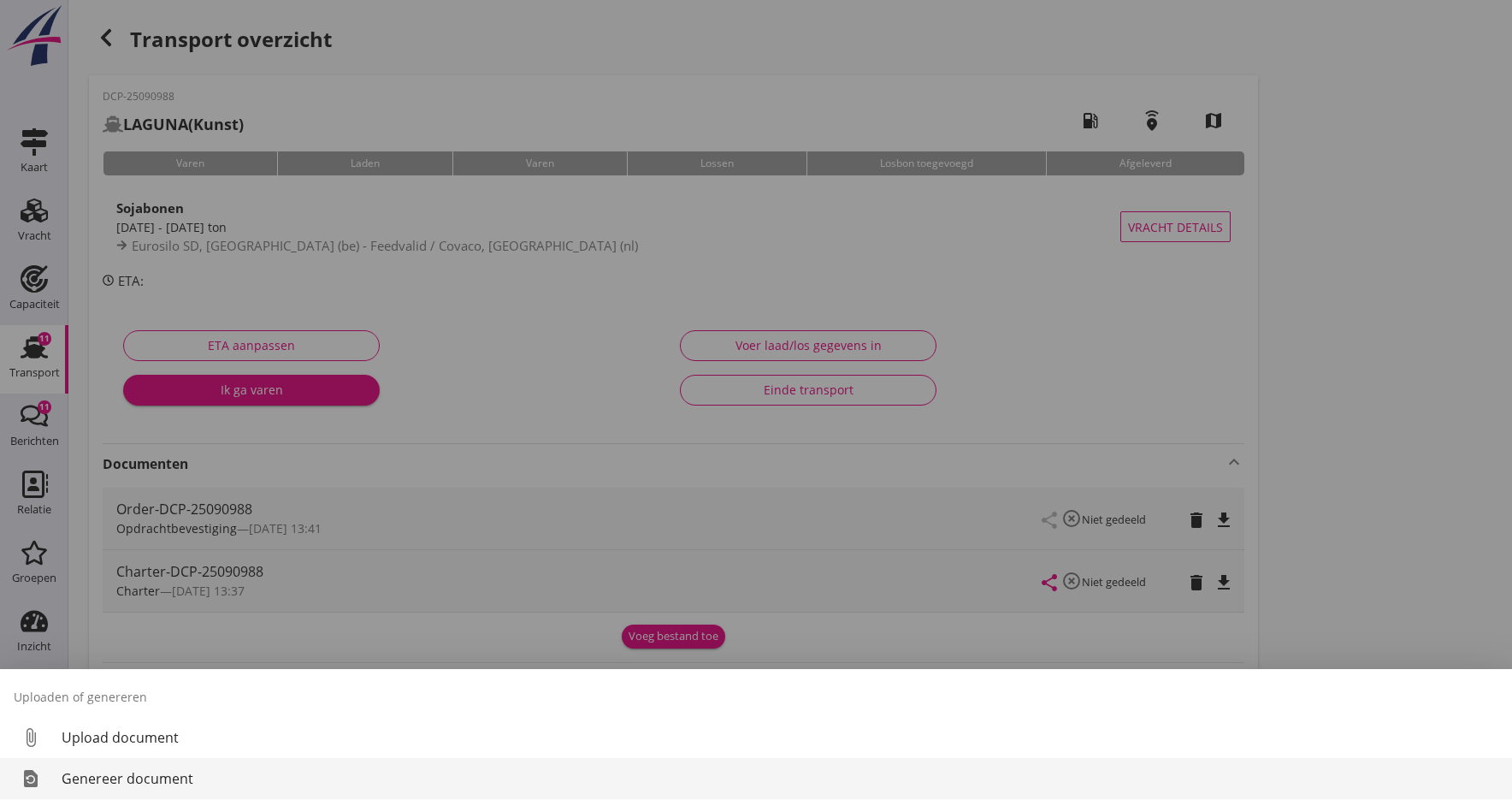
click at [182, 782] on div "Genereer document" at bounding box center [780, 778] width 1436 height 21
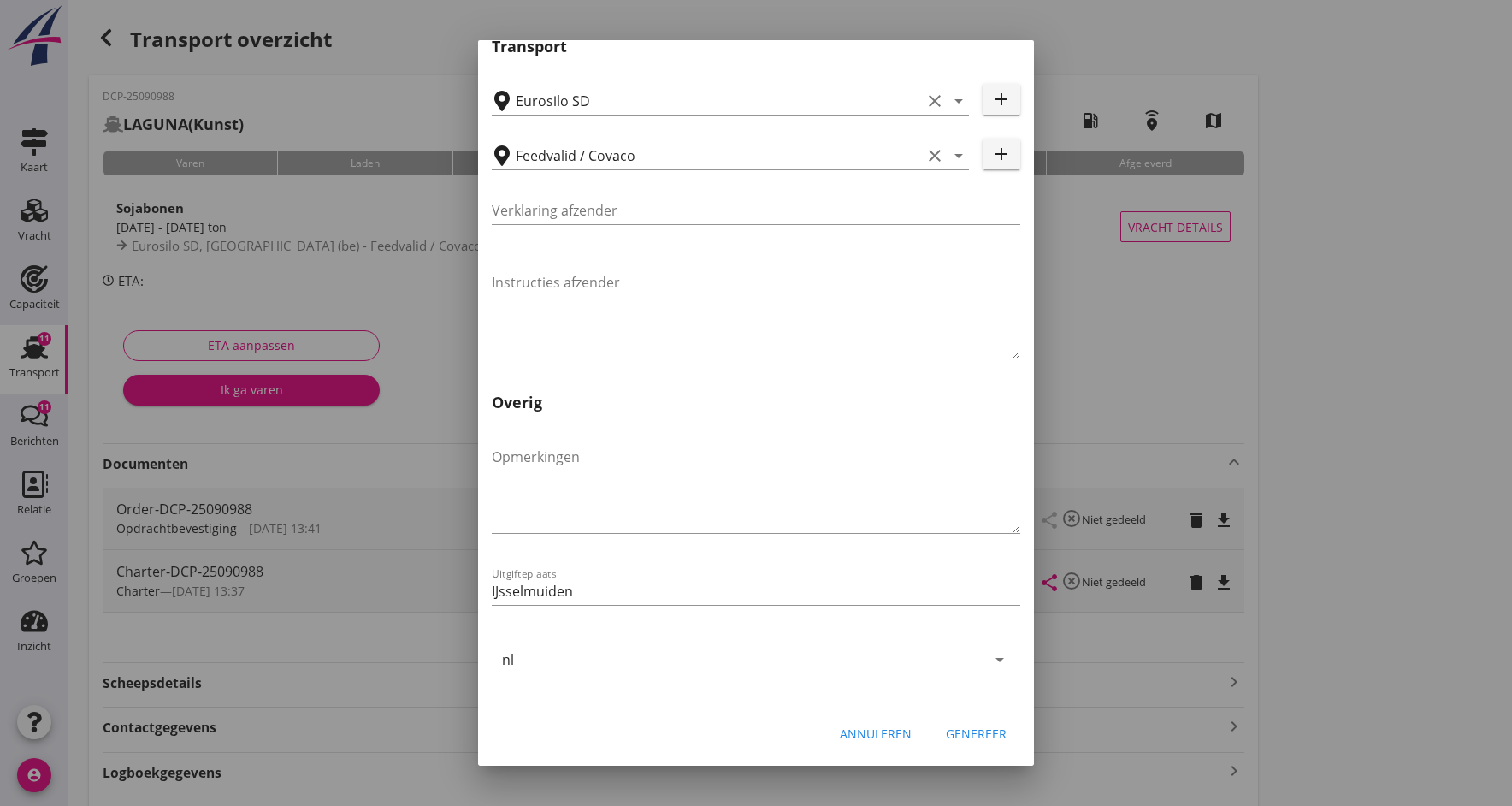
scroll to position [493, 0]
click at [969, 736] on div "Genereer" at bounding box center [977, 733] width 61 height 18
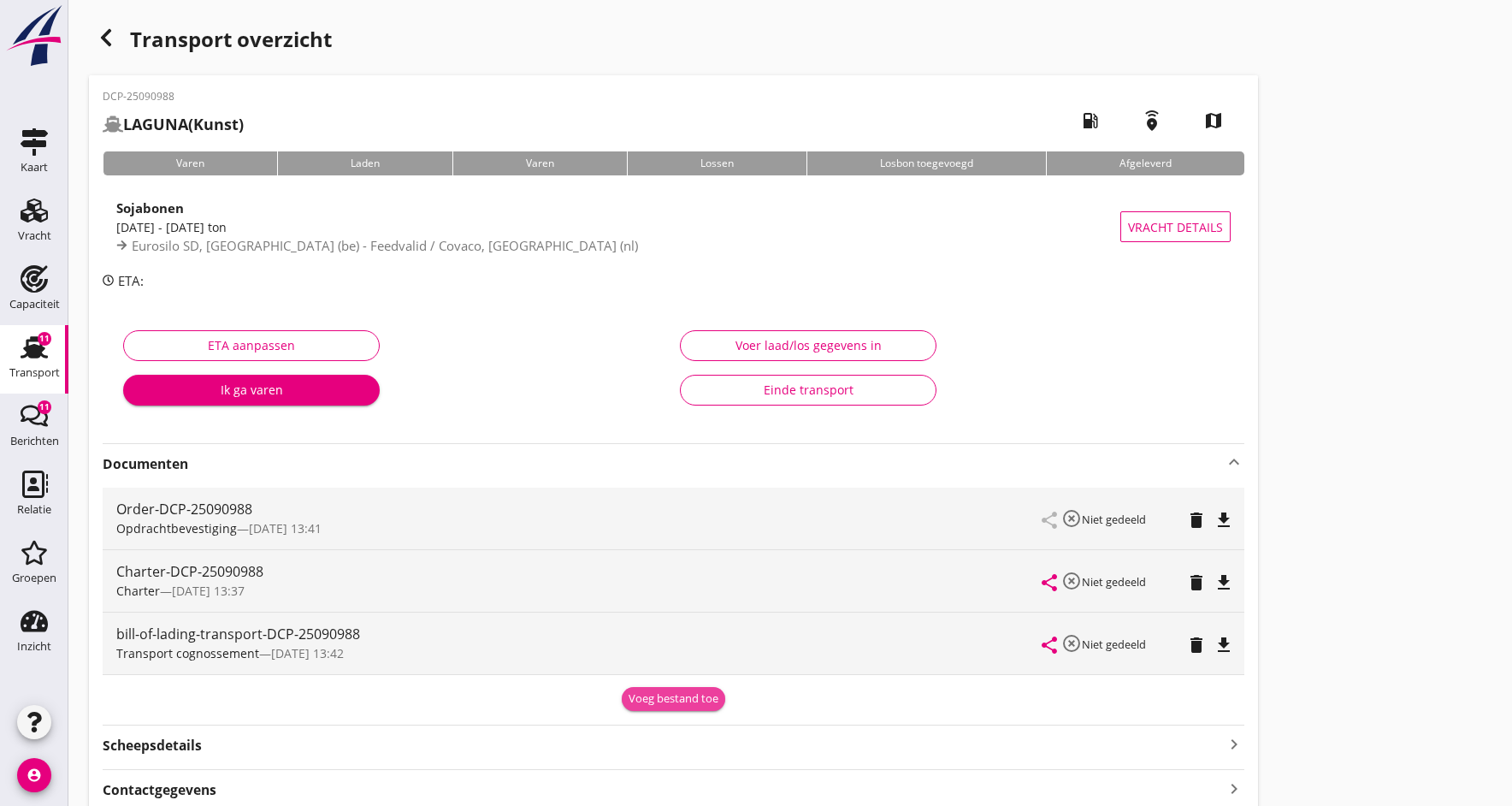
click at [688, 700] on div "Voeg bestand toe" at bounding box center [673, 698] width 89 height 17
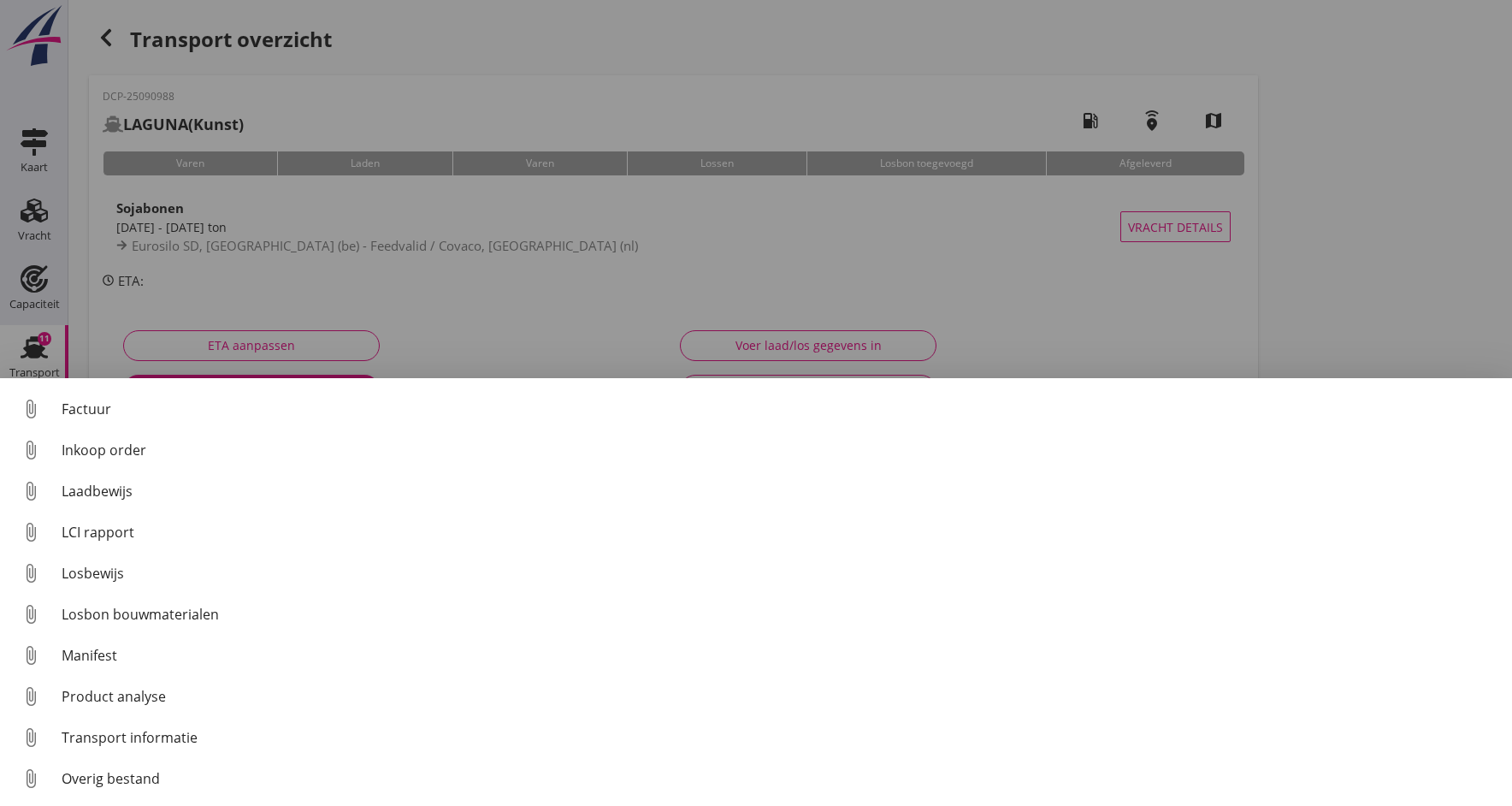
scroll to position [120, 0]
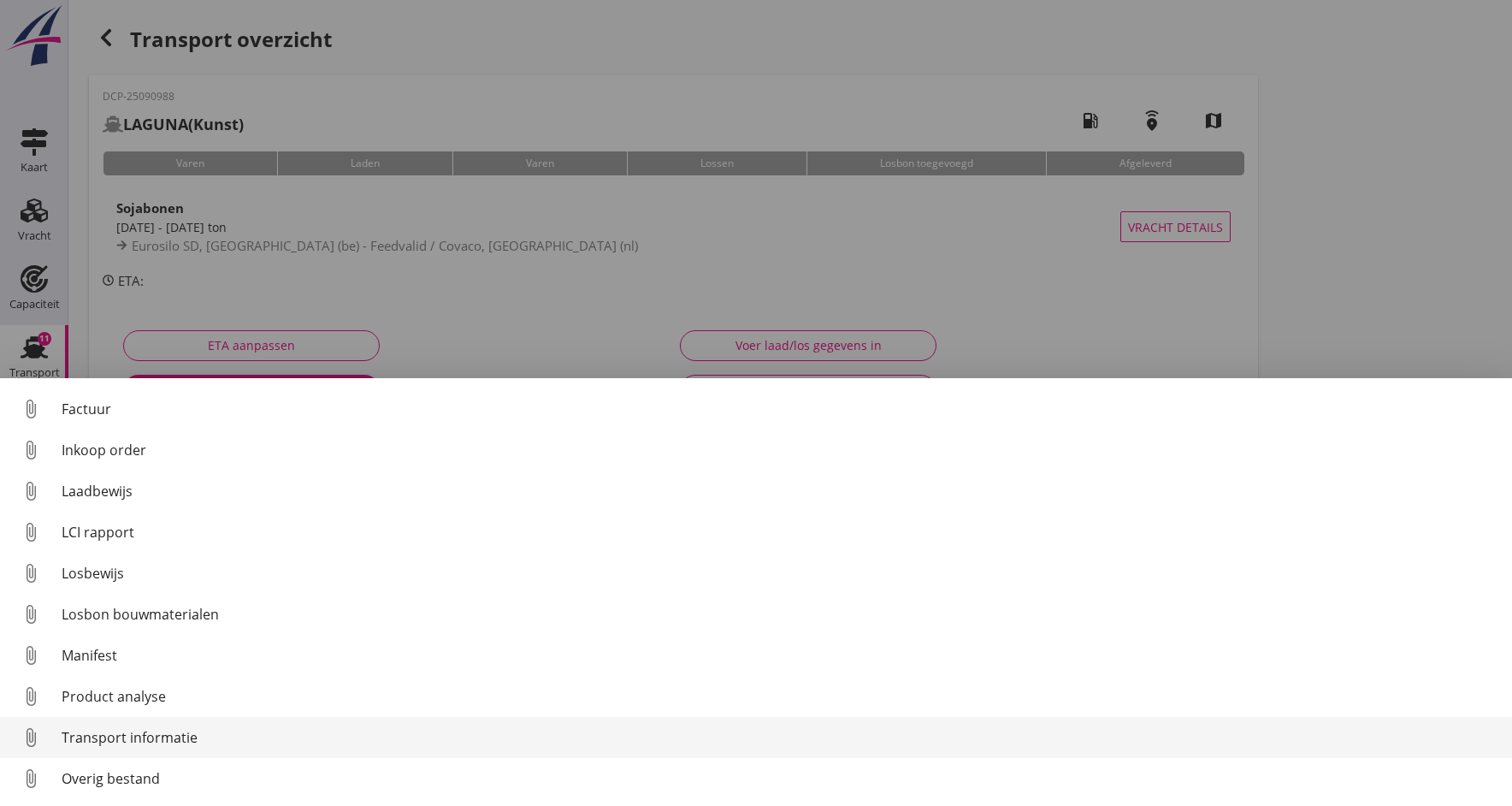
click at [126, 741] on div "Transport informatie" at bounding box center [780, 737] width 1436 height 21
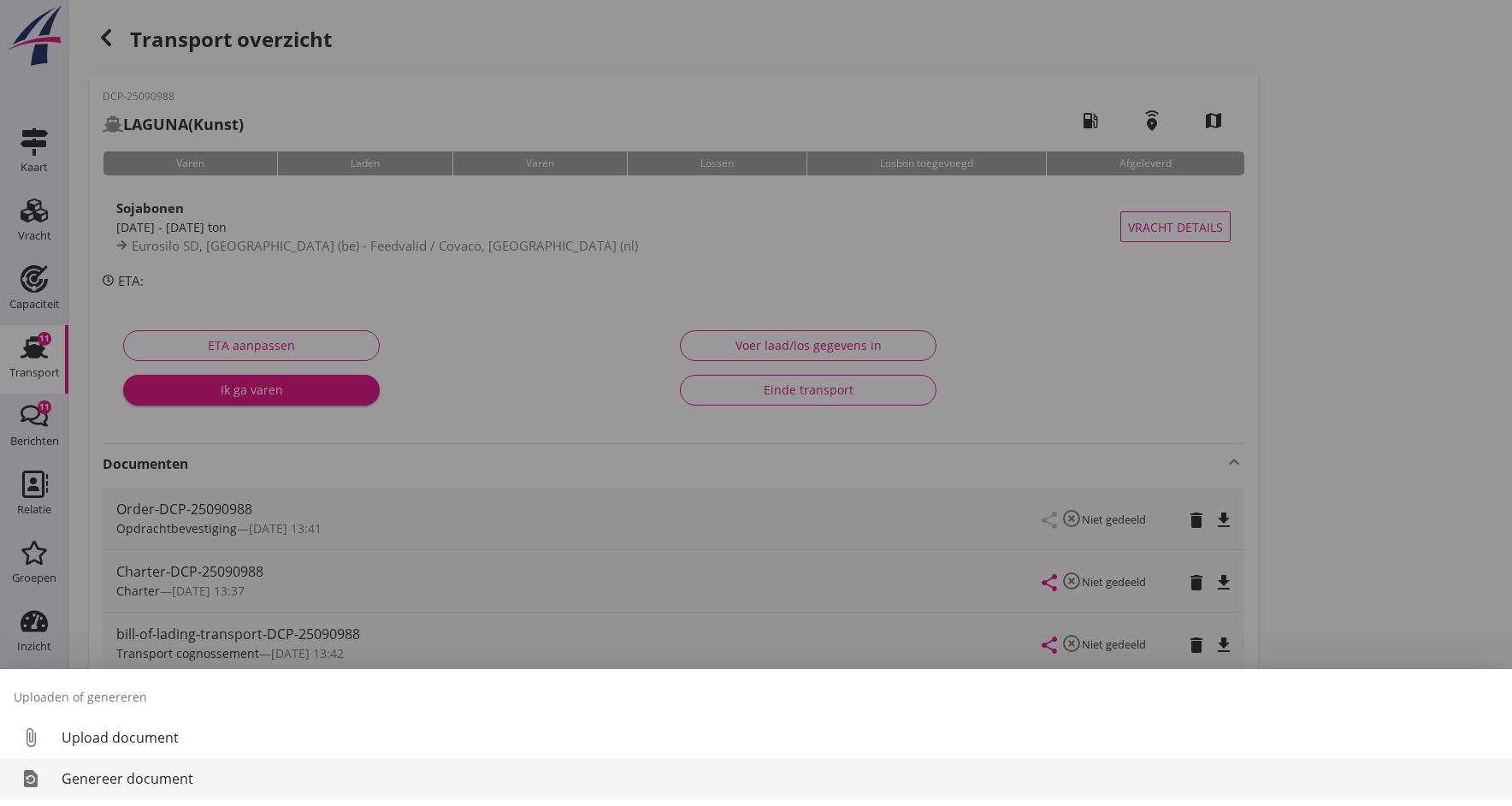
click at [71, 784] on div "Genereer document" at bounding box center [780, 778] width 1436 height 21
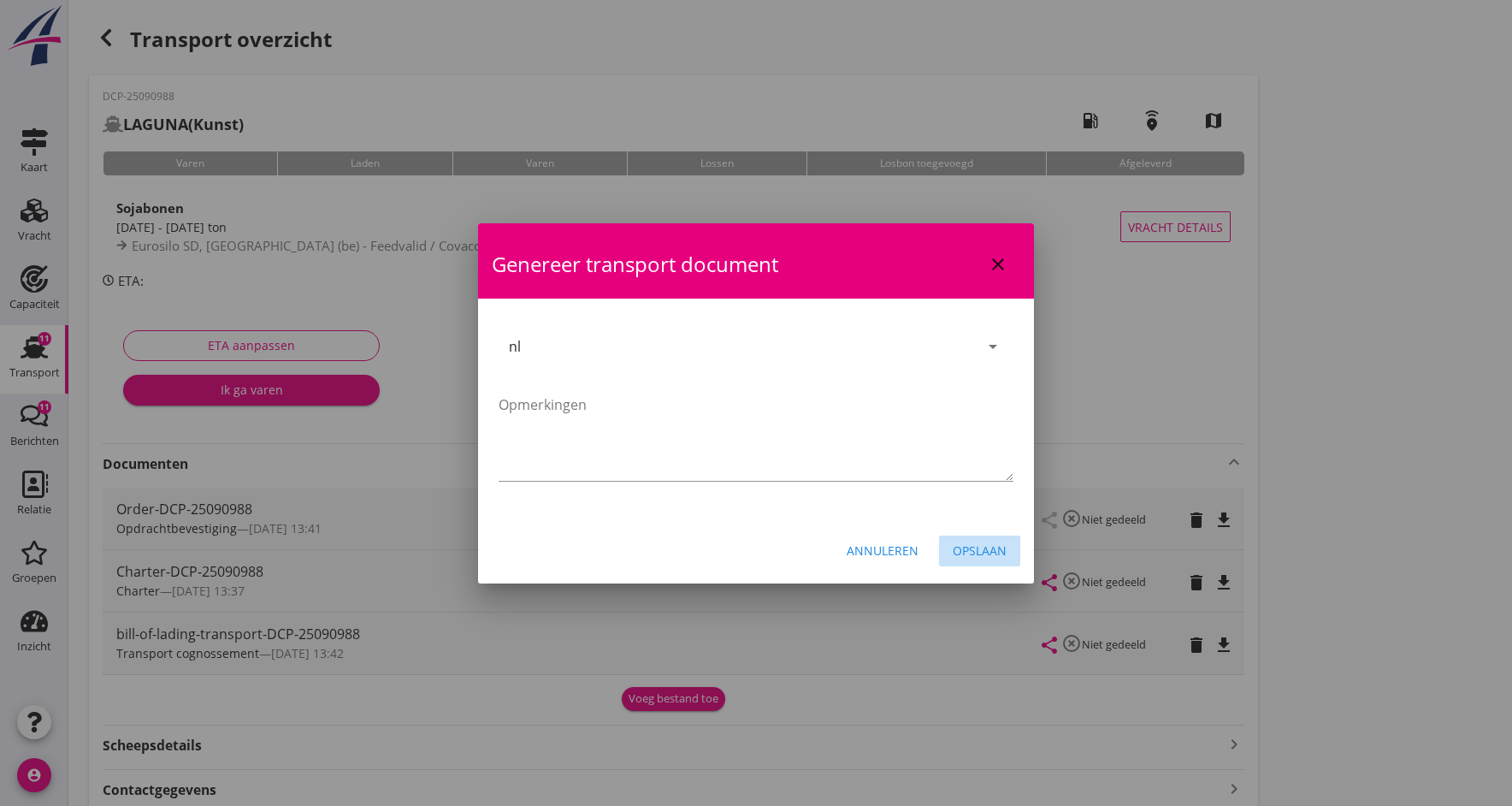
click at [980, 556] on div "Opslaan" at bounding box center [980, 550] width 54 height 18
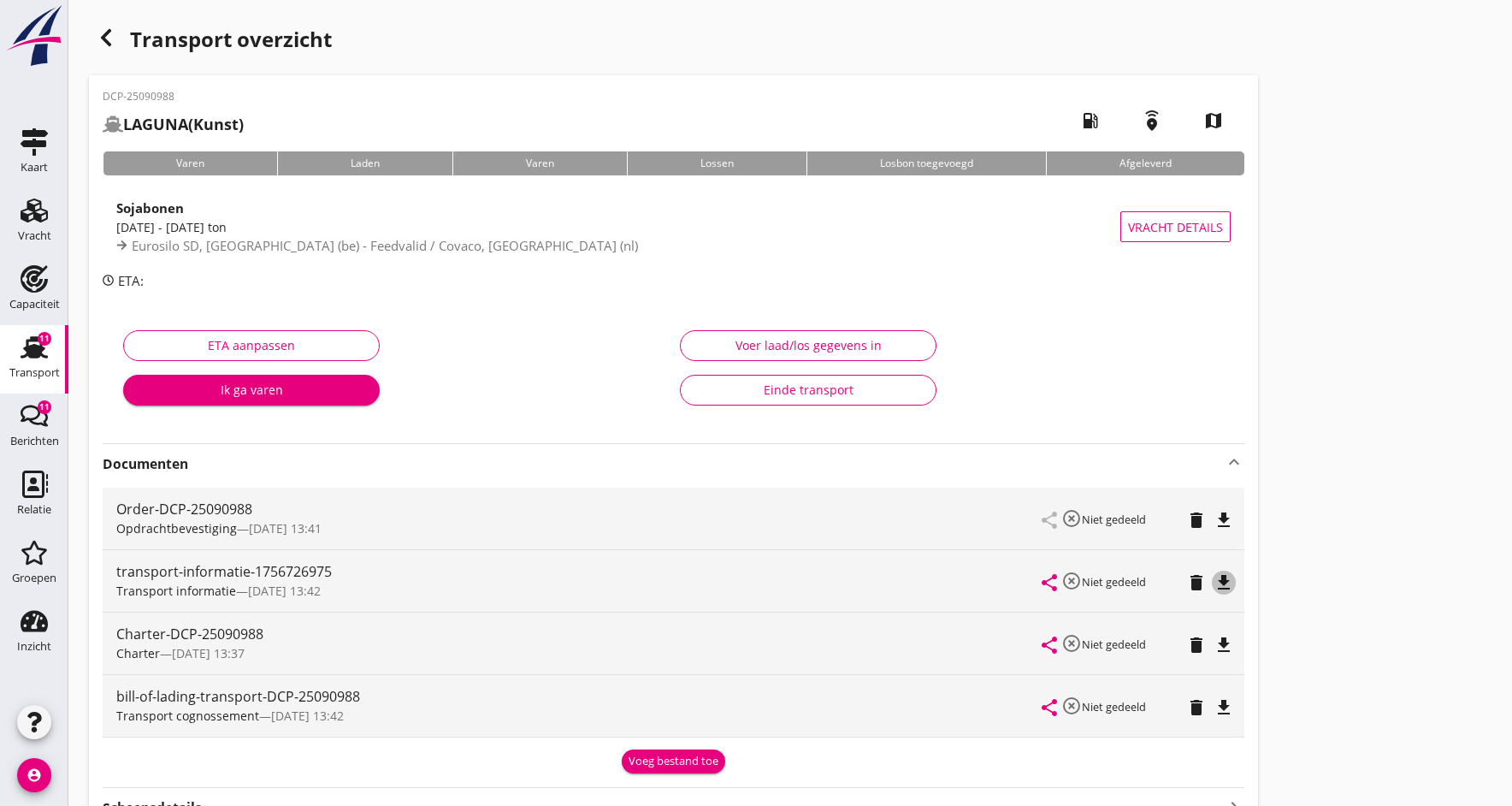
click at [1220, 578] on icon "file_download" at bounding box center [1223, 582] width 21 height 21
click at [1220, 578] on icon "open_in_browser" at bounding box center [1223, 582] width 21 height 21
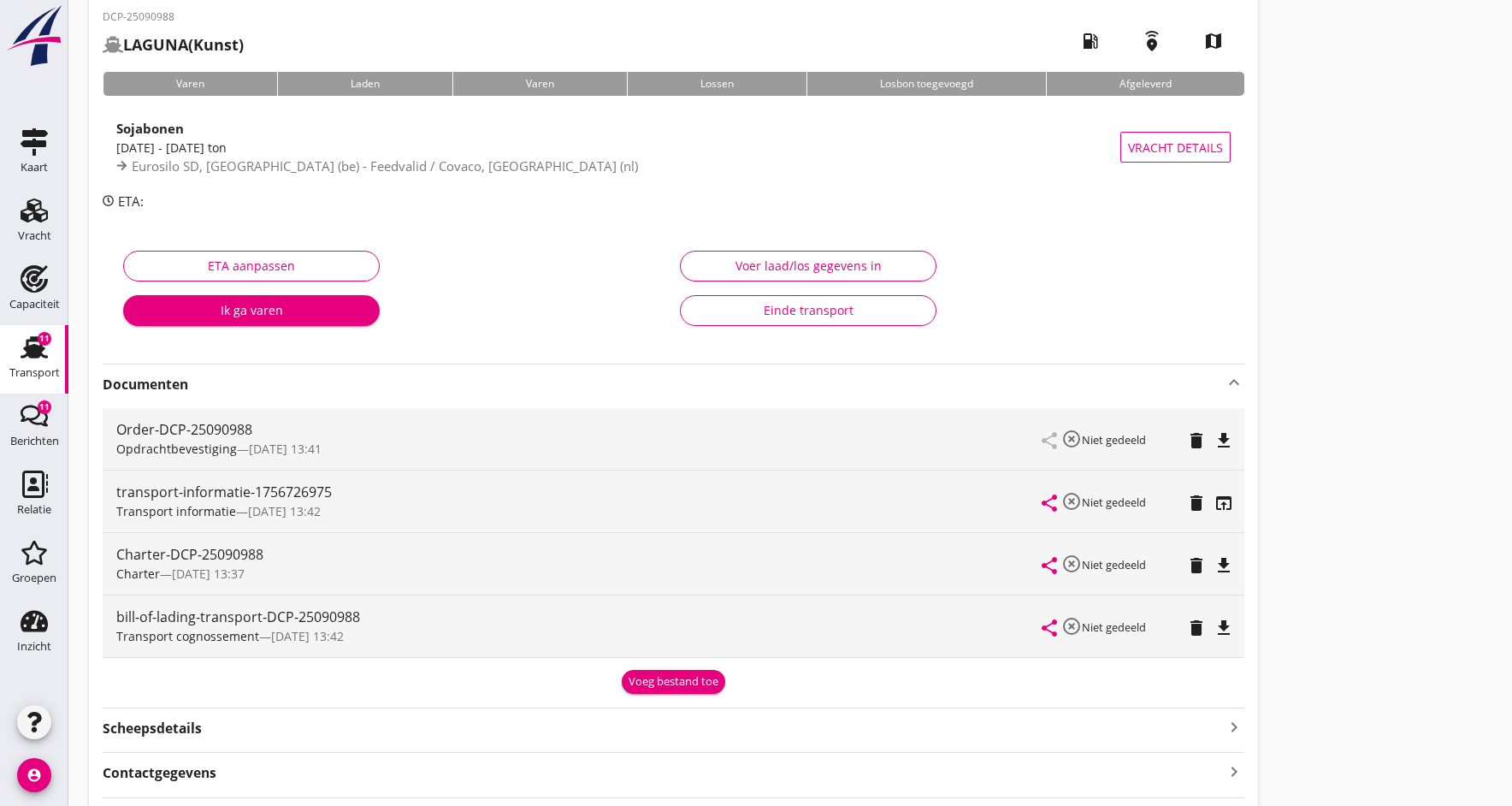
scroll to position [83, 0]
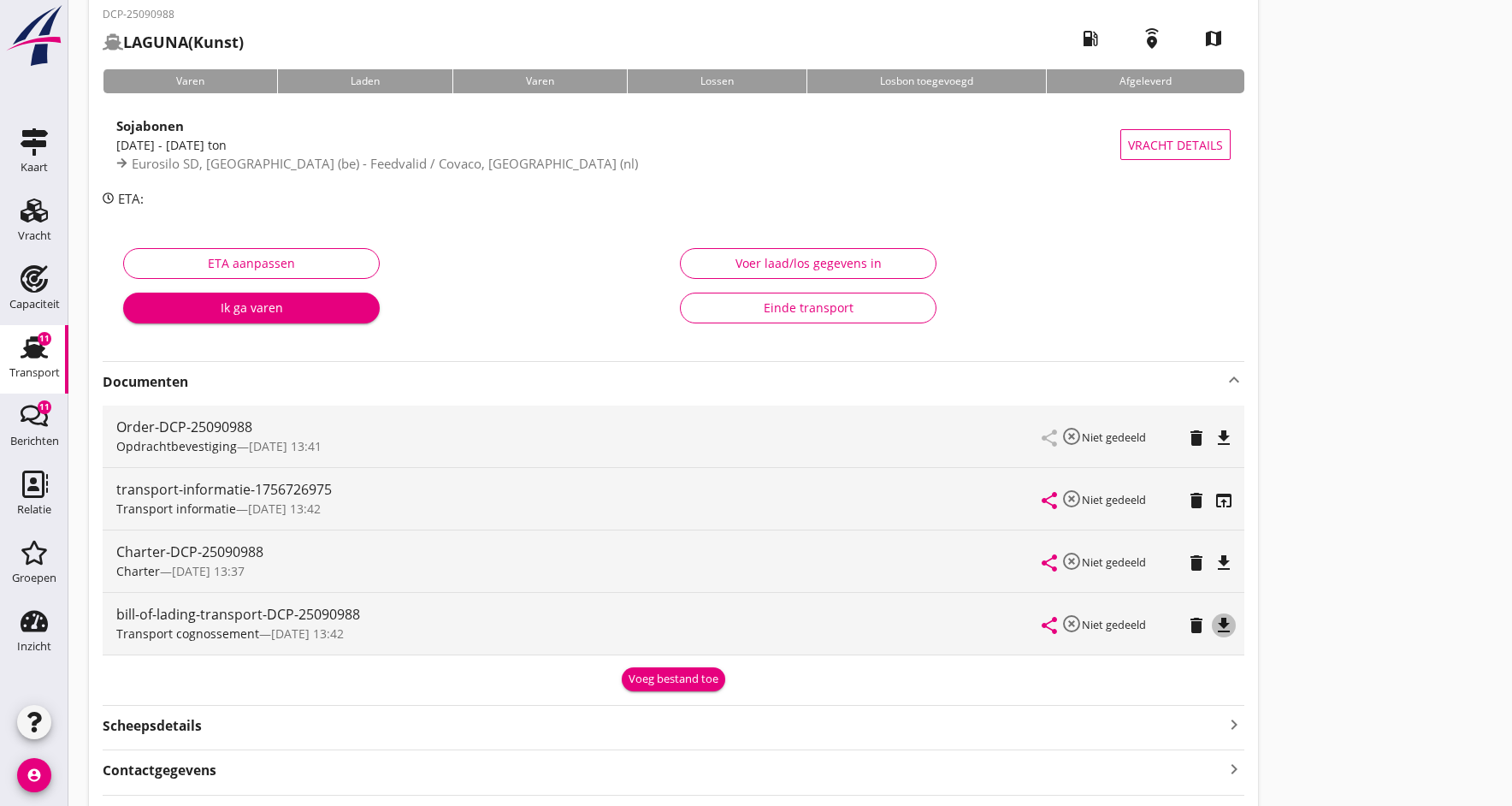
click at [1231, 624] on icon "file_download" at bounding box center [1223, 625] width 21 height 21
click at [1226, 622] on icon "open_in_browser" at bounding box center [1223, 625] width 21 height 21
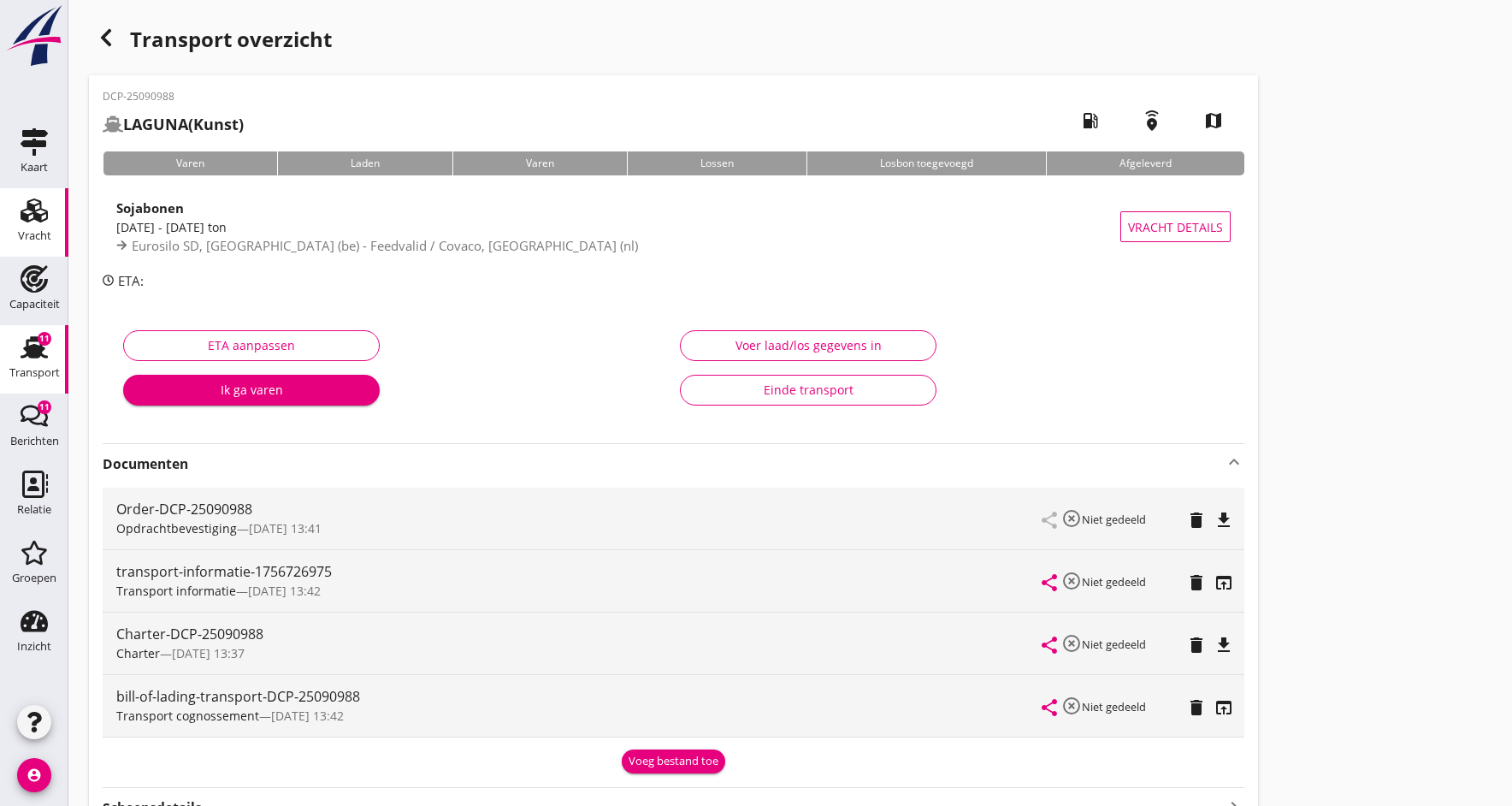
scroll to position [0, 0]
click at [19, 223] on div "Vracht" at bounding box center [34, 210] width 41 height 28
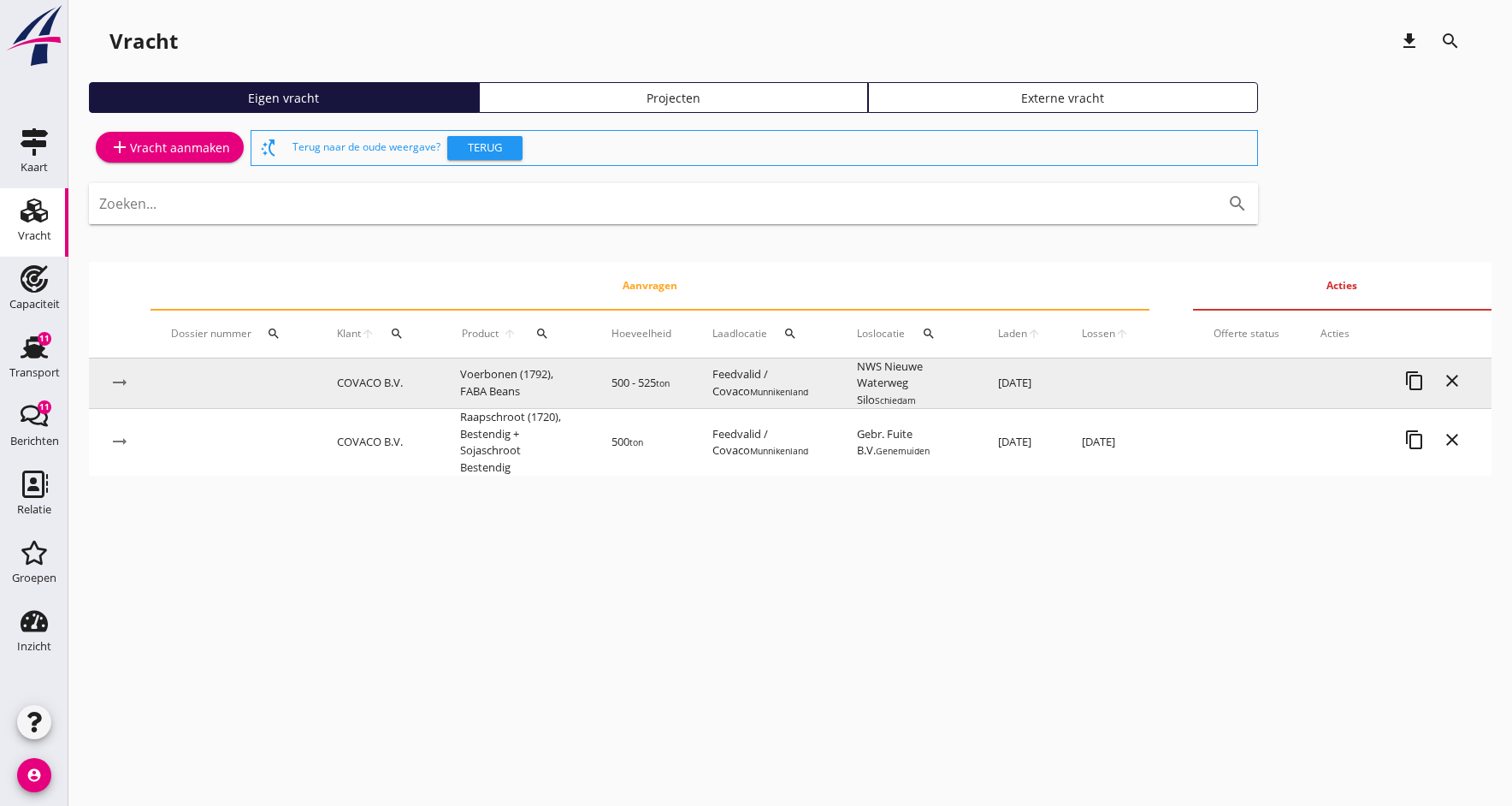
click at [449, 391] on td "Voerbonen (1792), FABA Beans" at bounding box center [515, 383] width 151 height 50
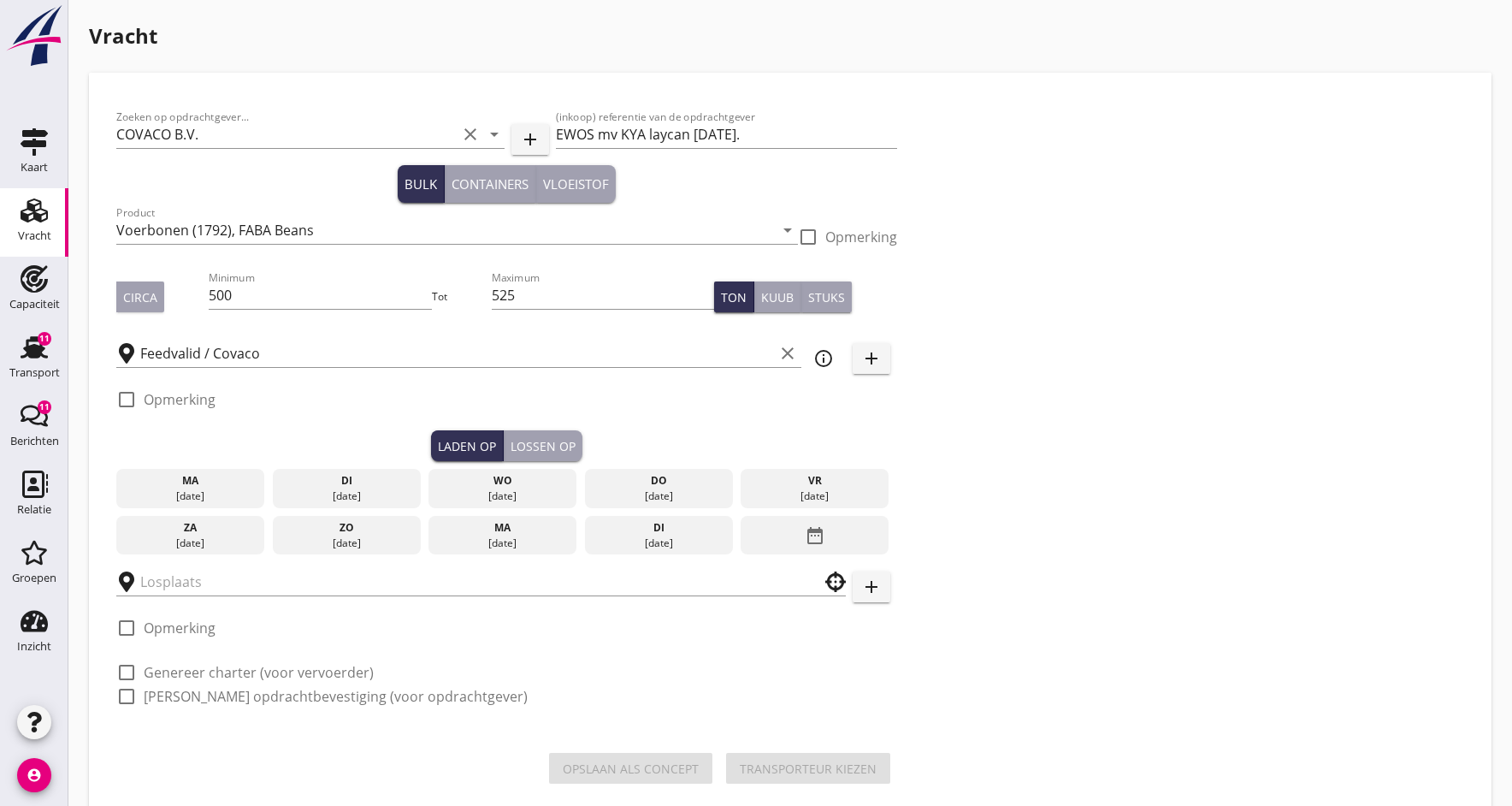
type input "NWS Nieuwe Waterweg Silo"
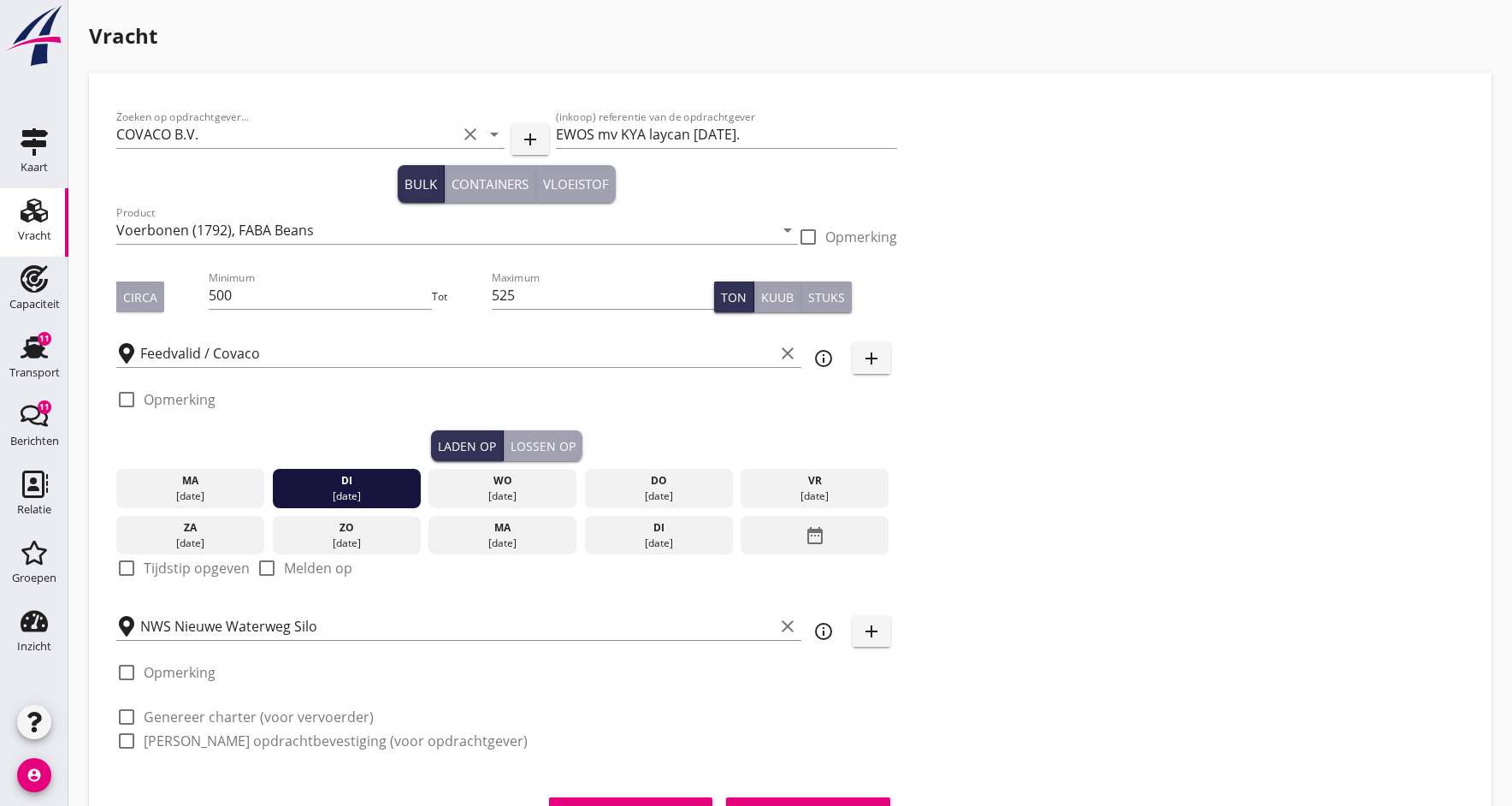
click at [25, 228] on div "Vracht" at bounding box center [34, 236] width 33 height 24
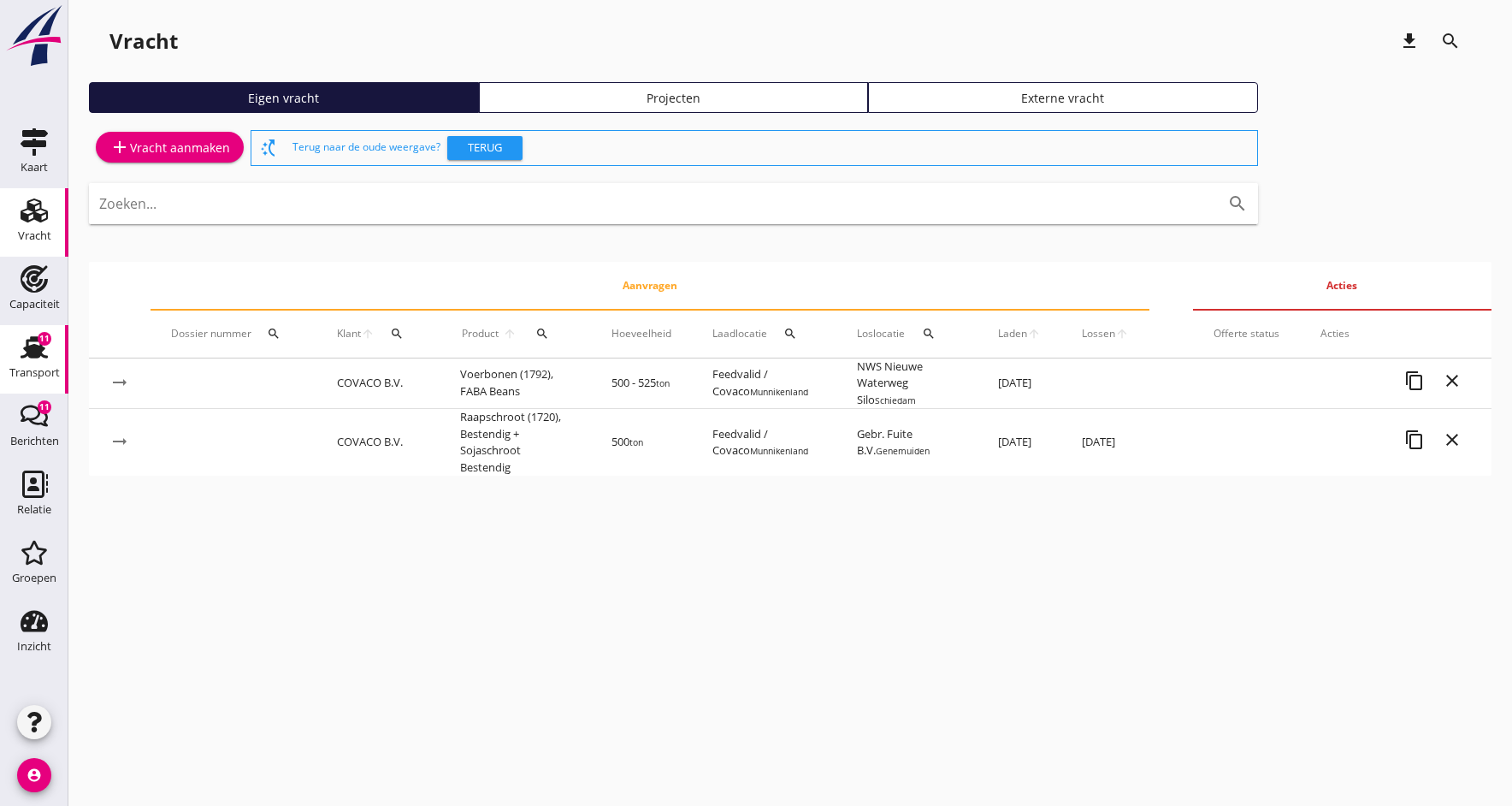
click at [24, 363] on div "Transport" at bounding box center [34, 373] width 50 height 24
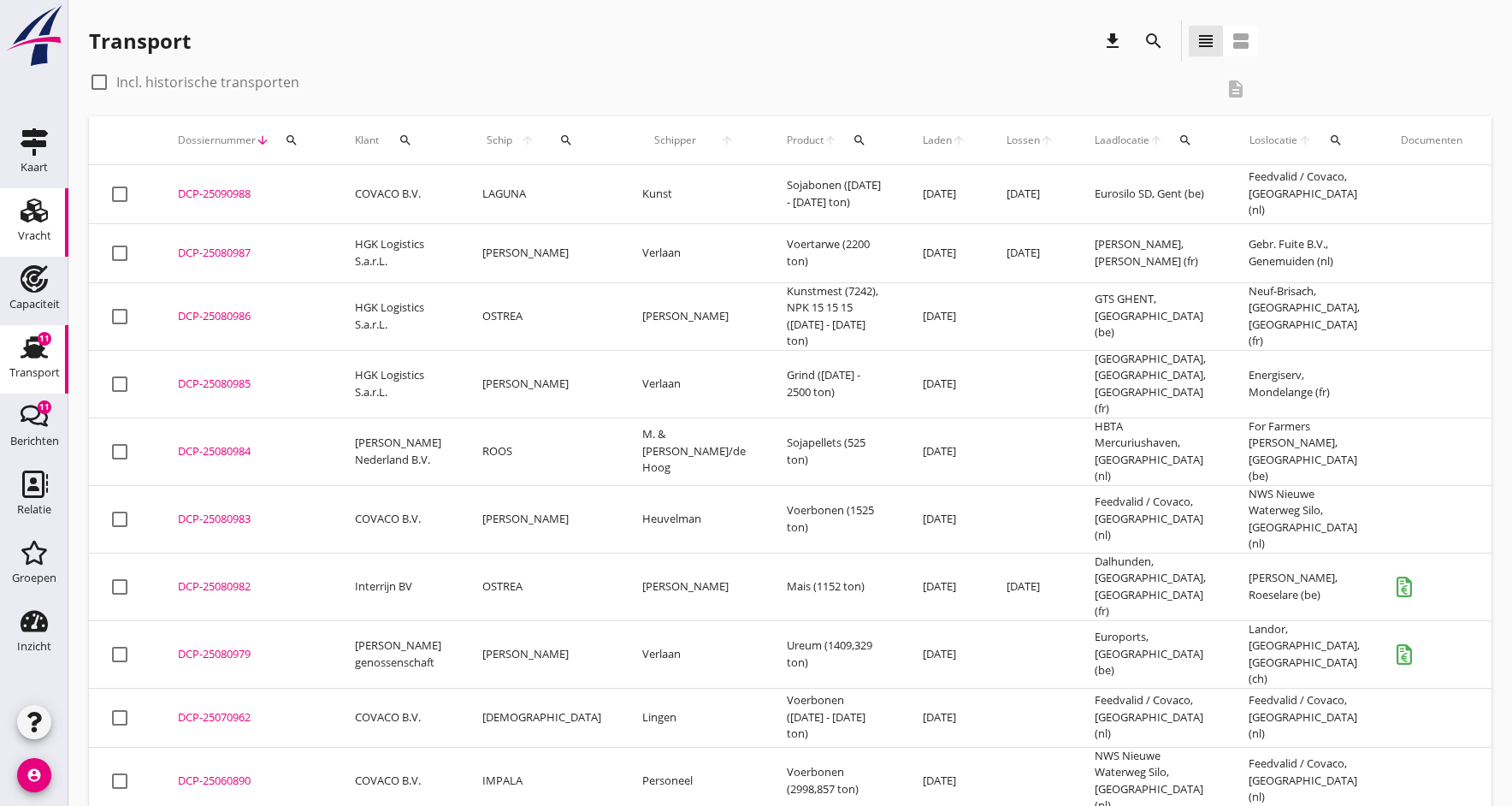
click at [28, 228] on div "Vracht" at bounding box center [34, 236] width 33 height 24
